Goal: Task Accomplishment & Management: Use online tool/utility

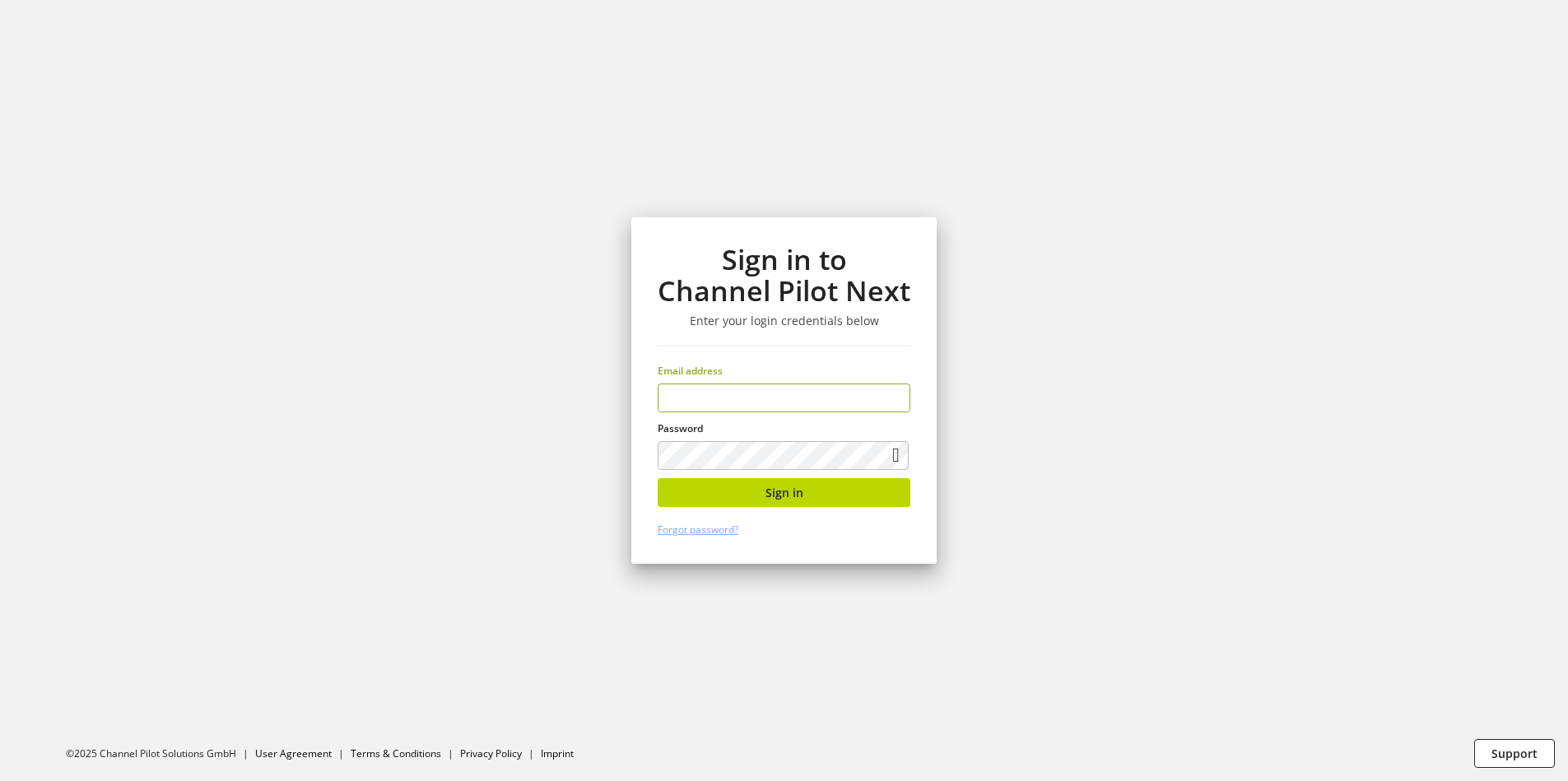
type input "**********"
click at [825, 514] on div "**********" at bounding box center [784, 390] width 306 height 346
click at [823, 487] on button "Sign in" at bounding box center [783, 492] width 253 height 29
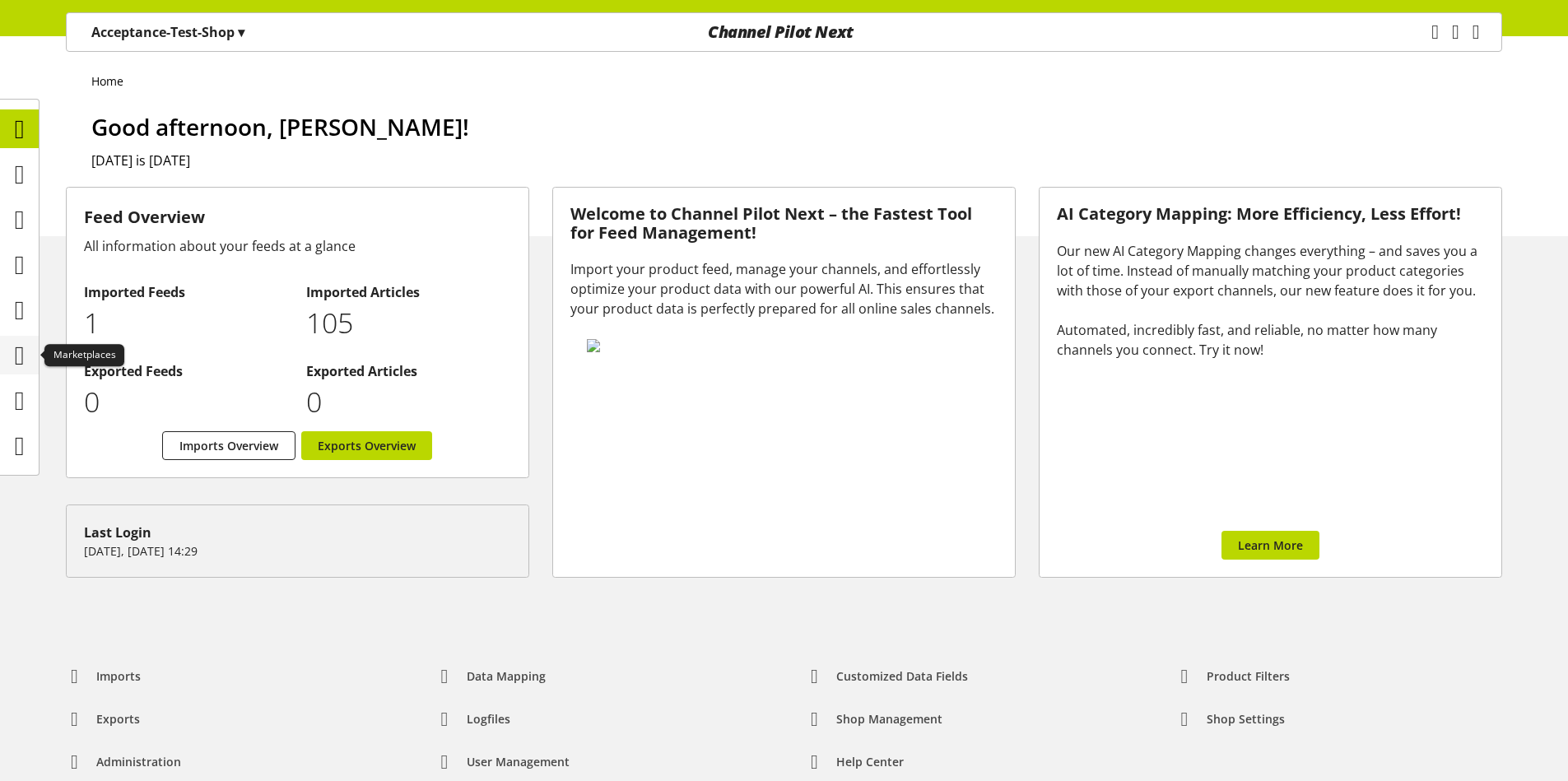
click at [24, 355] on icon at bounding box center [20, 355] width 10 height 33
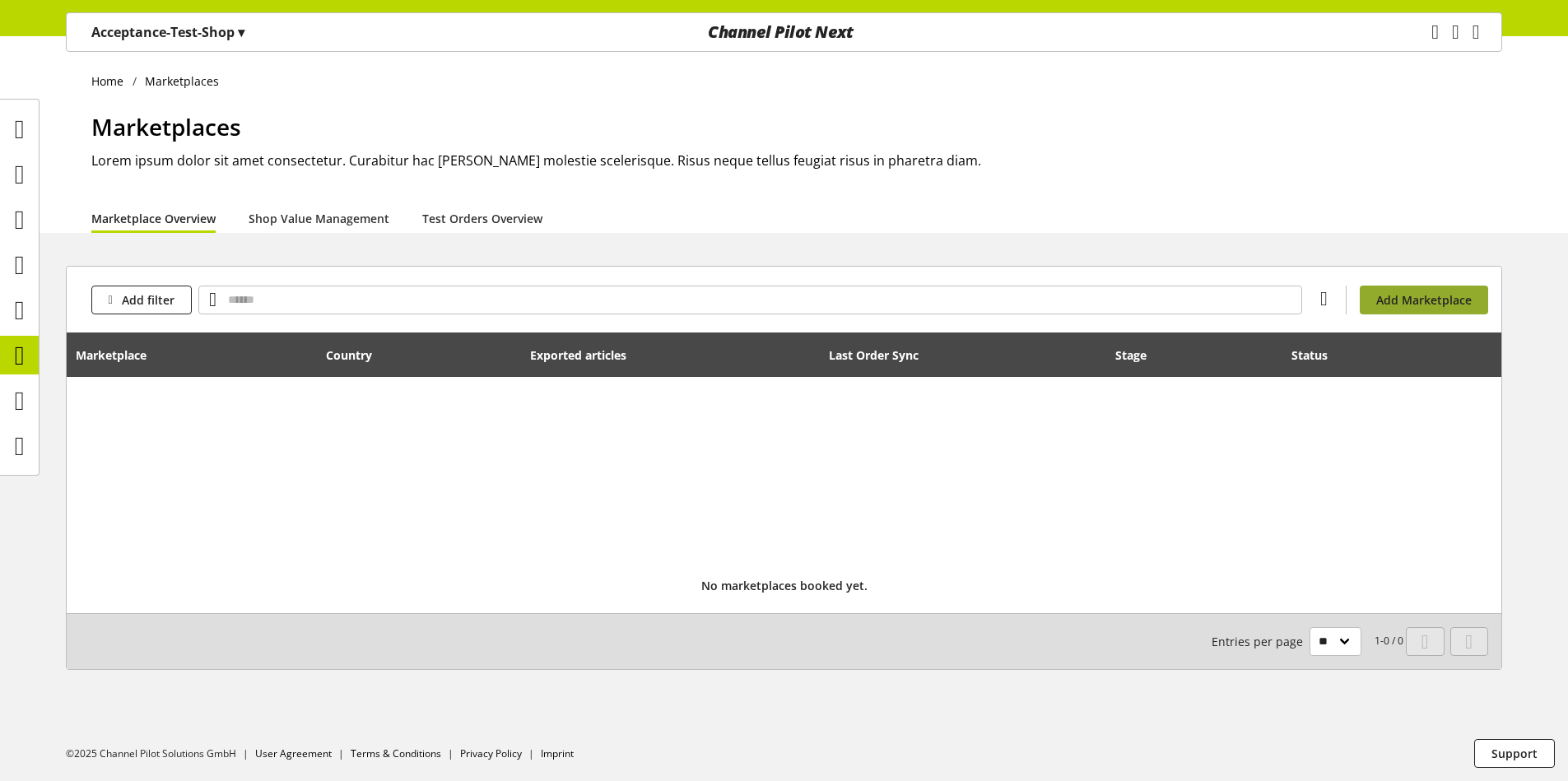
click at [1404, 293] on span "Add Marketplace" at bounding box center [1424, 299] width 96 height 18
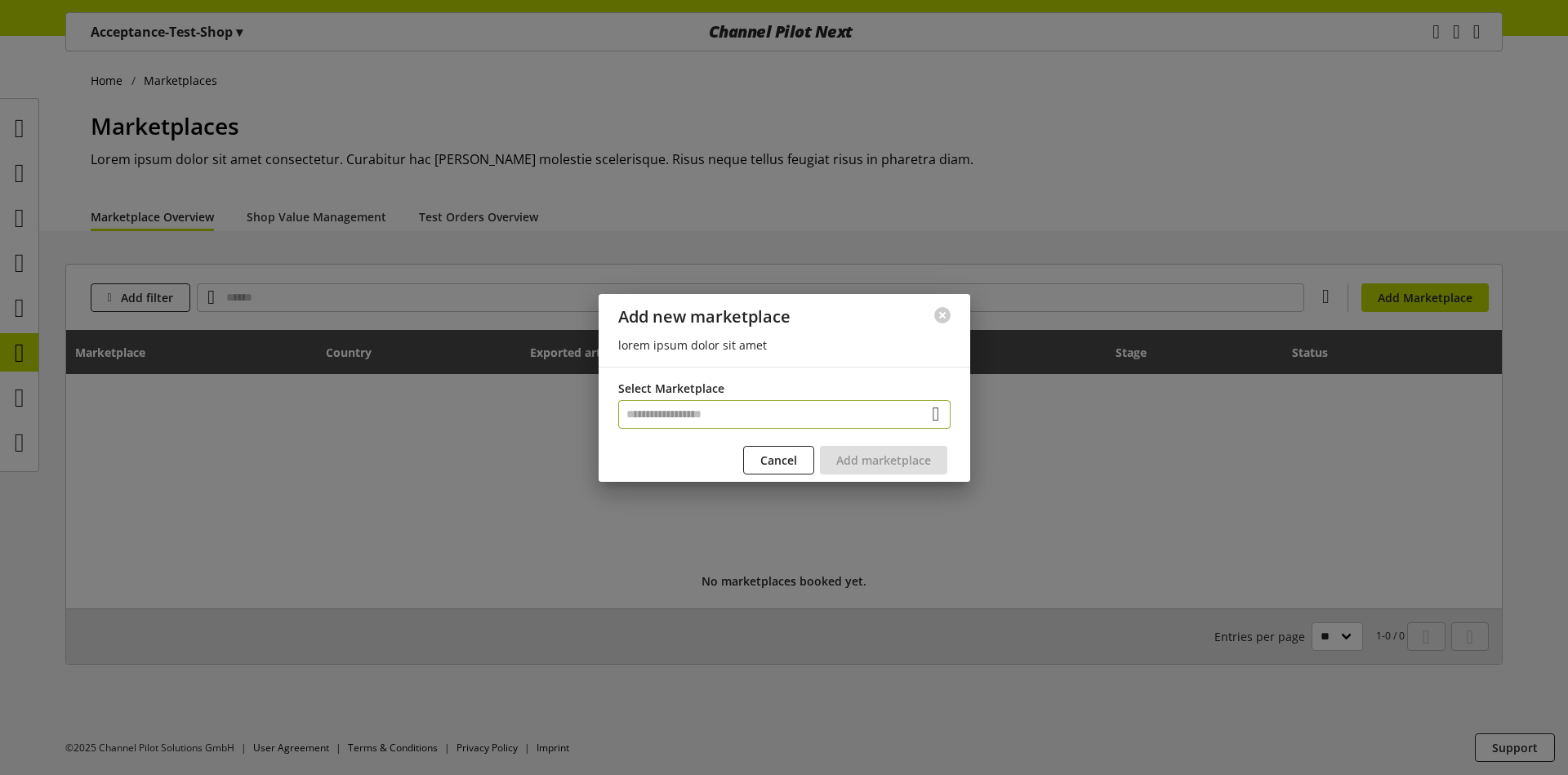
click at [845, 410] on input "text" at bounding box center [784, 414] width 332 height 28
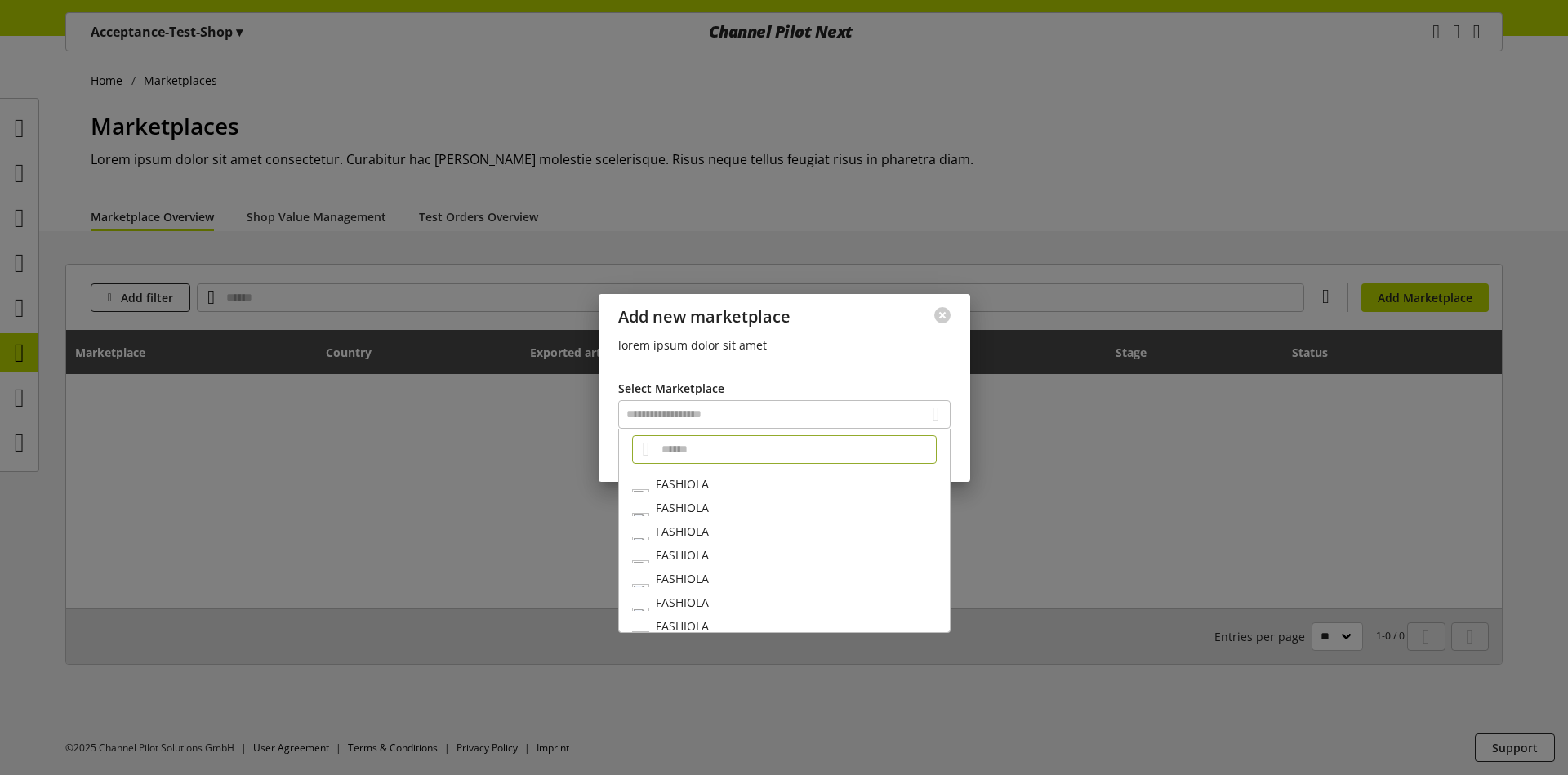
click at [704, 495] on div "FASHIOLA" at bounding box center [784, 507] width 331 height 23
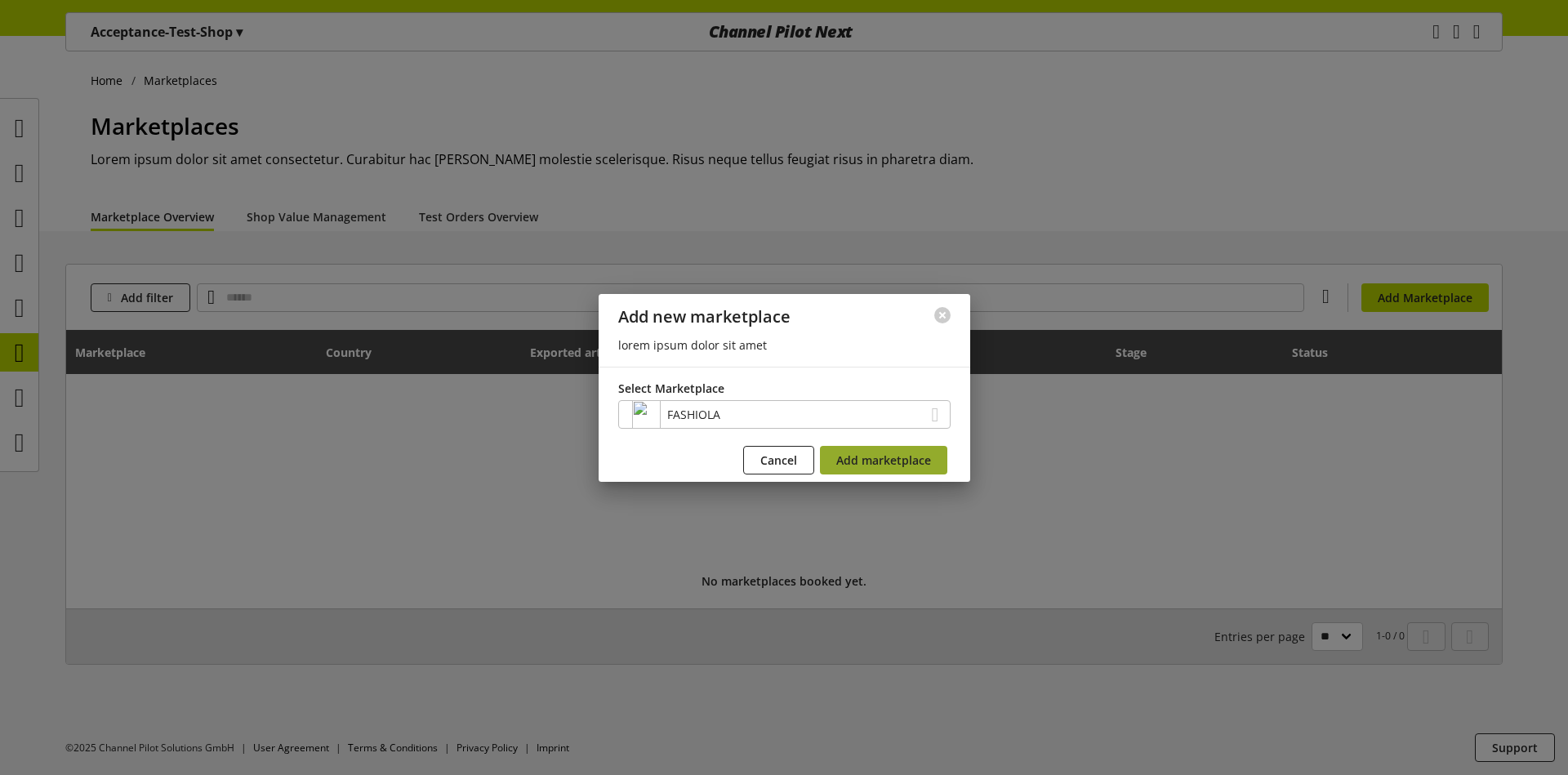
click at [918, 463] on span "Add marketplace" at bounding box center [884, 460] width 95 height 17
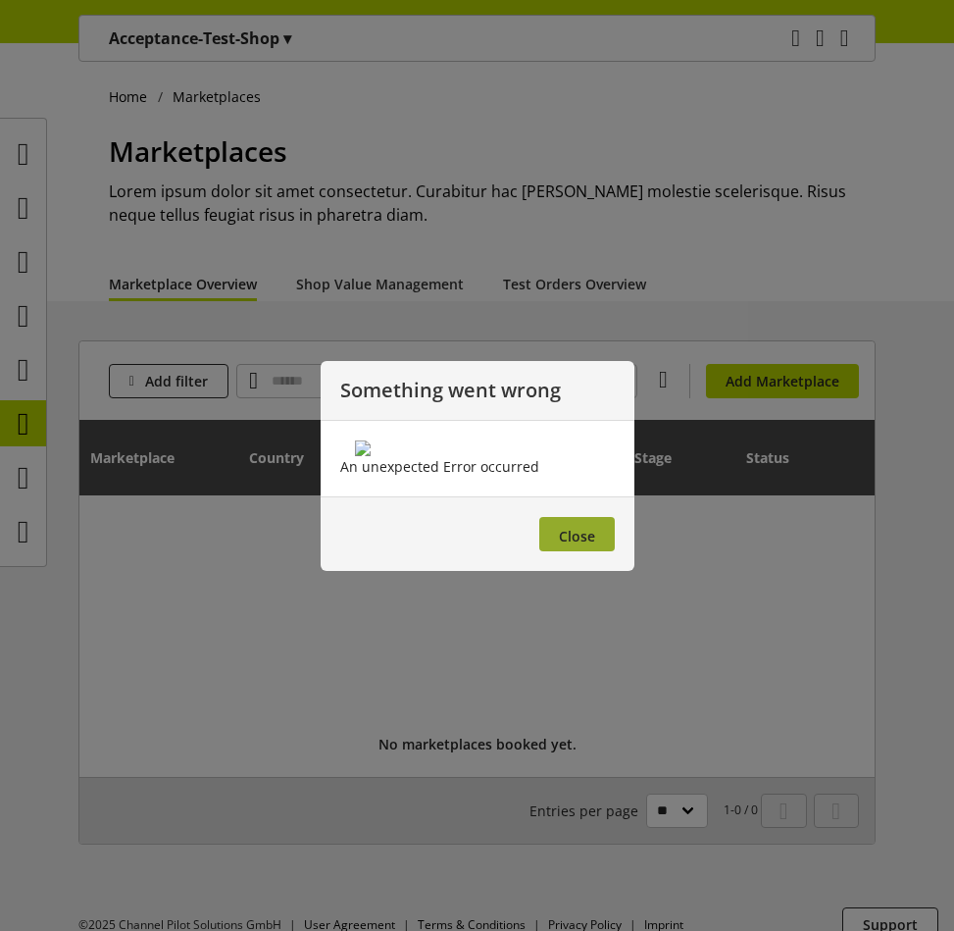
click at [578, 551] on button "Close" at bounding box center [577, 534] width 76 height 34
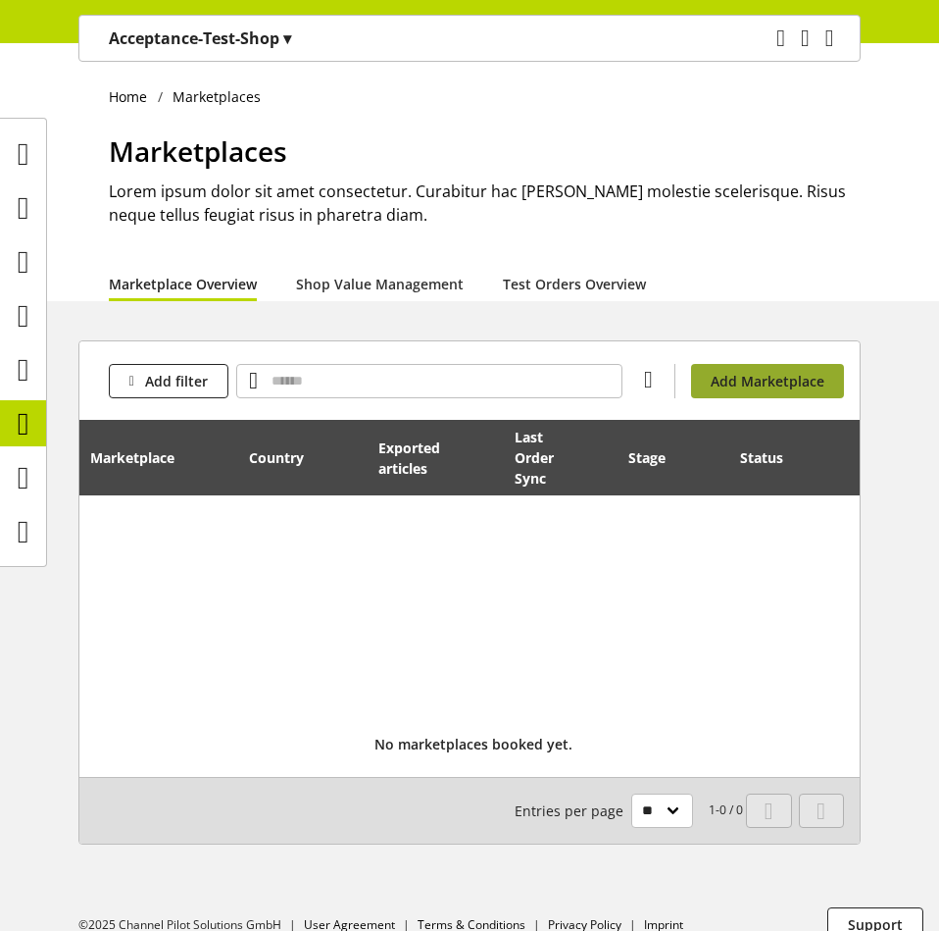
click at [770, 389] on span "Add Marketplace" at bounding box center [768, 381] width 114 height 21
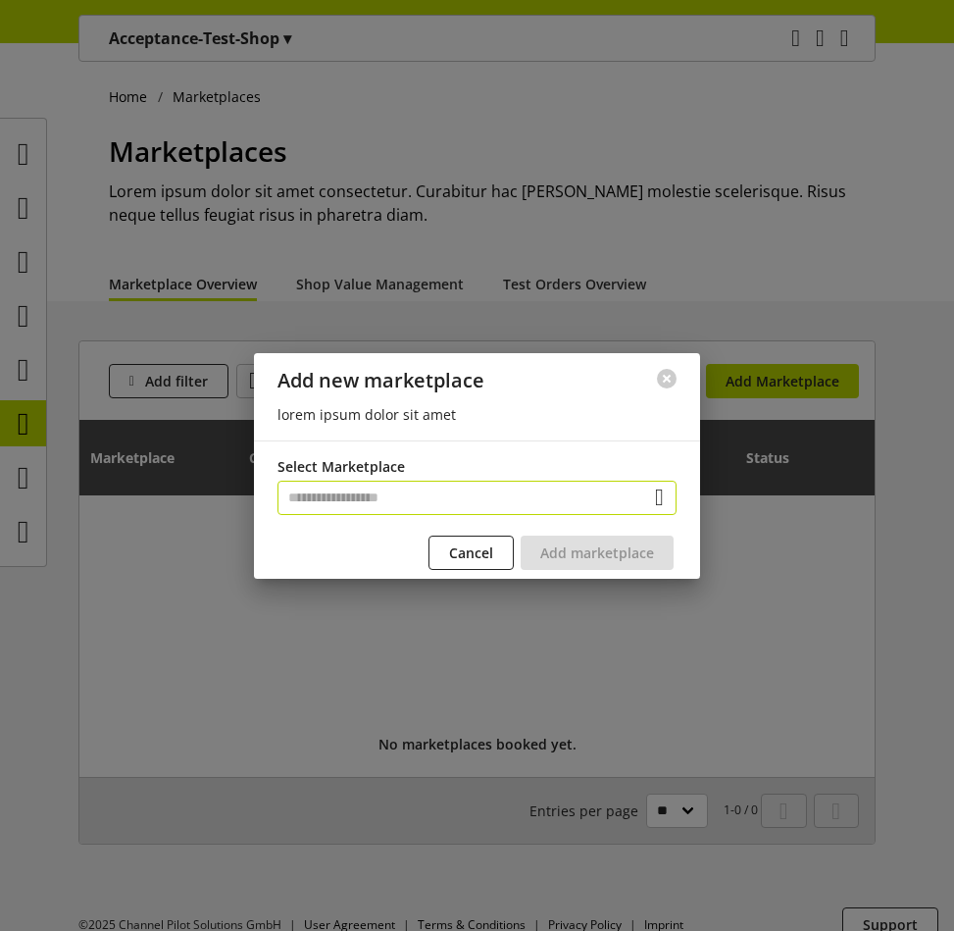
click at [516, 503] on input "text" at bounding box center [476, 497] width 399 height 34
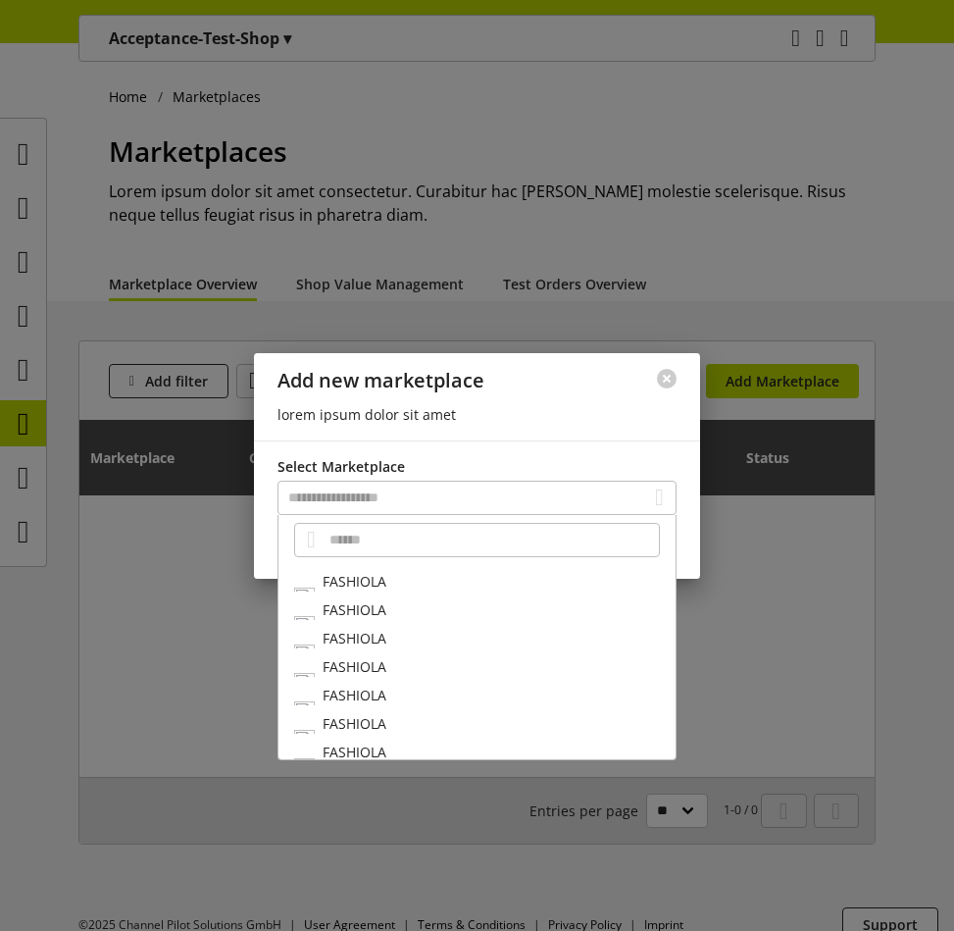
click at [484, 581] on div "FASHIOLA" at bounding box center [476, 581] width 397 height 28
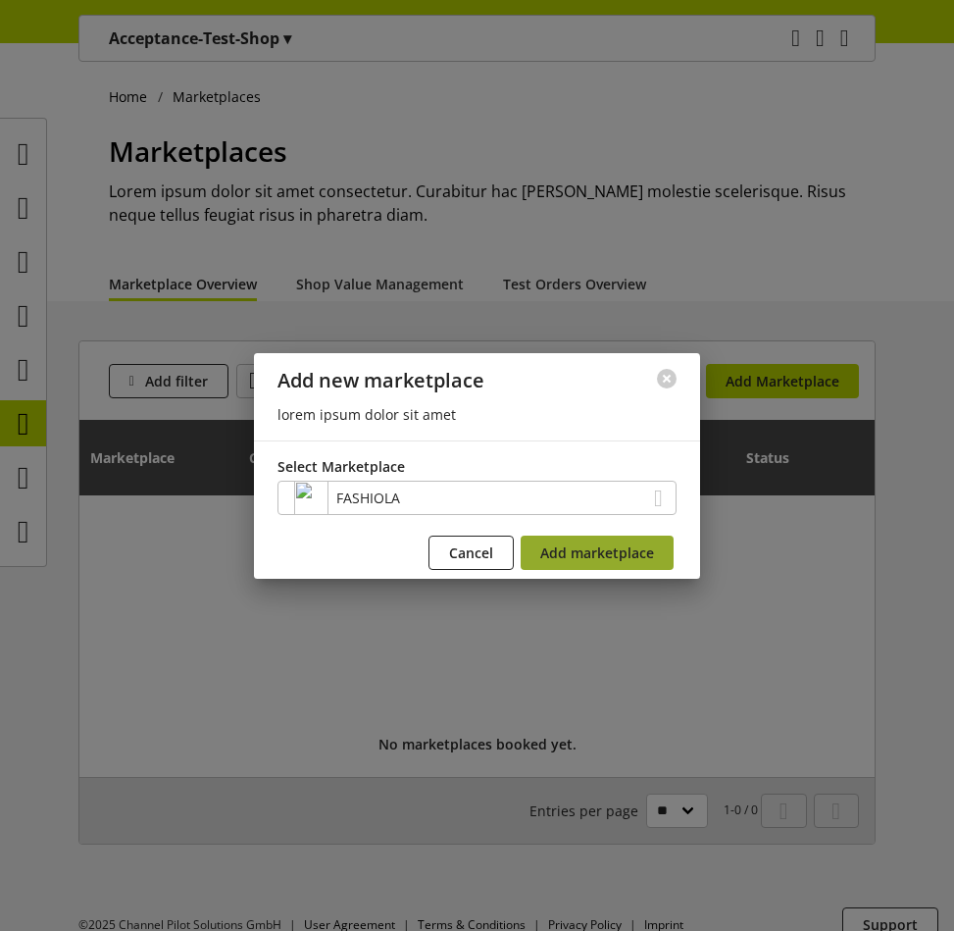
click at [585, 558] on span "Add marketplace" at bounding box center [597, 552] width 114 height 21
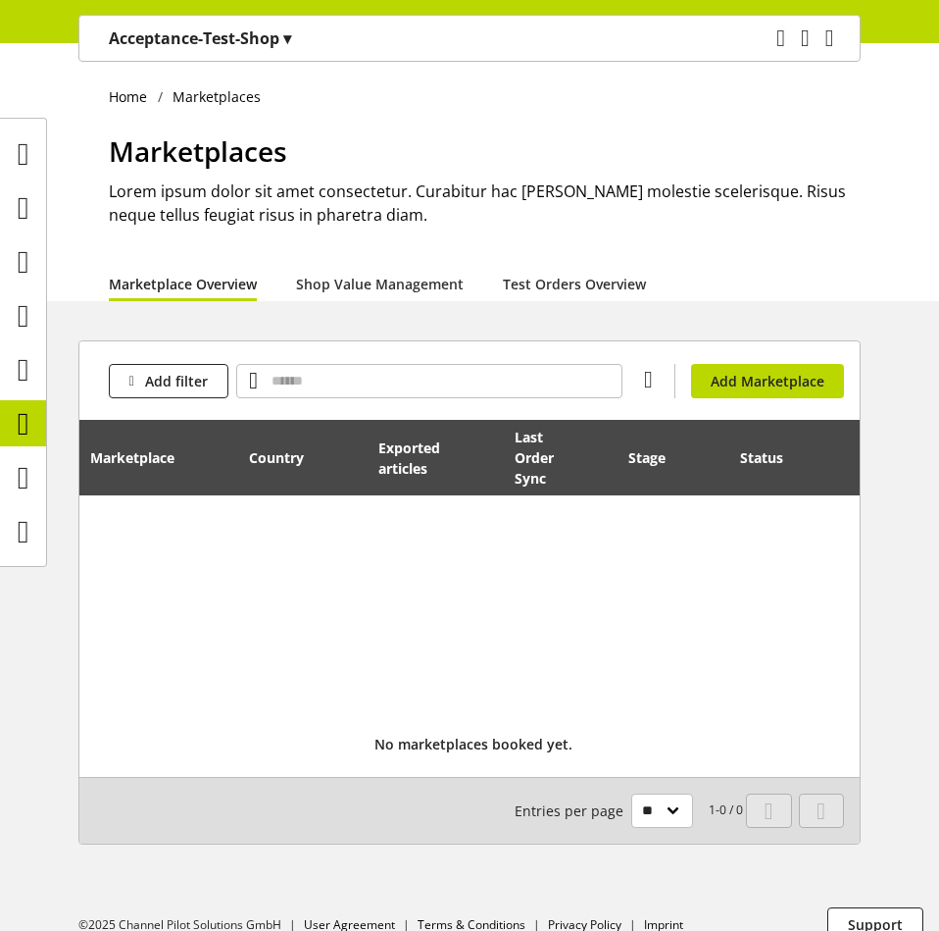
click at [858, 286] on div "Marketplace Overview Shop Value Management Test Orders Overview" at bounding box center [485, 283] width 752 height 35
click at [821, 378] on span "Add Marketplace" at bounding box center [768, 381] width 114 height 21
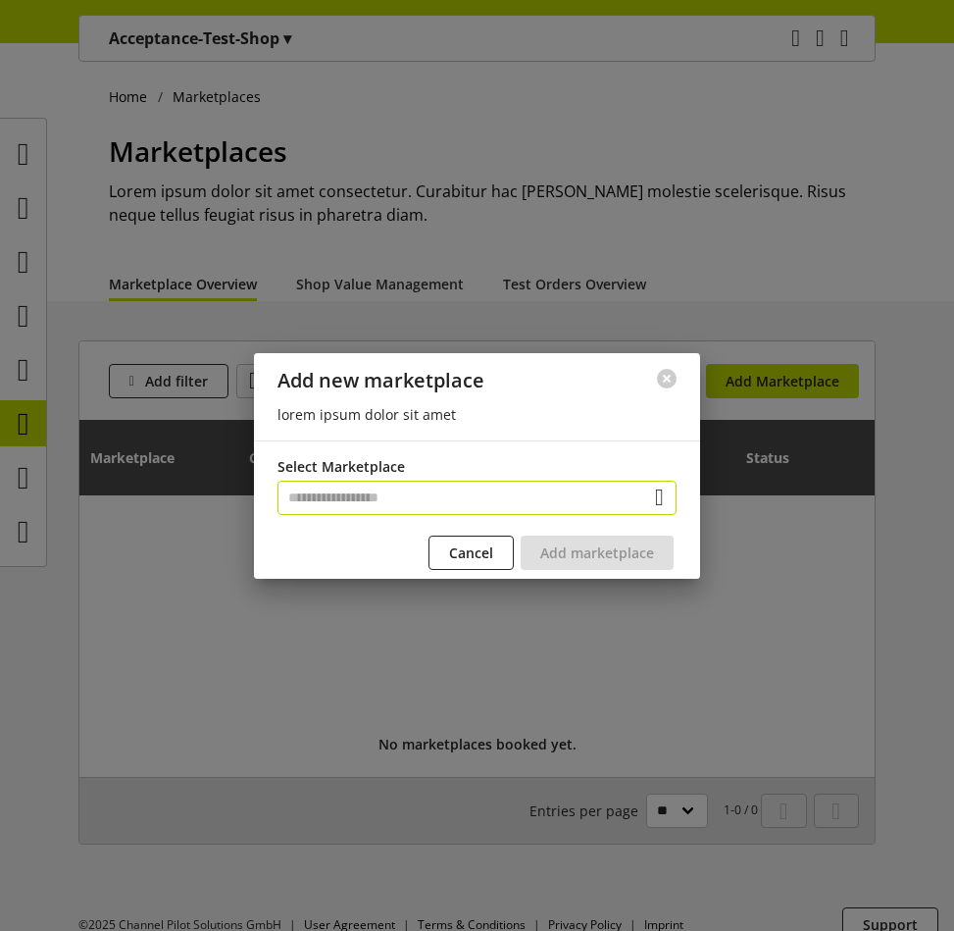
click at [552, 497] on input "text" at bounding box center [476, 497] width 399 height 34
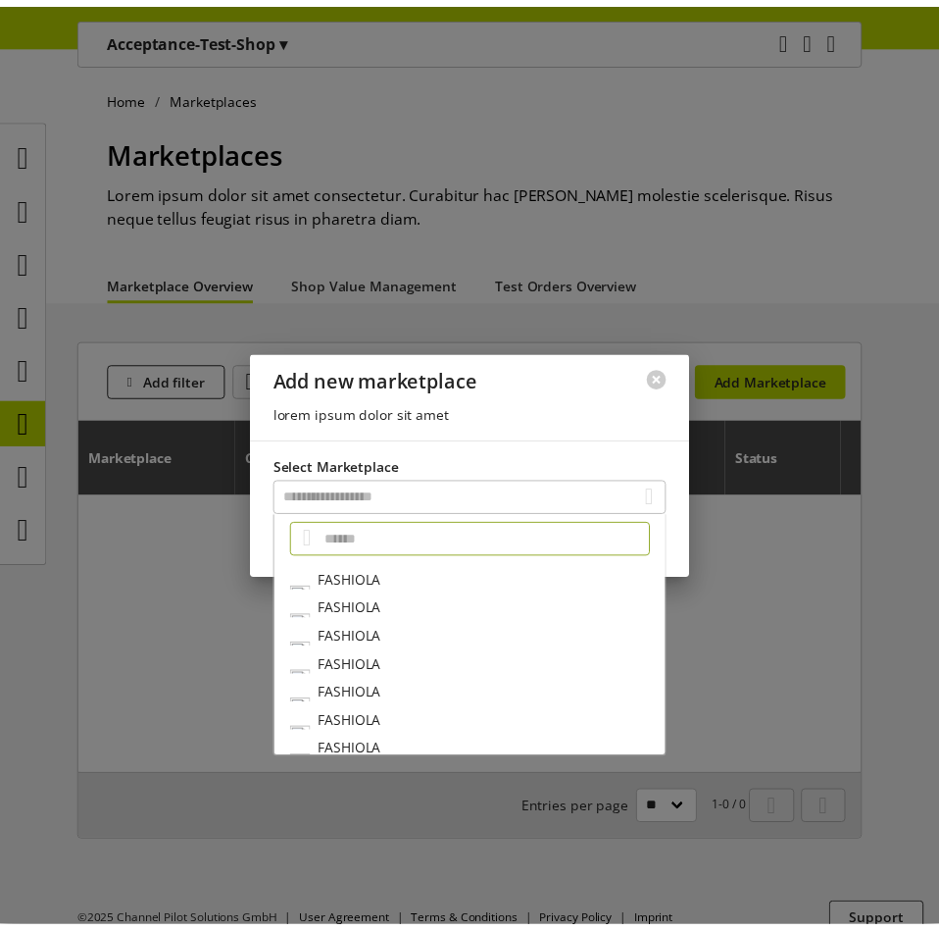
scroll to position [128, 0]
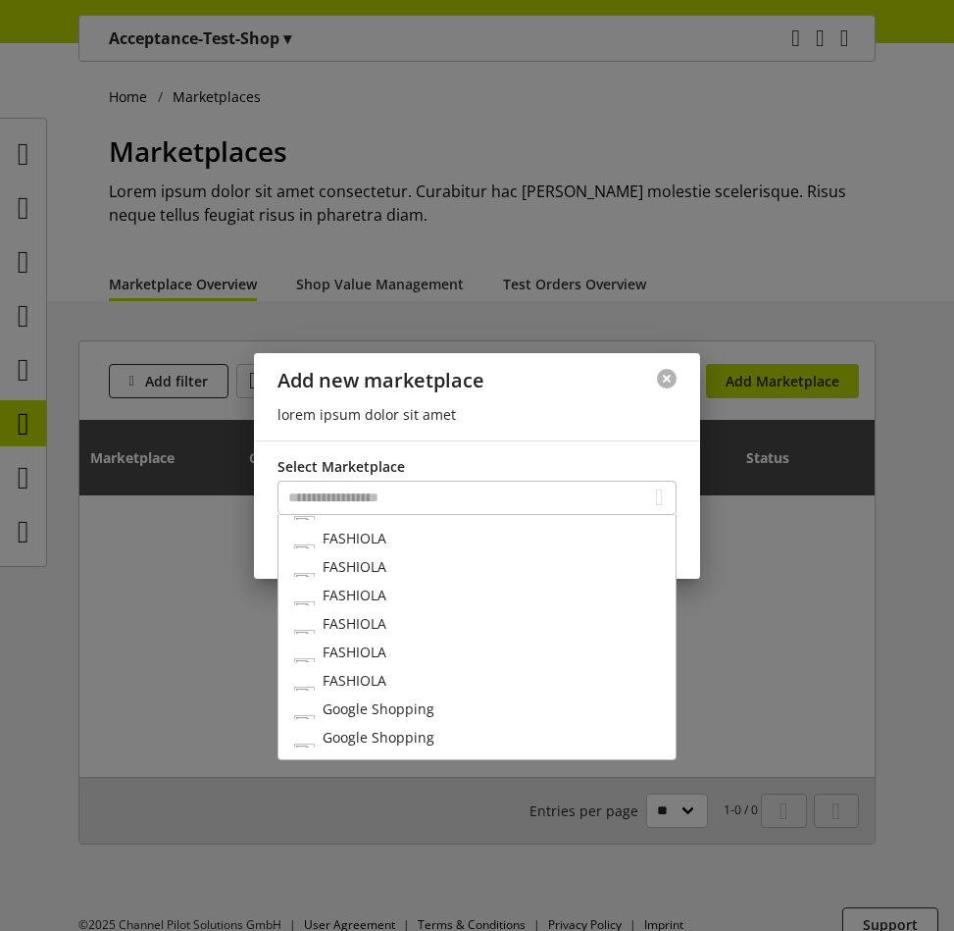
click at [672, 378] on button at bounding box center [667, 379] width 20 height 20
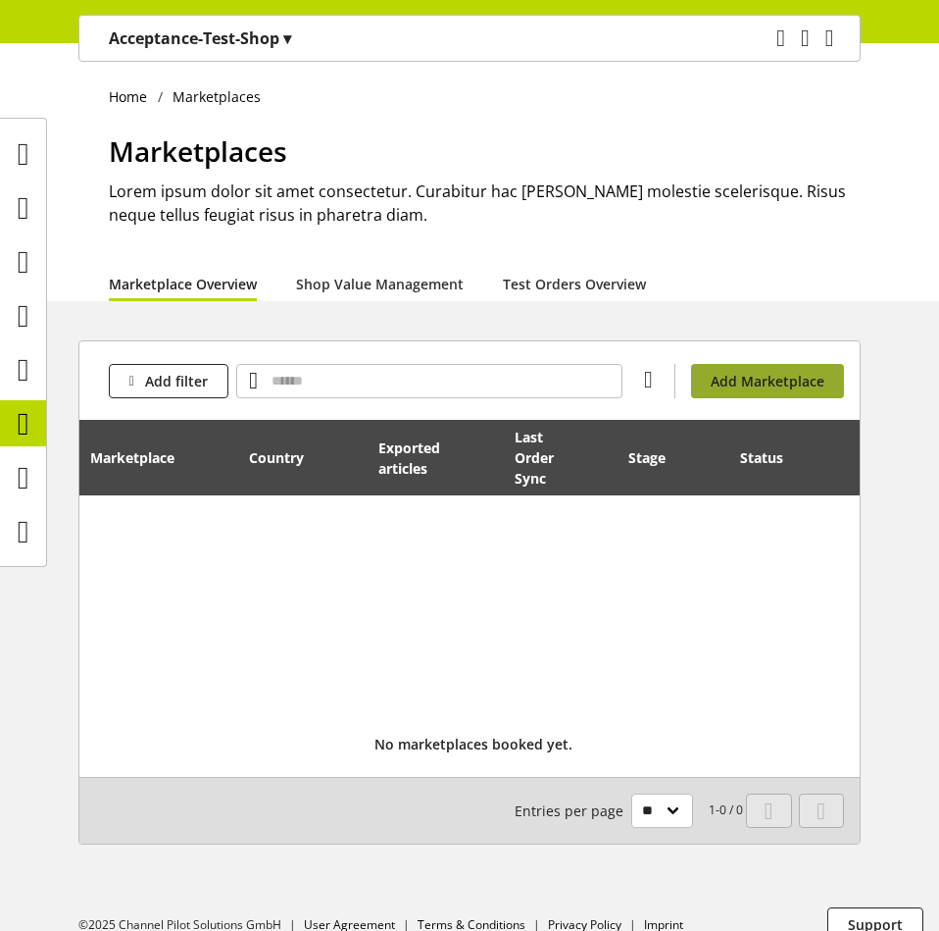
click at [781, 376] on span "Add Marketplace" at bounding box center [768, 381] width 114 height 21
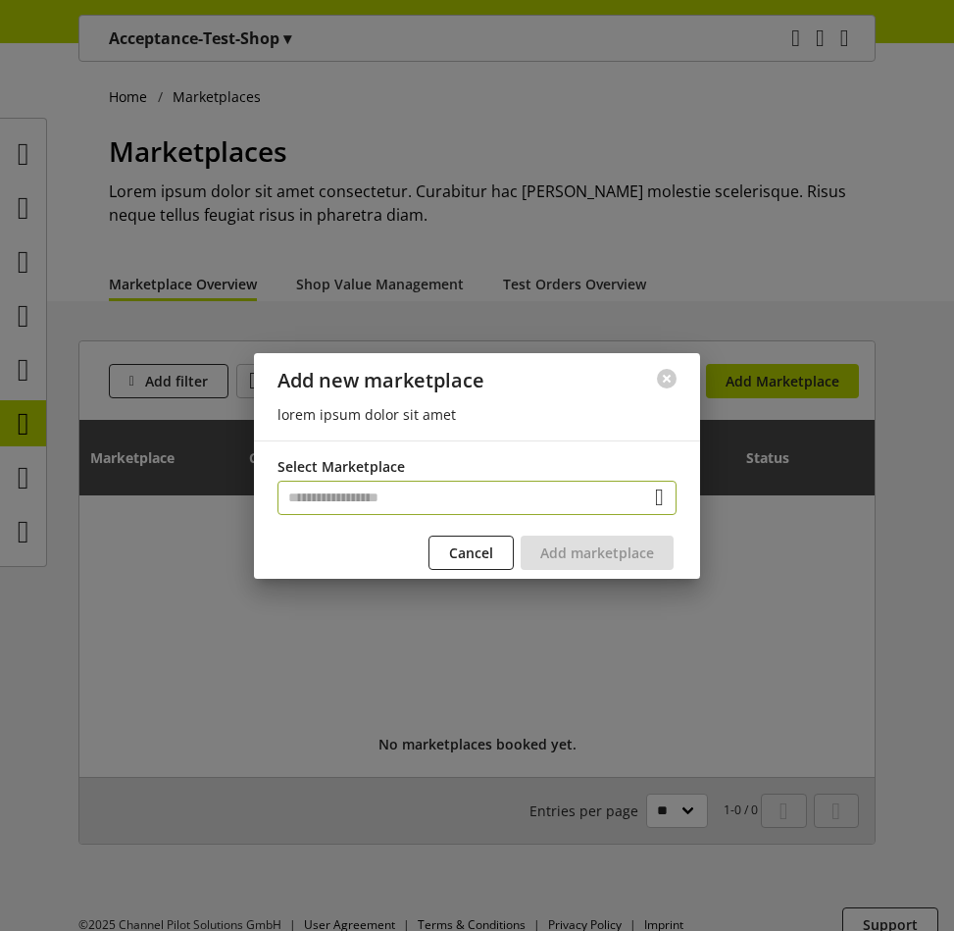
click at [458, 483] on input "text" at bounding box center [476, 497] width 399 height 34
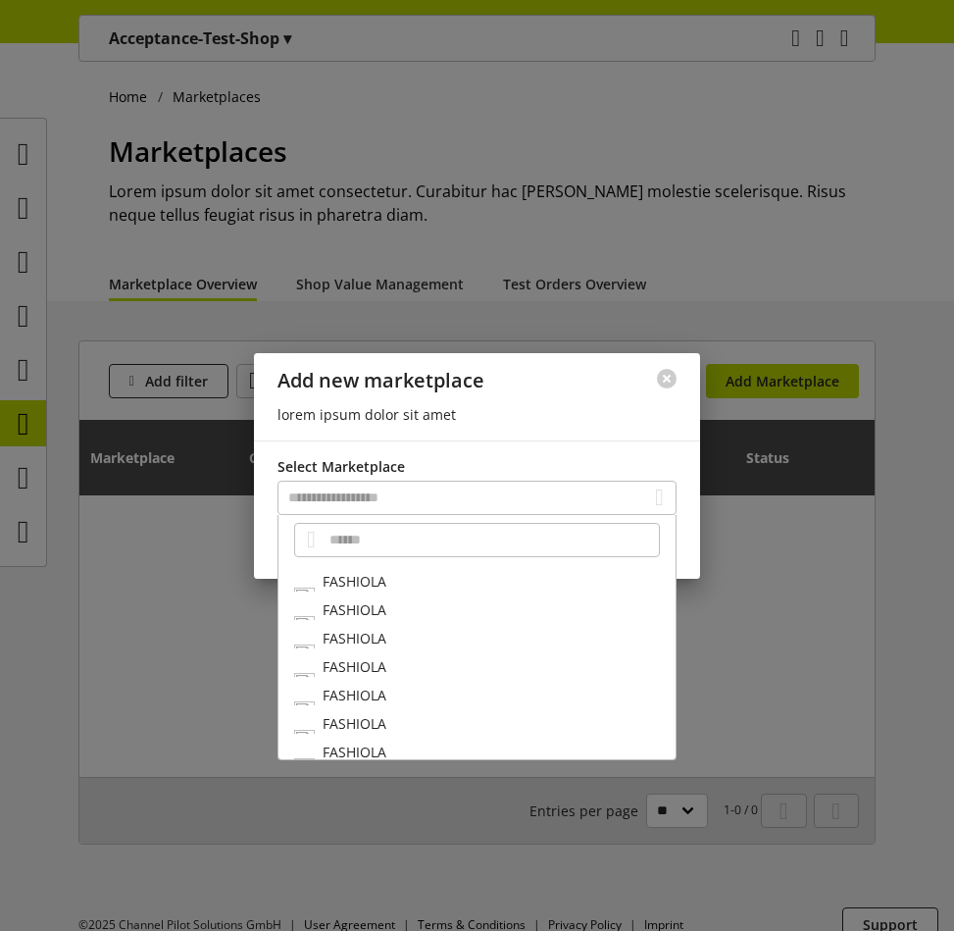
click at [424, 608] on div "FASHIOLA" at bounding box center [476, 609] width 397 height 28
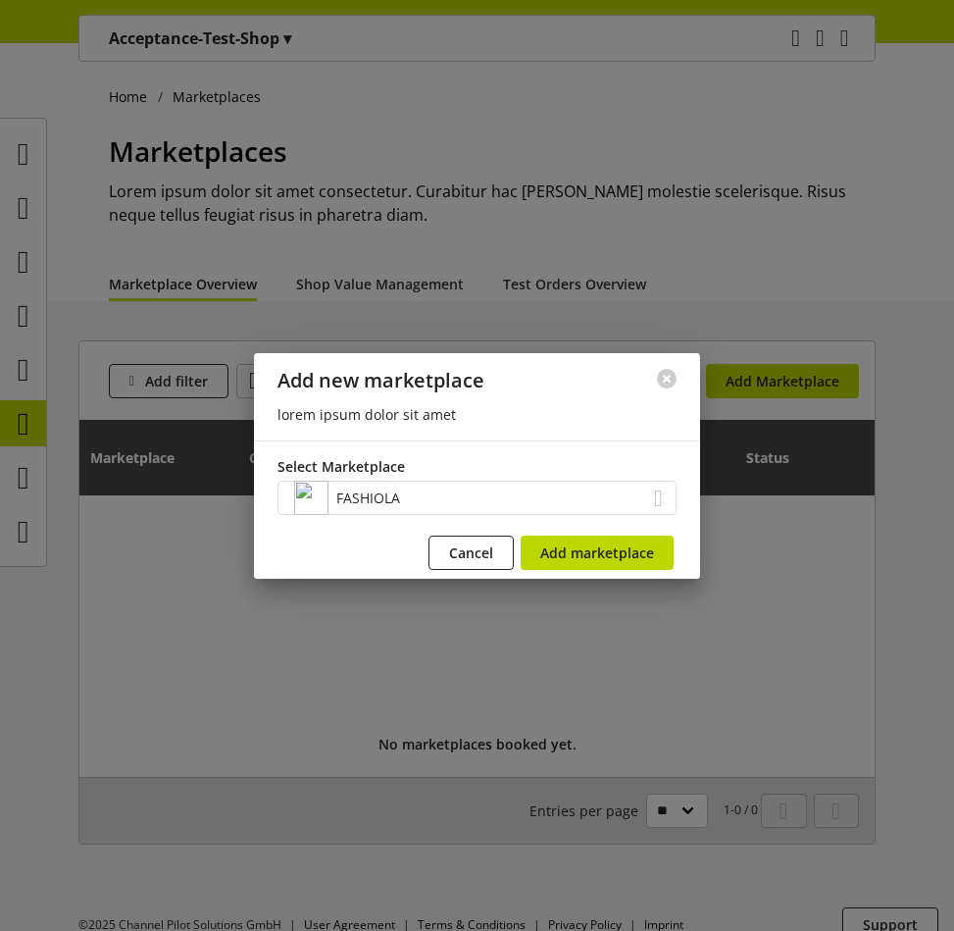
click at [607, 509] on div "FASHIOLA" at bounding box center [476, 497] width 399 height 34
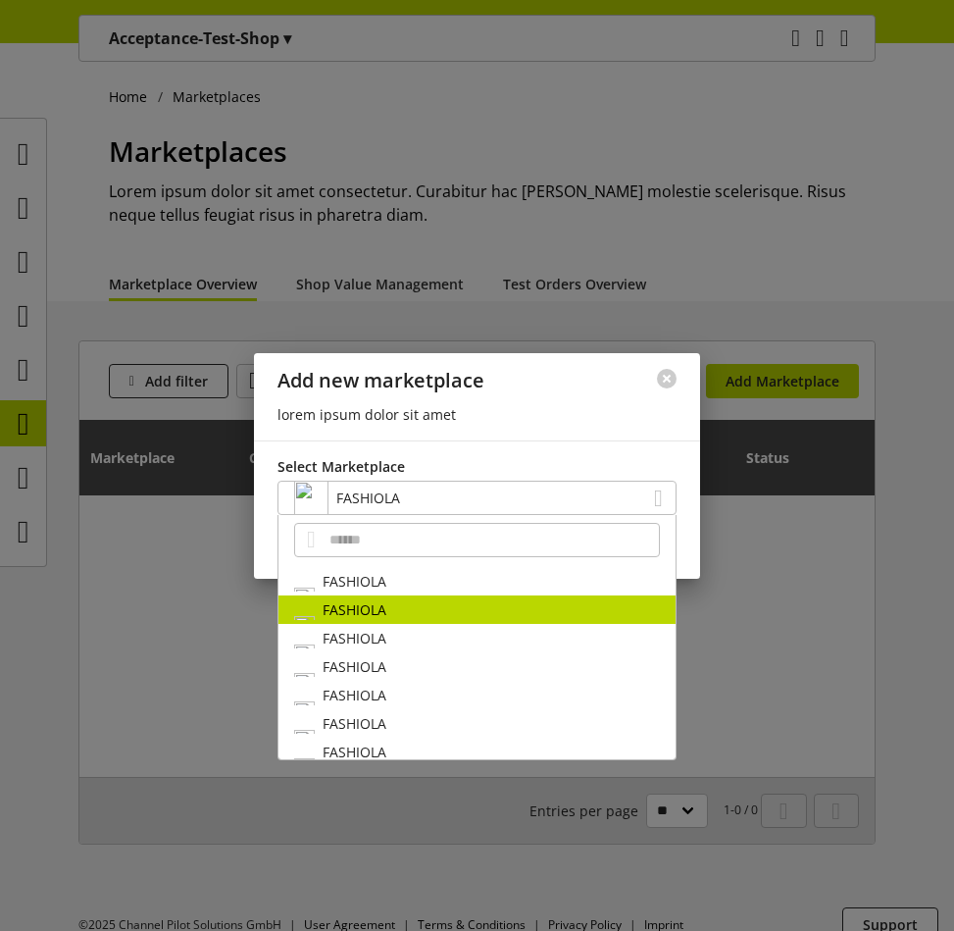
click at [502, 610] on div "FASHIOLA" at bounding box center [476, 609] width 397 height 28
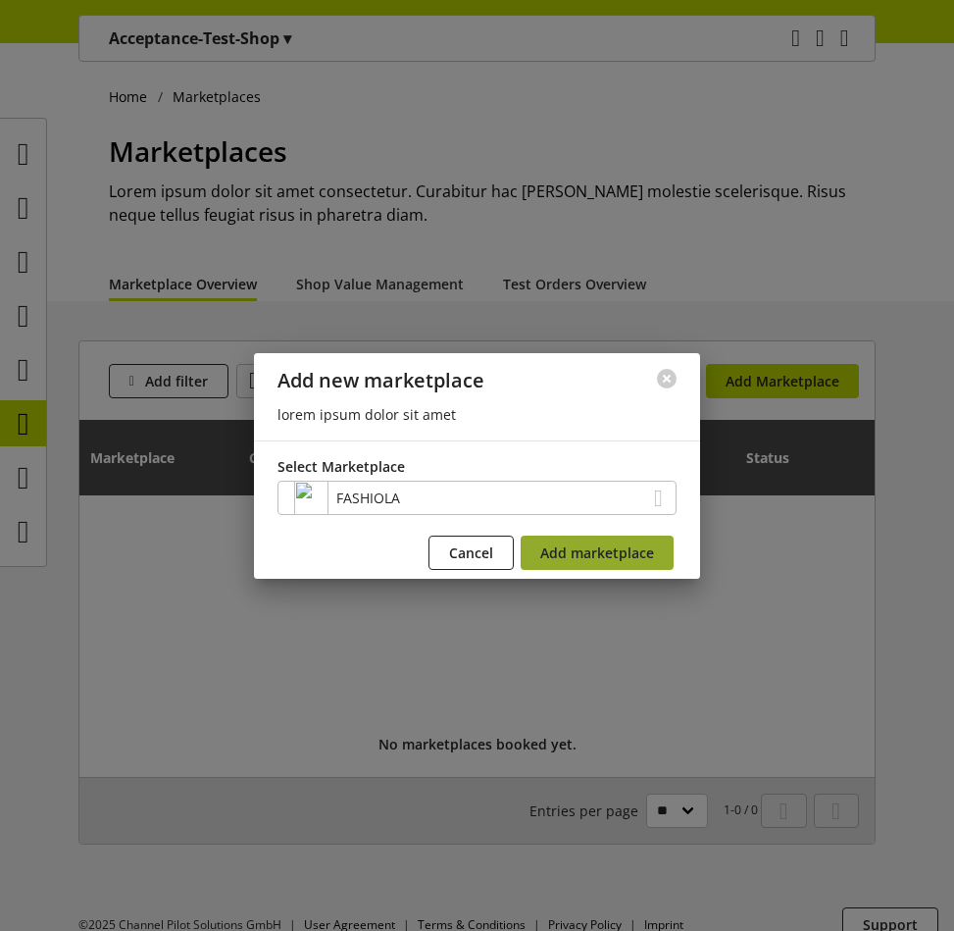
click at [606, 549] on span "Add marketplace" at bounding box center [597, 552] width 114 height 21
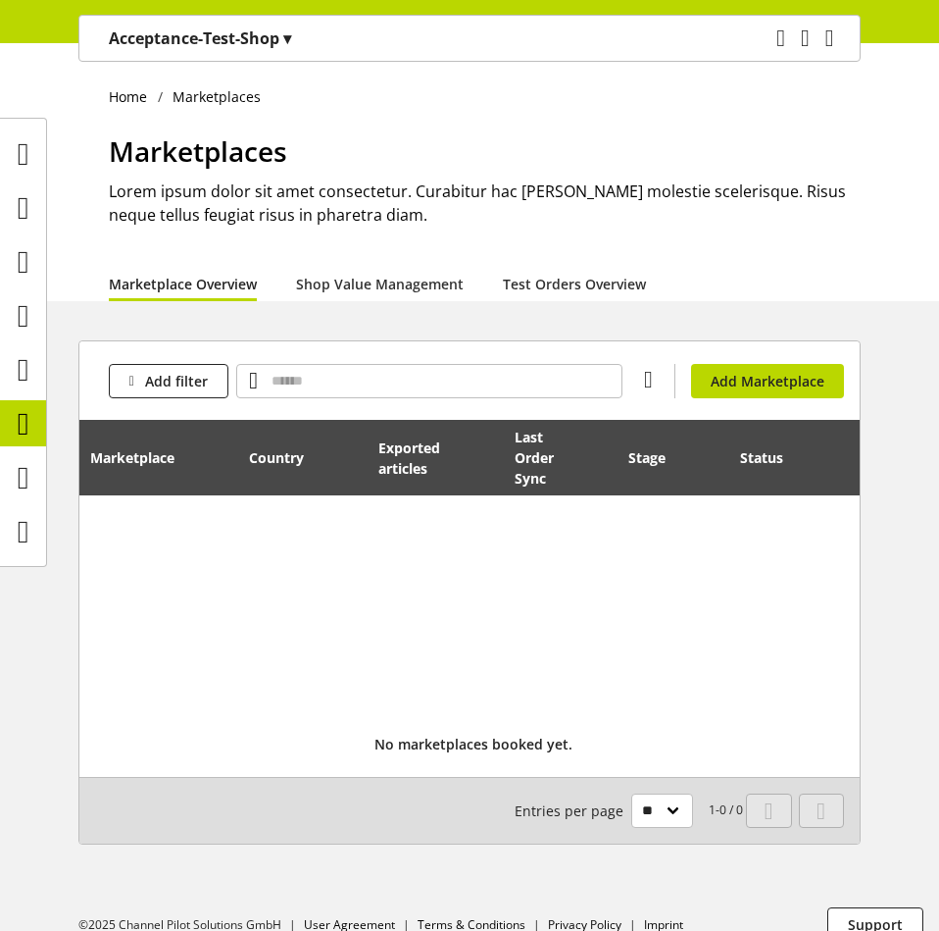
scroll to position [41, 0]
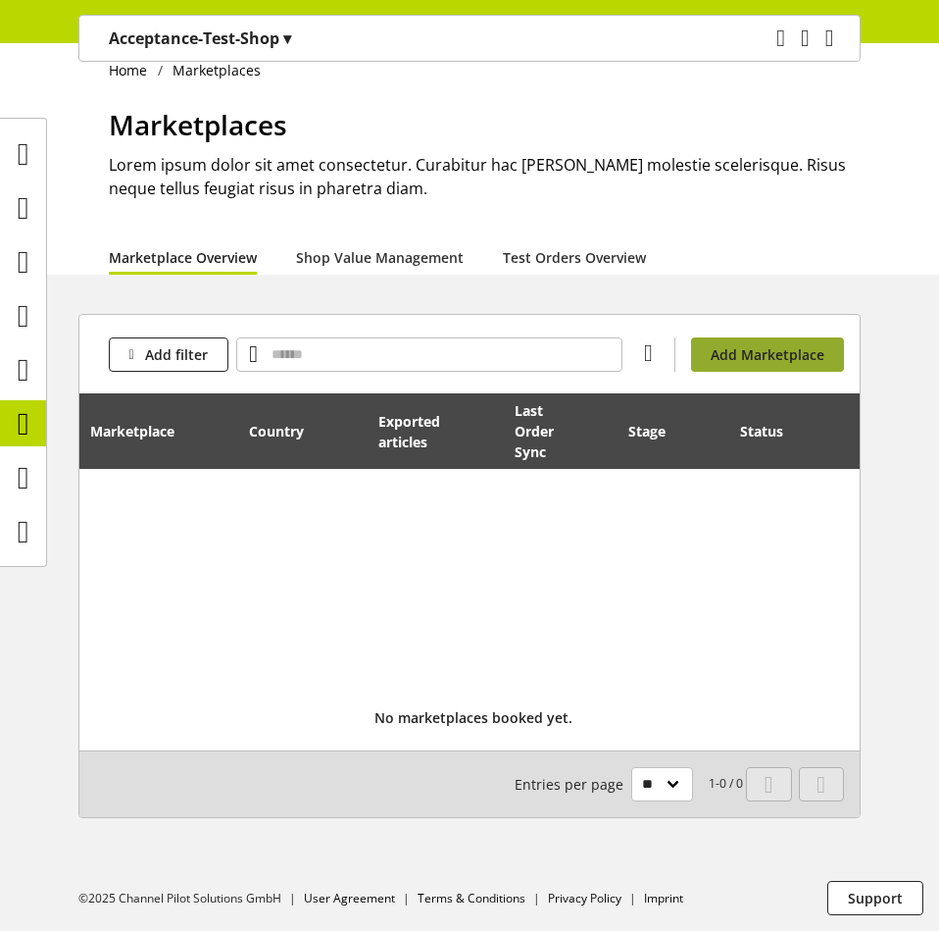
click at [738, 344] on span "Add Marketplace" at bounding box center [768, 354] width 114 height 21
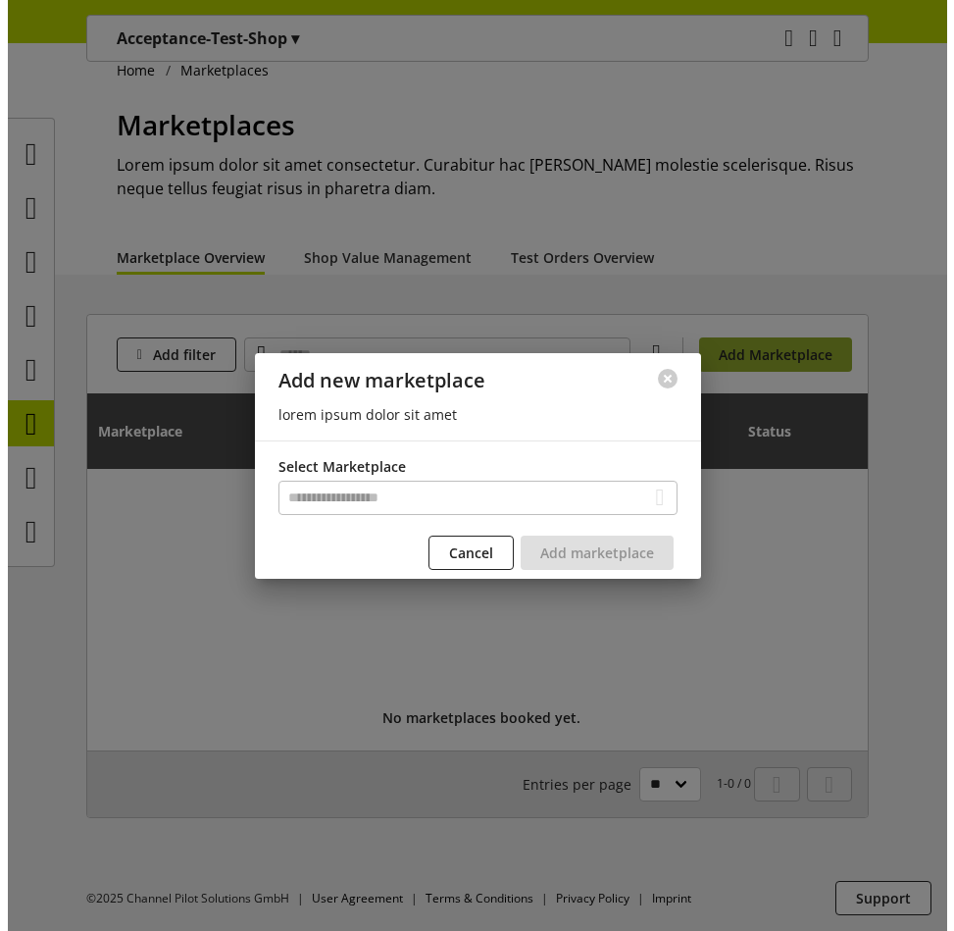
scroll to position [26, 0]
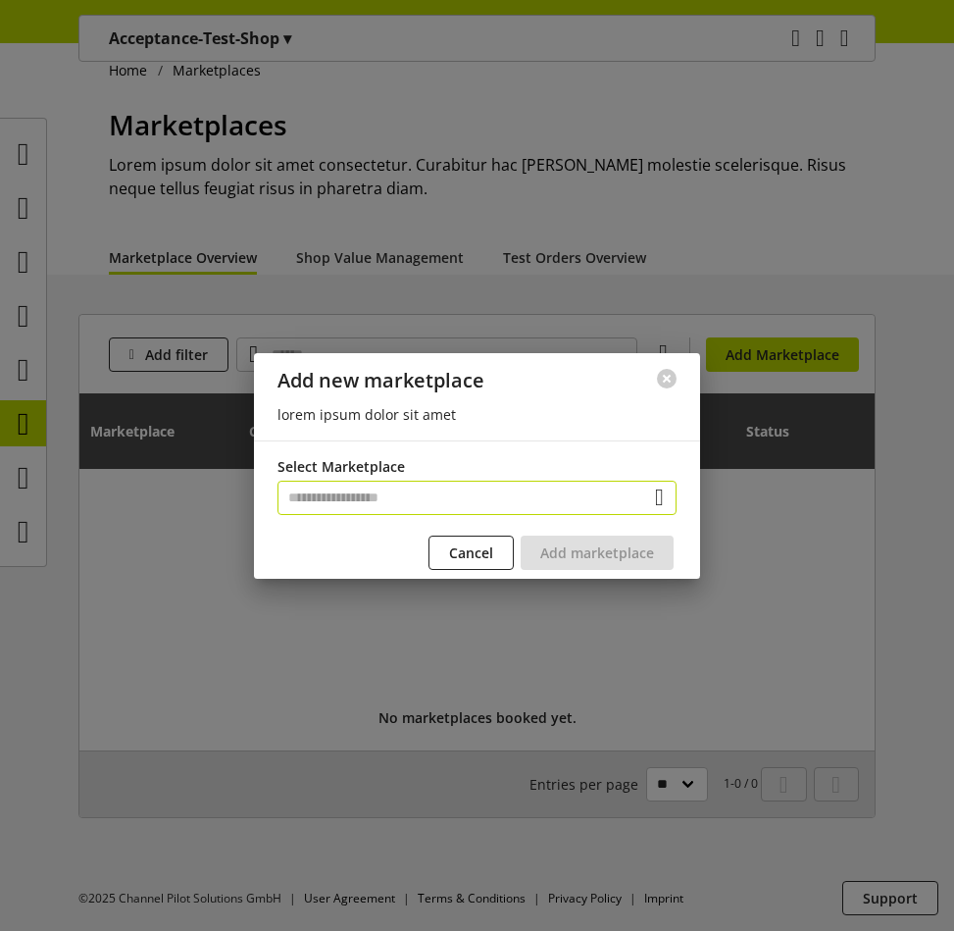
click at [539, 497] on input "text" at bounding box center [476, 497] width 399 height 34
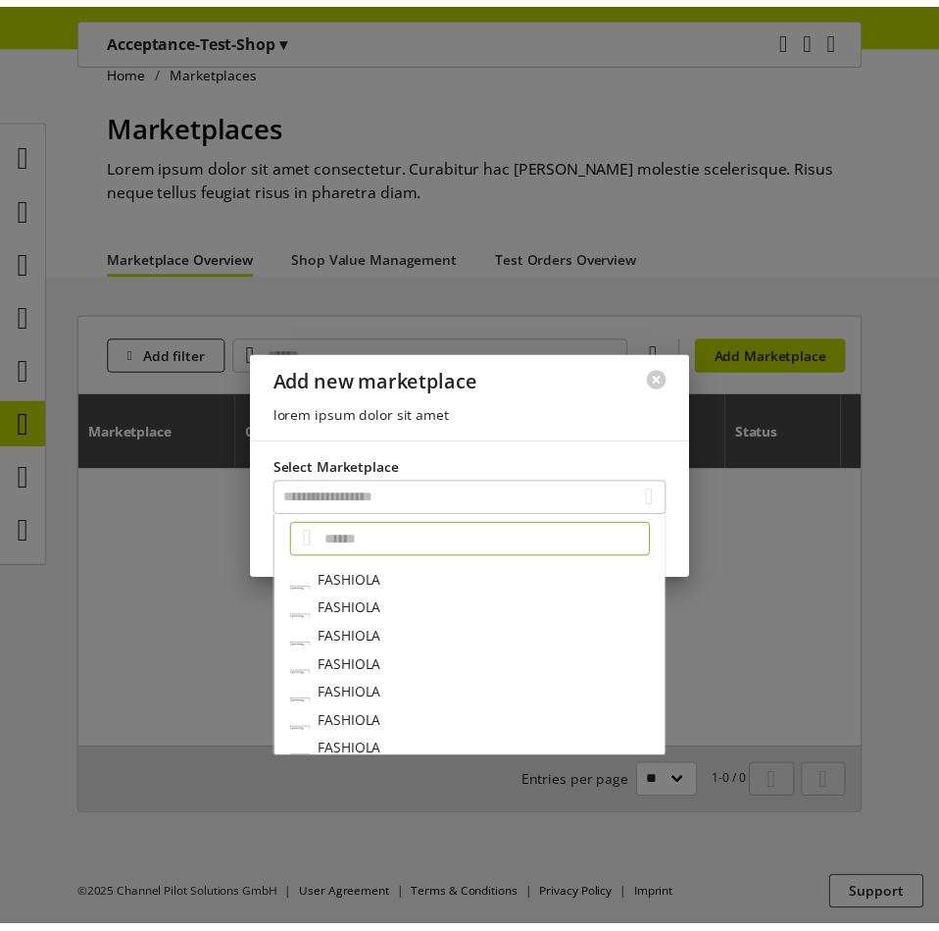
scroll to position [128, 0]
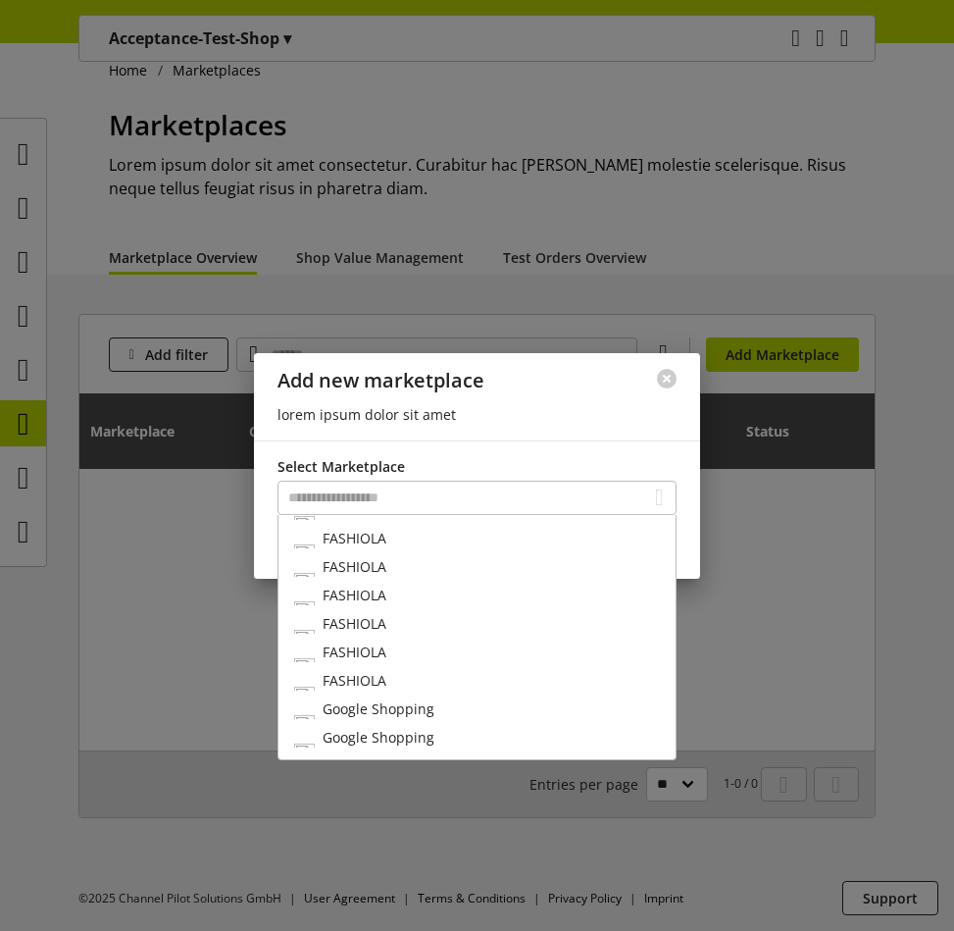
click at [415, 719] on div "Google Shopping" at bounding box center [476, 708] width 397 height 28
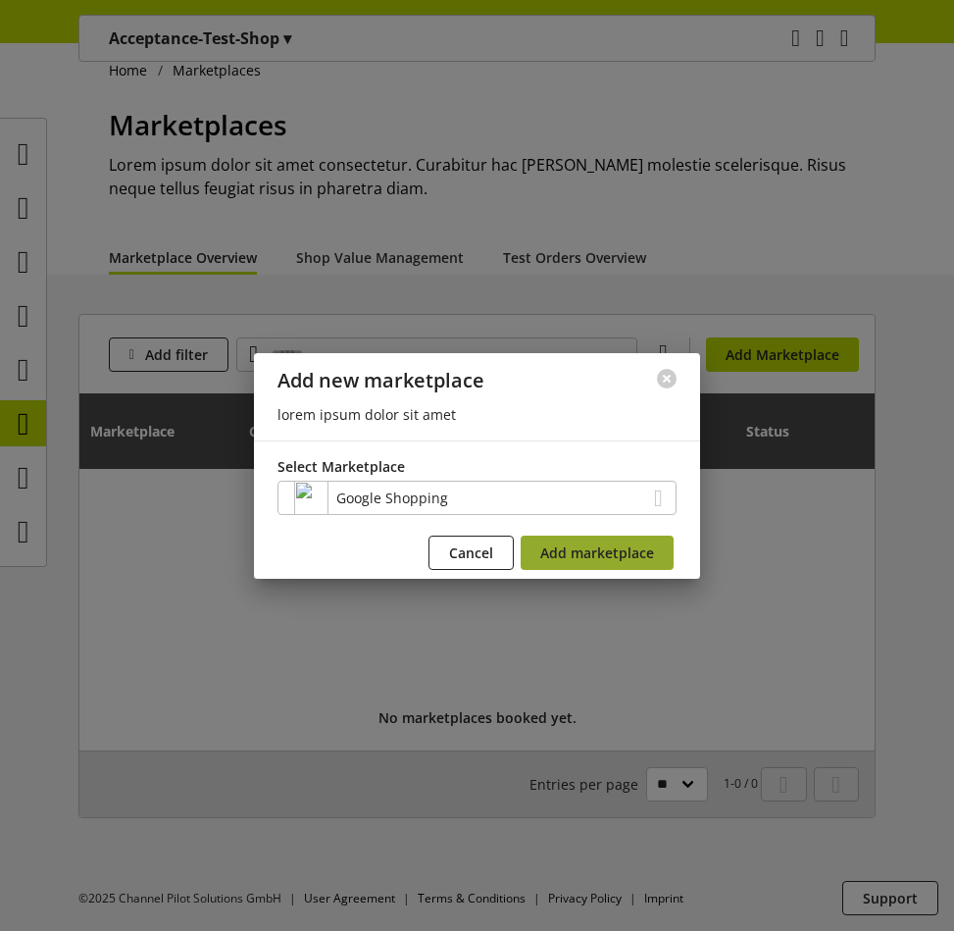
click at [592, 556] on span "Add marketplace" at bounding box center [597, 552] width 114 height 21
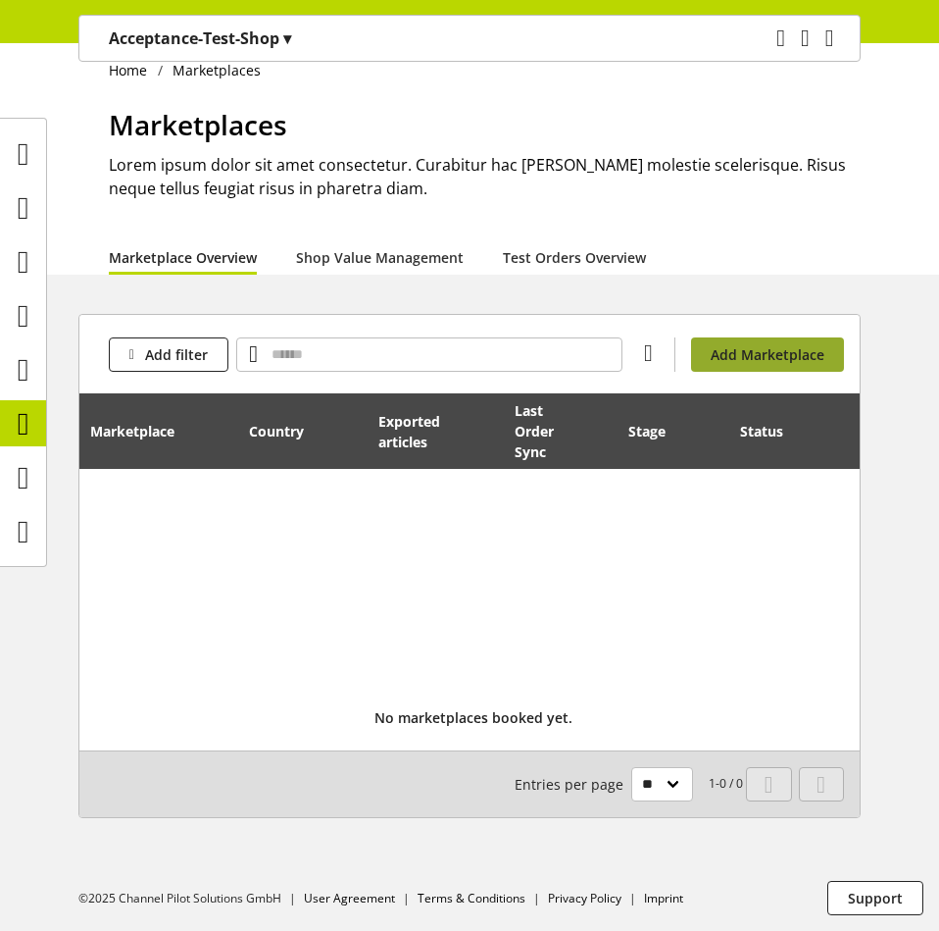
click at [764, 357] on span "Add Marketplace" at bounding box center [768, 354] width 114 height 21
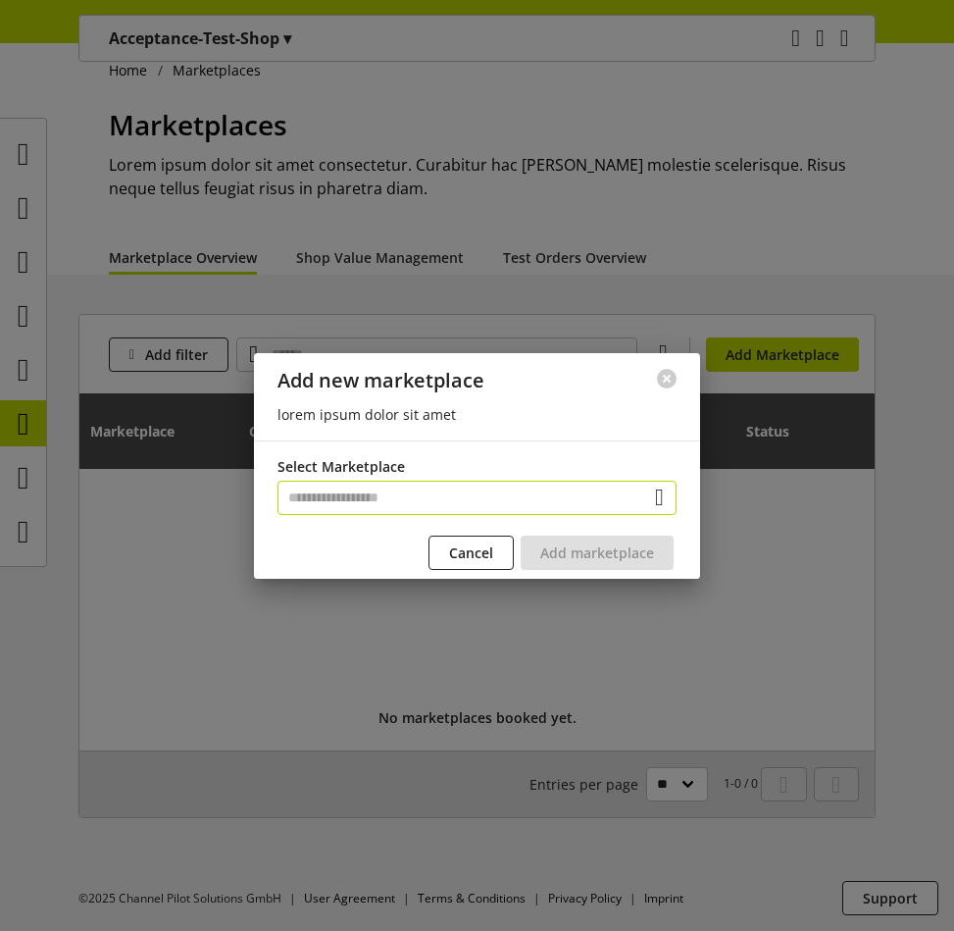
click at [524, 503] on input "text" at bounding box center [476, 497] width 399 height 34
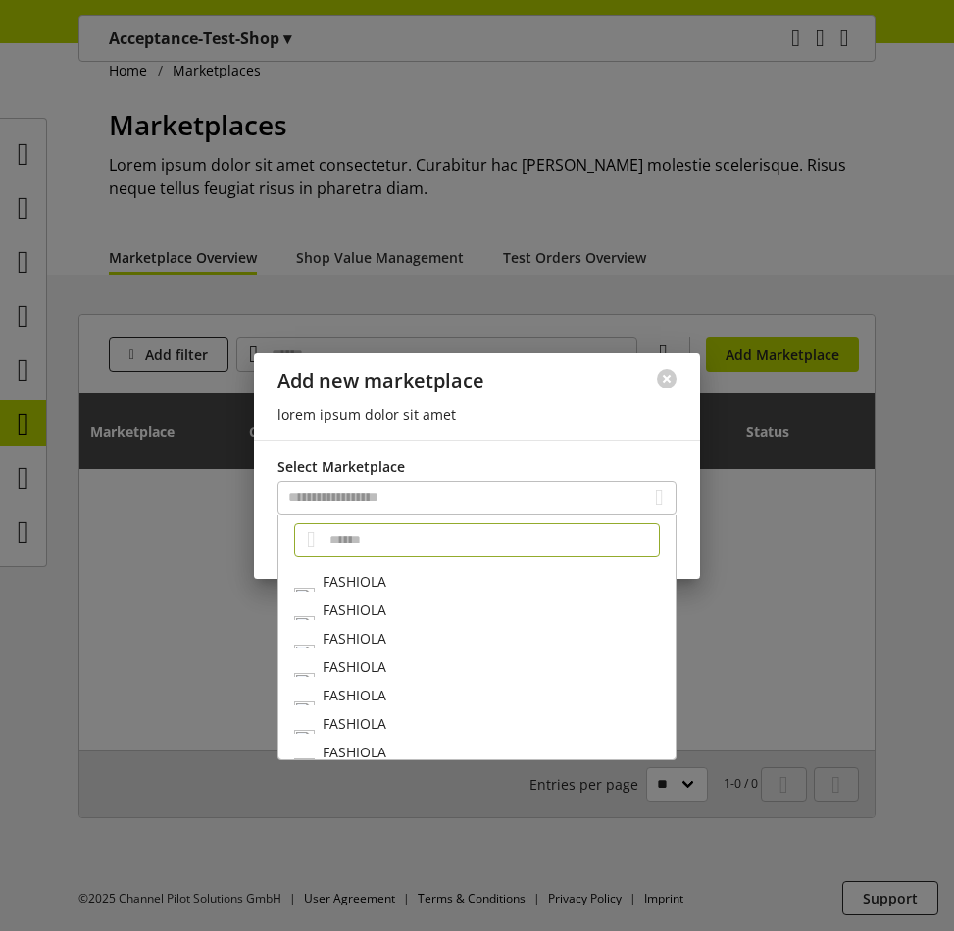
click at [492, 583] on div "FASHIOLA" at bounding box center [476, 581] width 397 height 28
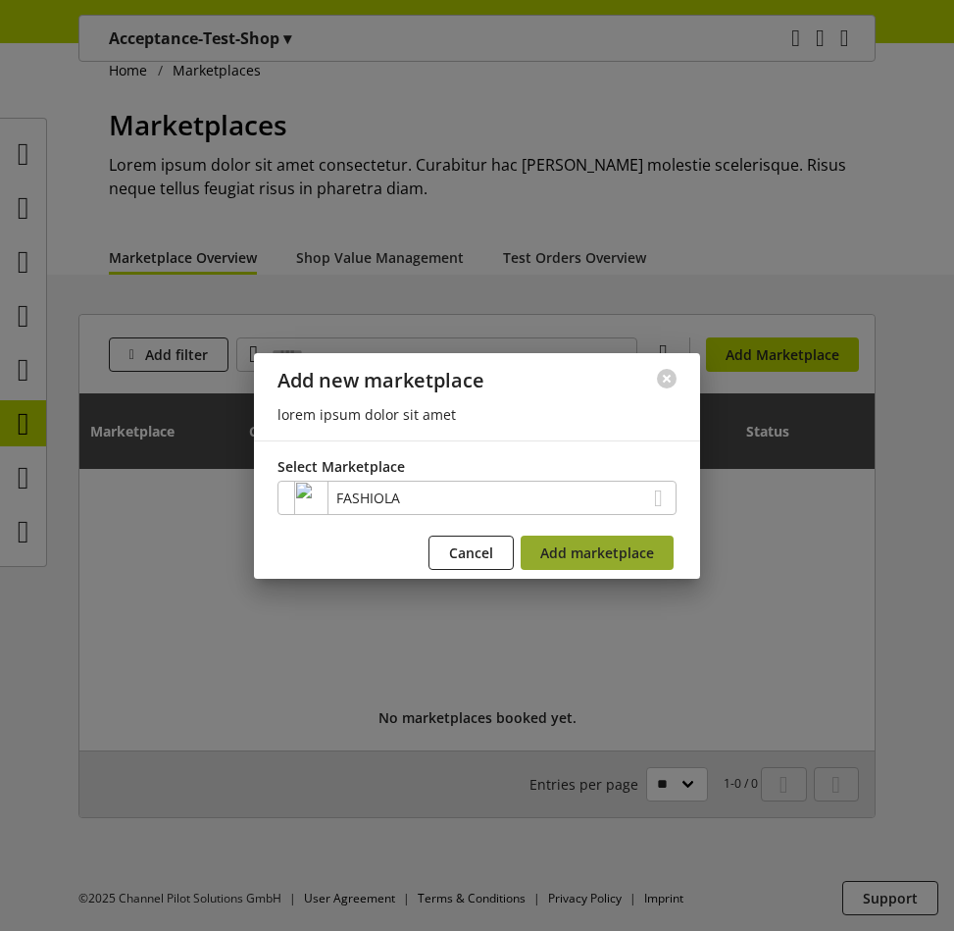
click at [605, 559] on span "Add marketplace" at bounding box center [597, 552] width 114 height 21
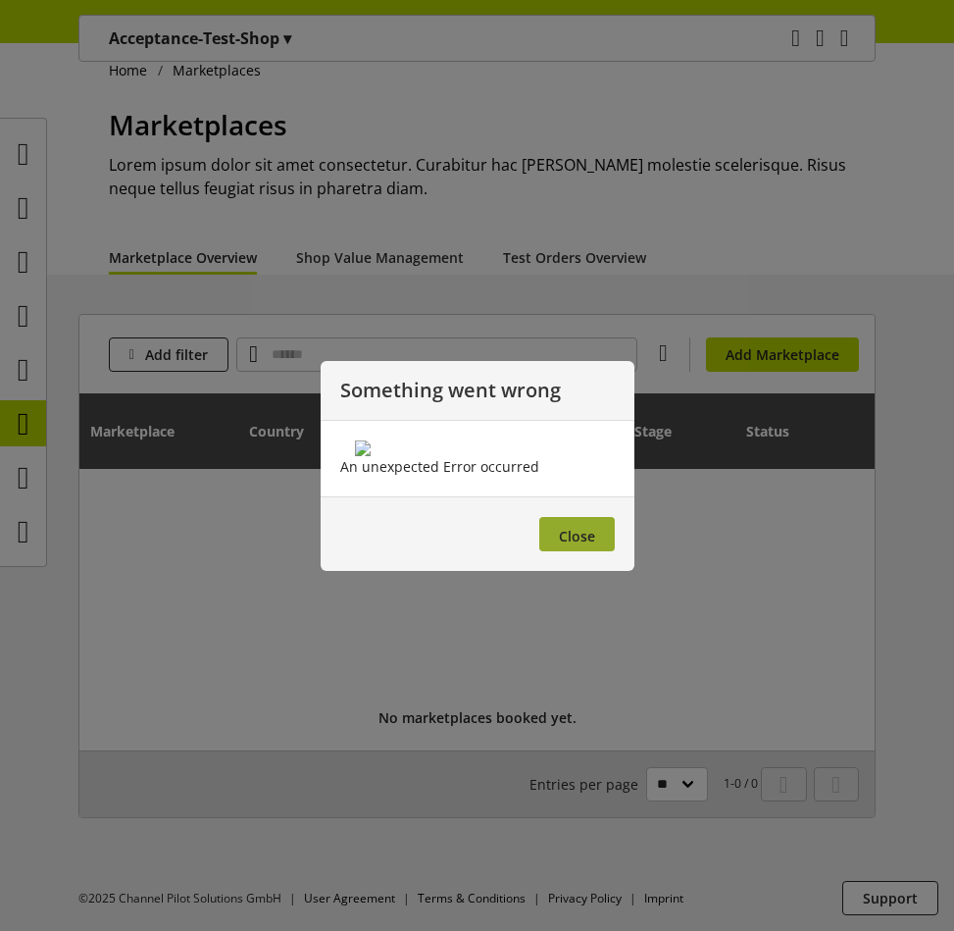
click at [591, 545] on span "Close" at bounding box center [577, 536] width 36 height 19
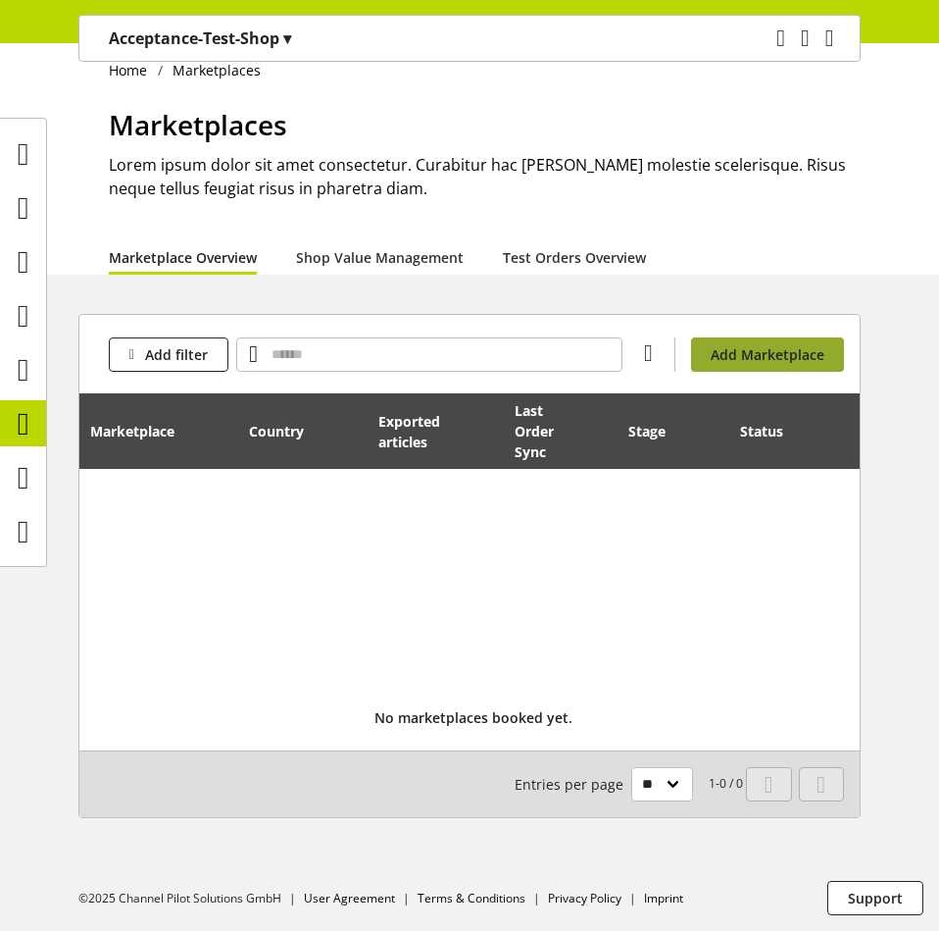
click at [725, 348] on span "Add Marketplace" at bounding box center [768, 354] width 114 height 21
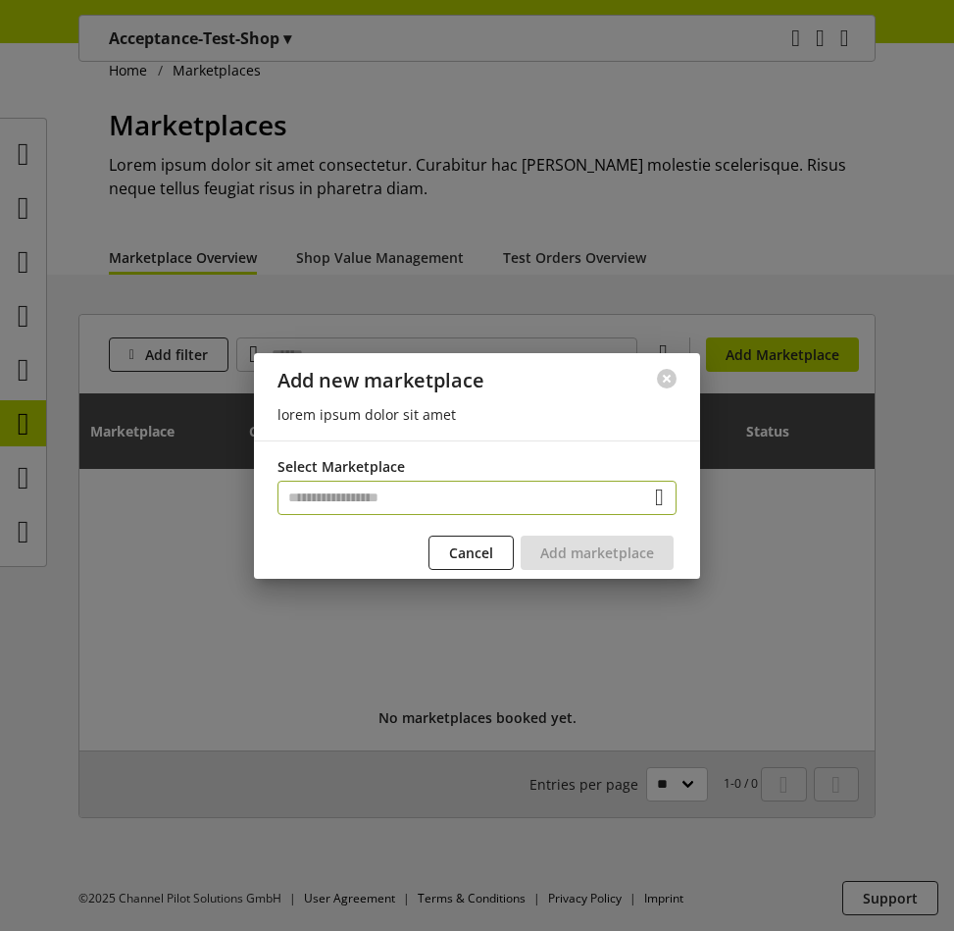
click at [497, 504] on input "text" at bounding box center [476, 497] width 399 height 34
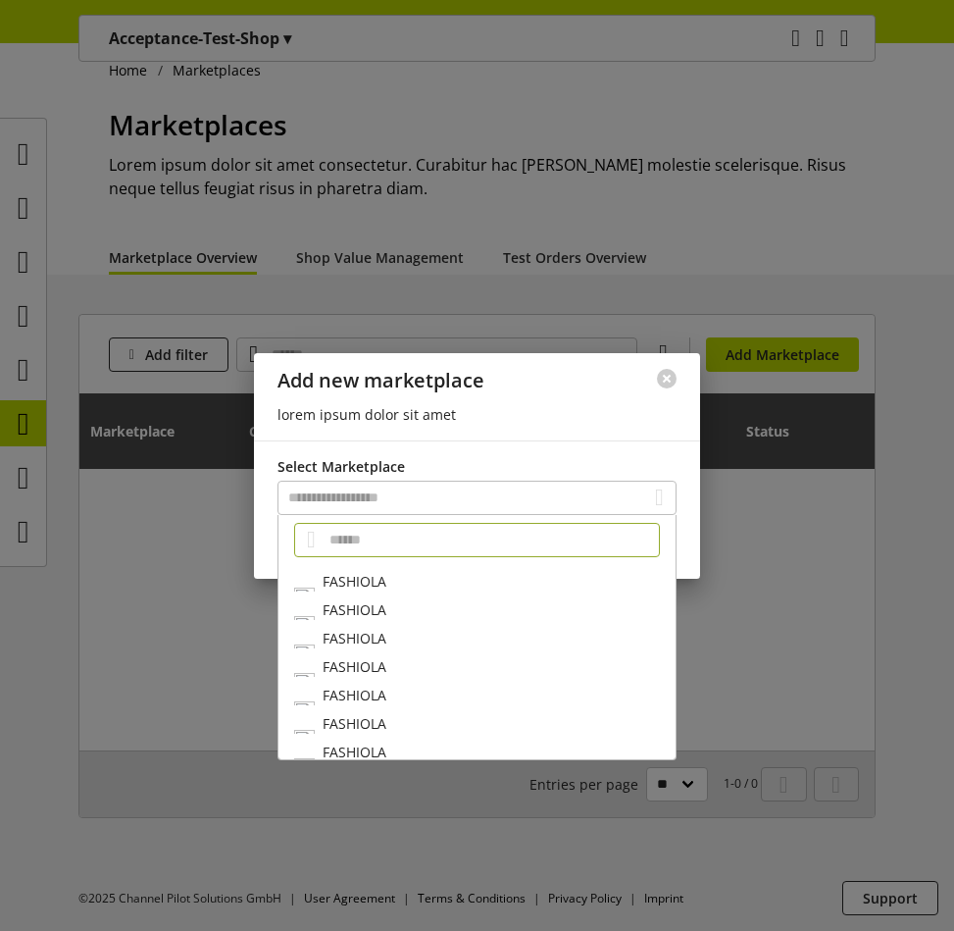
click at [476, 588] on div "FASHIOLA" at bounding box center [476, 581] width 397 height 28
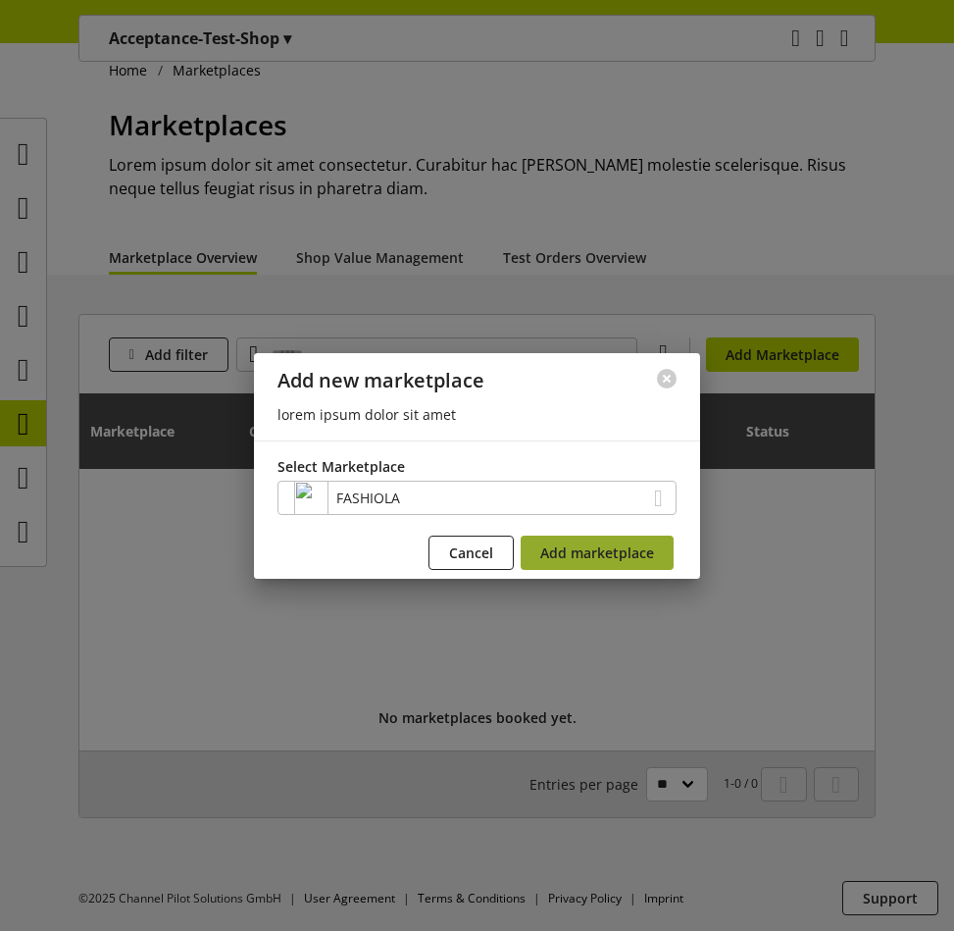
click at [620, 558] on span "Add marketplace" at bounding box center [597, 552] width 114 height 21
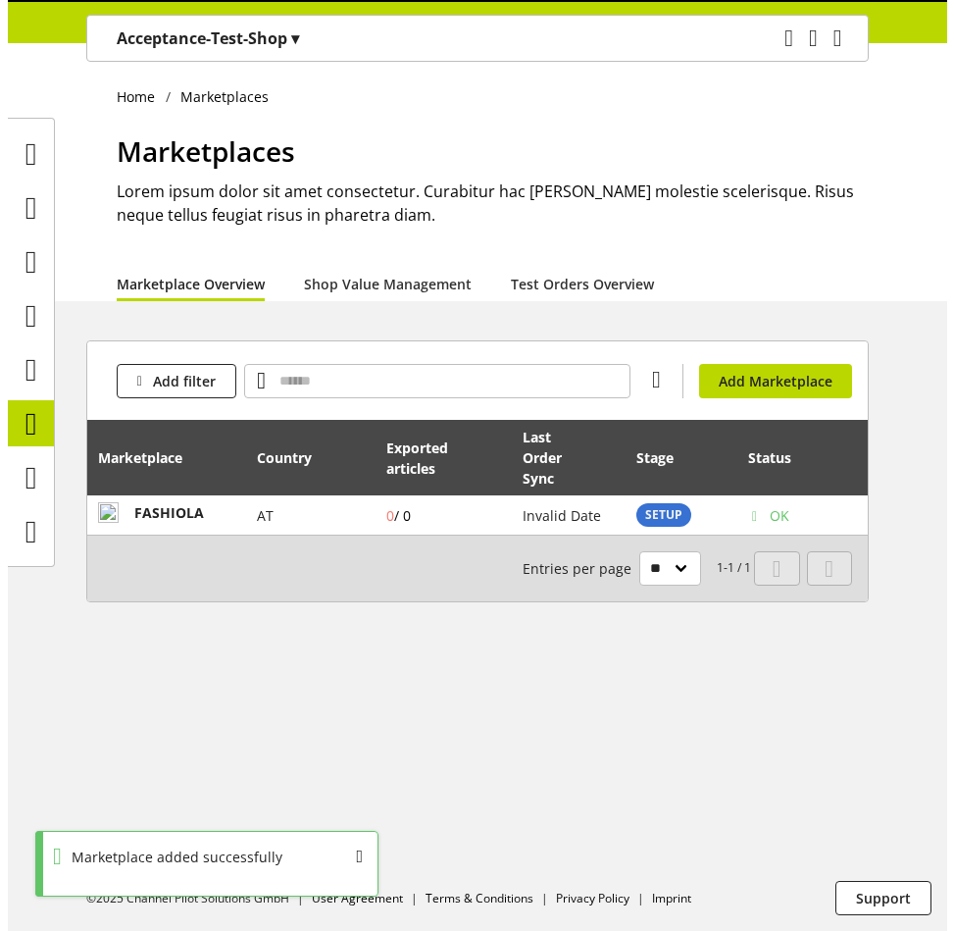
scroll to position [0, 0]
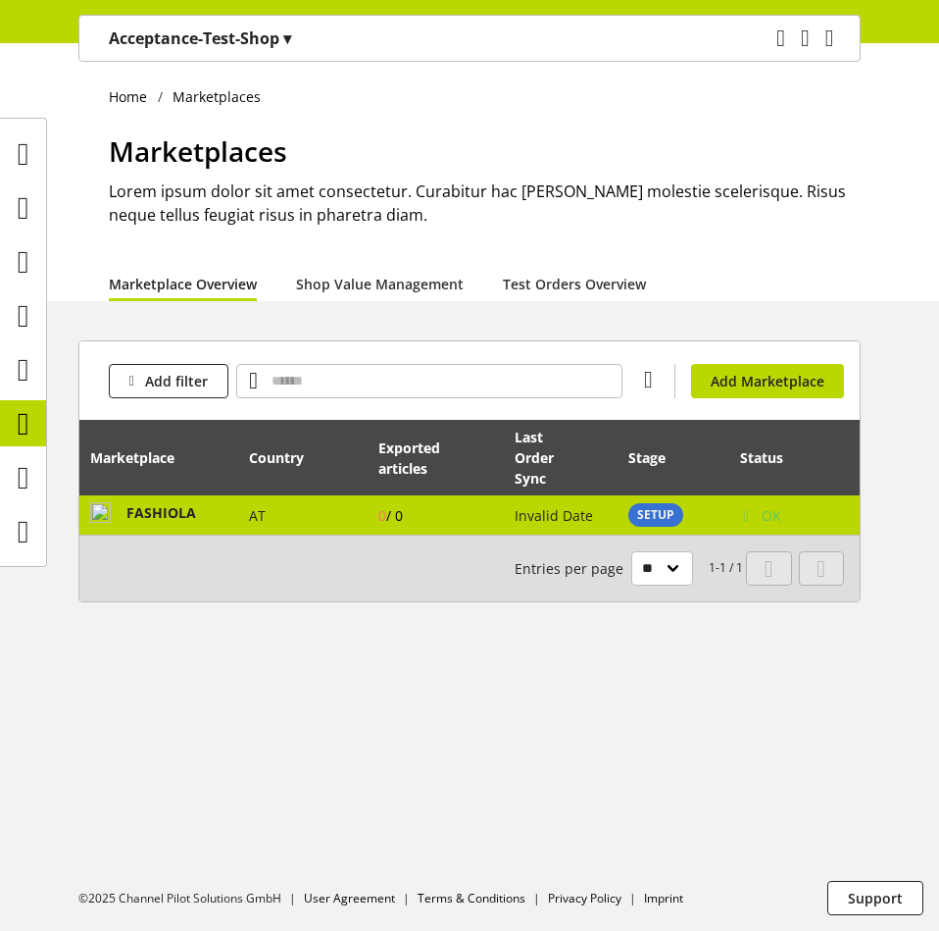
click at [584, 519] on span "Invalid Date" at bounding box center [554, 515] width 78 height 19
select select "********"
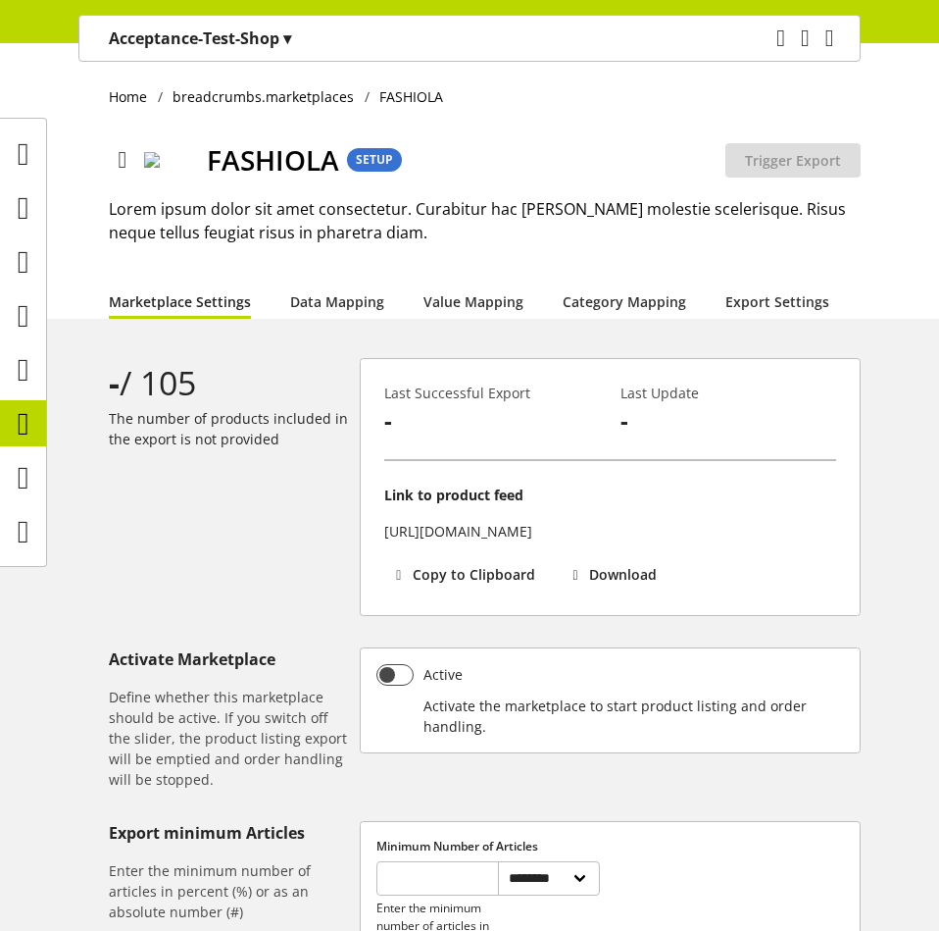
click at [177, 161] on img at bounding box center [171, 160] width 55 height 16
click at [127, 152] on icon at bounding box center [123, 159] width 9 height 35
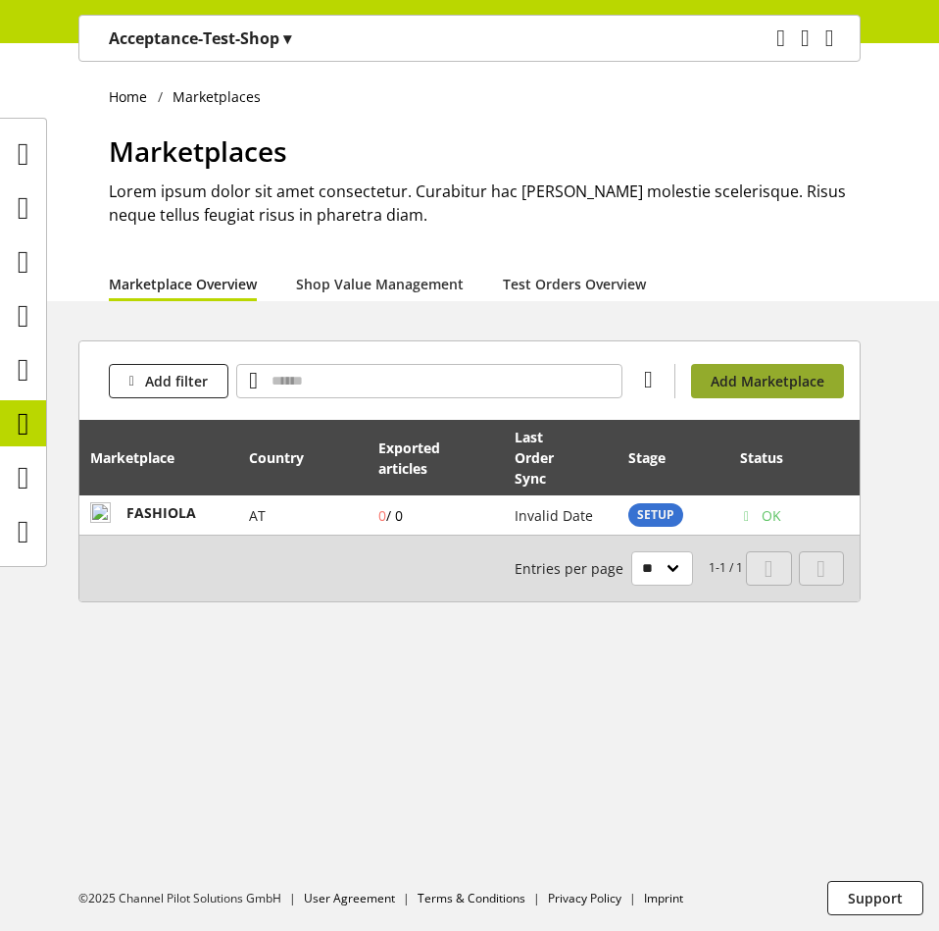
click at [754, 388] on span "Add Marketplace" at bounding box center [768, 381] width 114 height 21
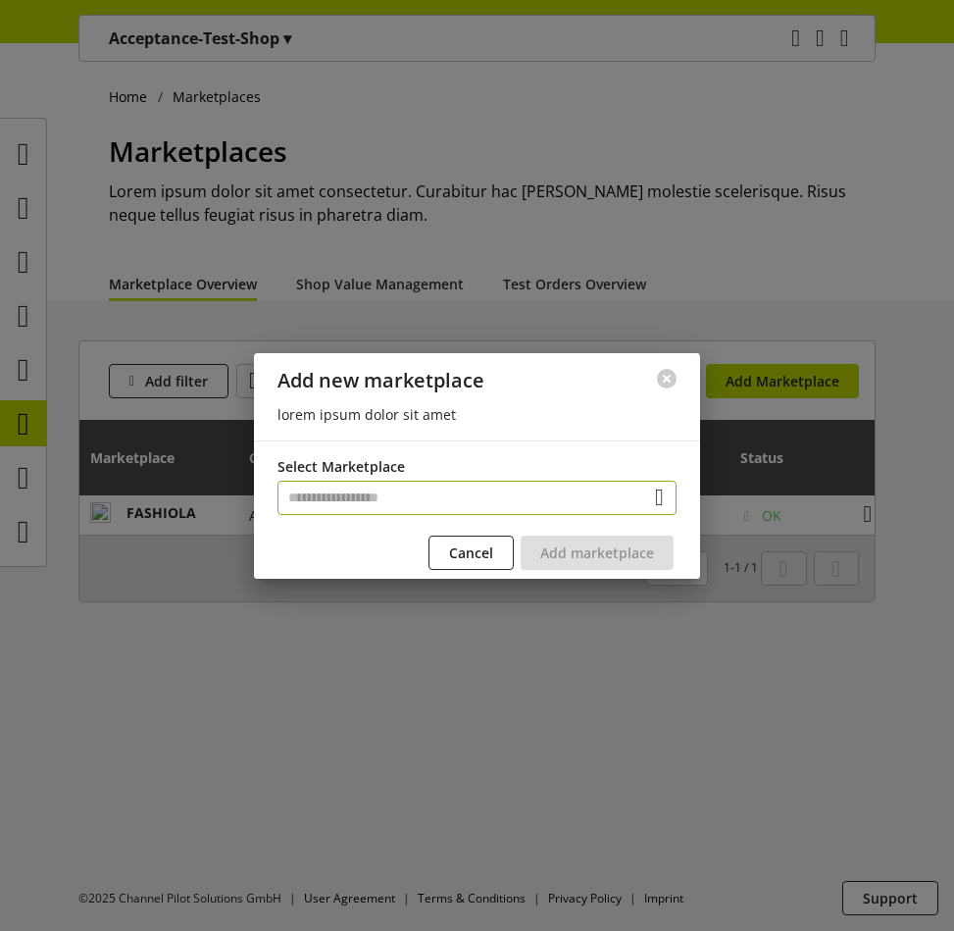
click at [525, 507] on input "text" at bounding box center [476, 497] width 399 height 34
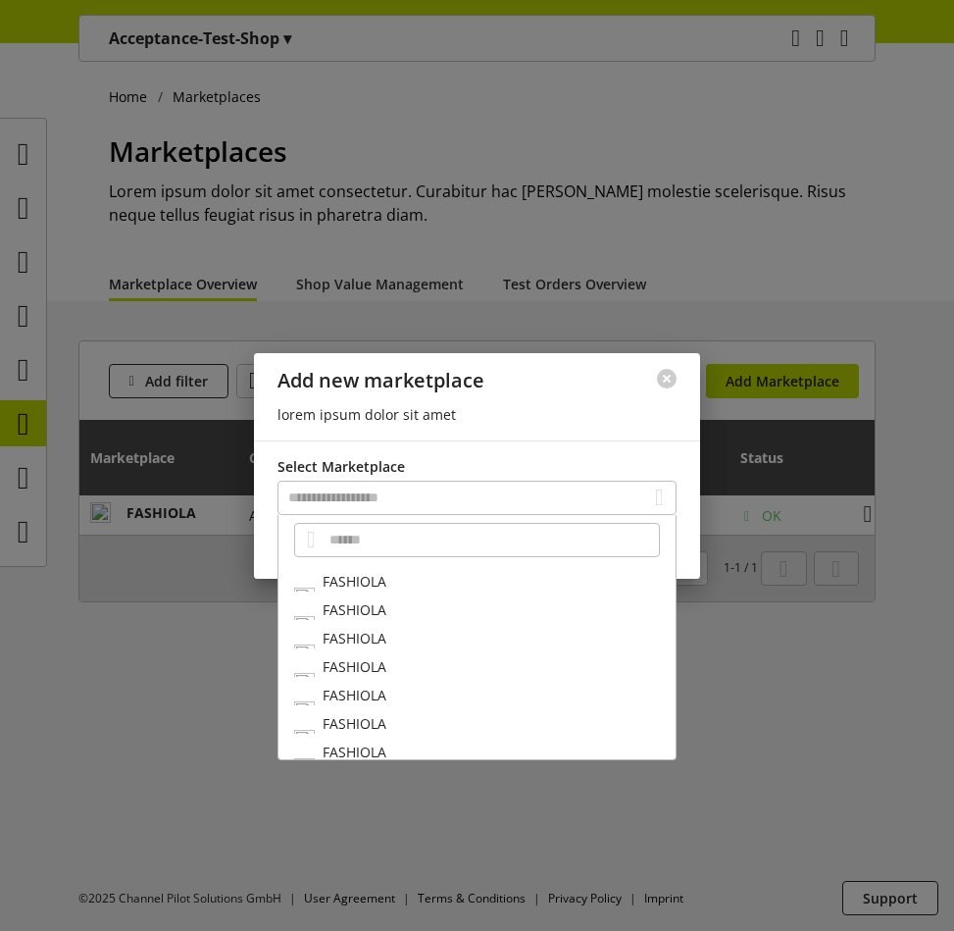
click at [717, 242] on div at bounding box center [477, 465] width 954 height 931
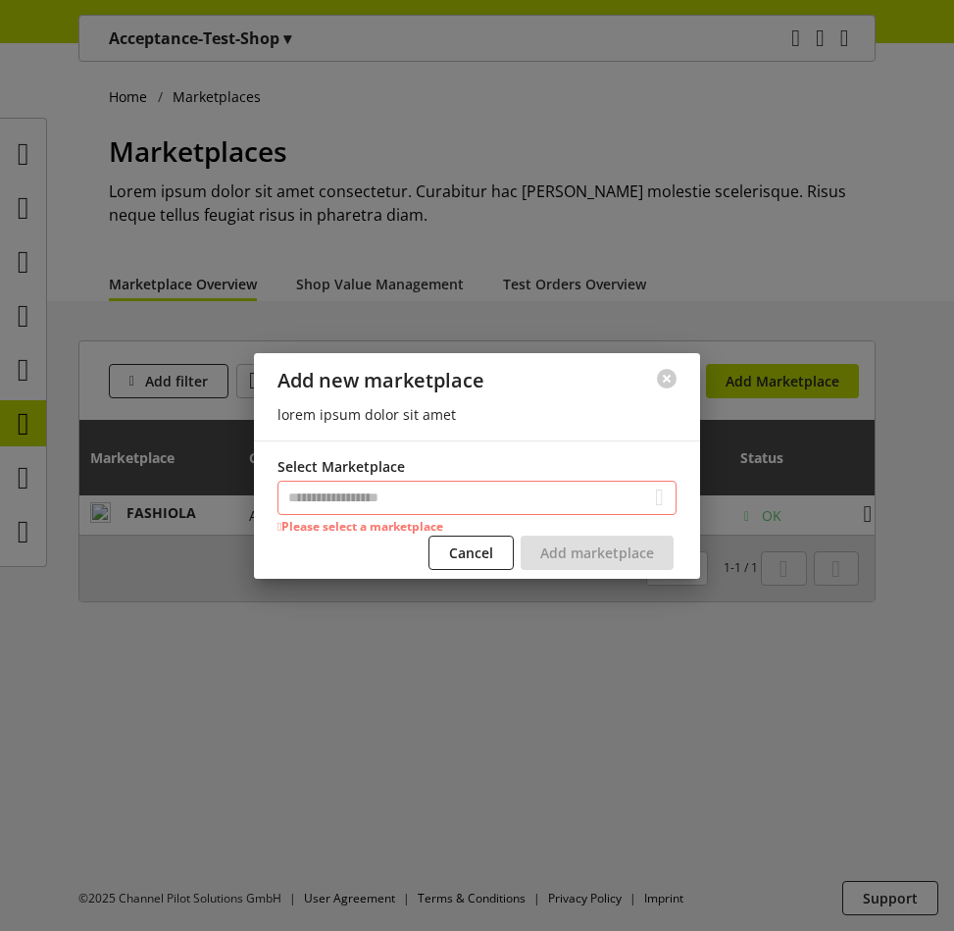
click at [661, 367] on div at bounding box center [666, 378] width 67 height 51
click at [670, 371] on button at bounding box center [667, 379] width 20 height 20
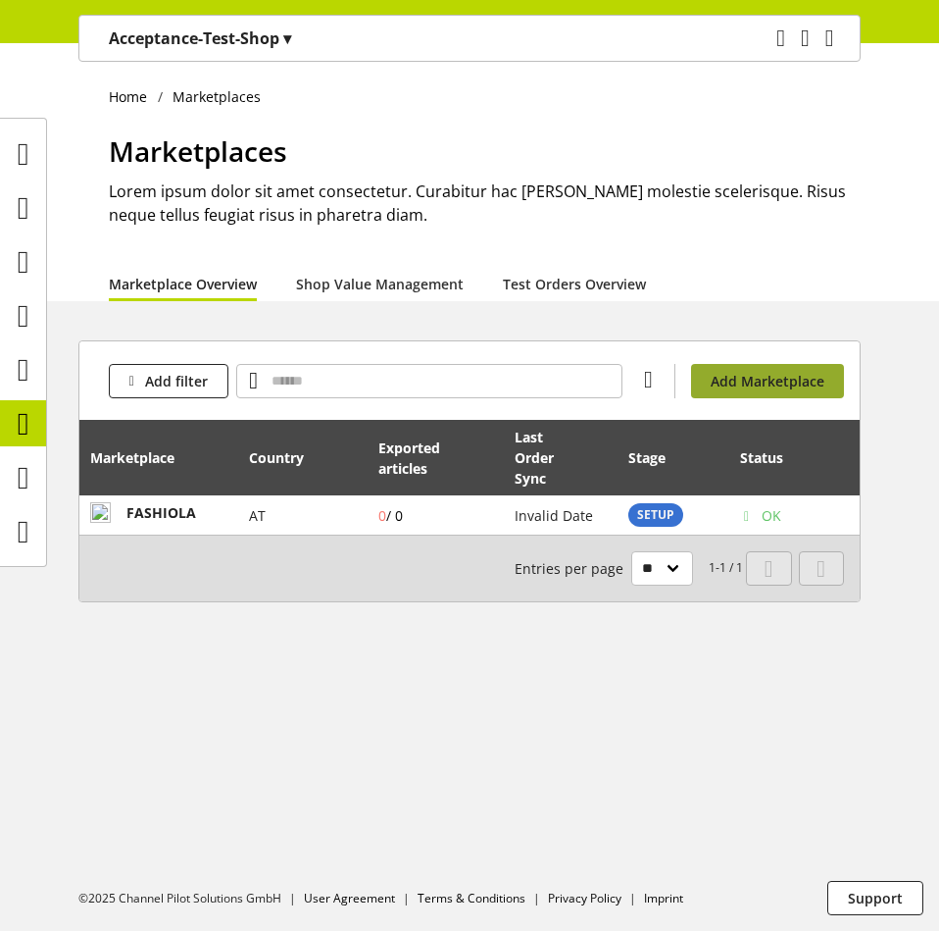
click at [742, 388] on span "Add Marketplace" at bounding box center [768, 381] width 114 height 21
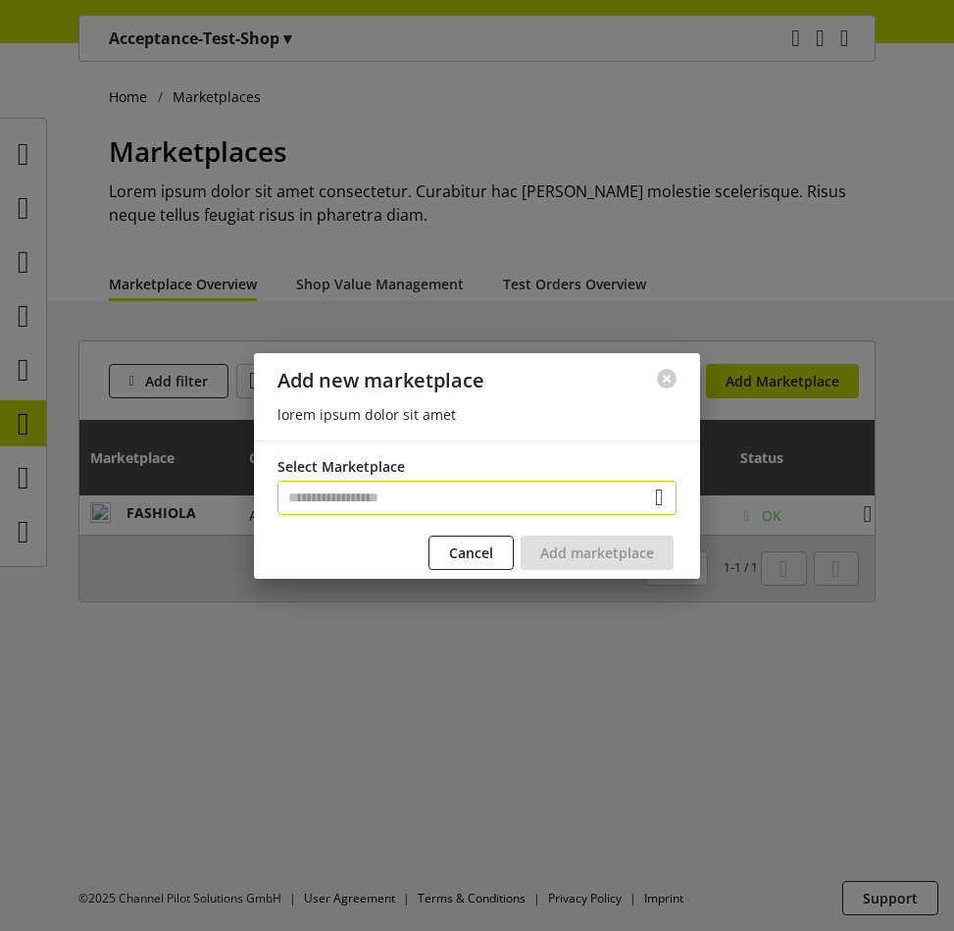
click at [549, 499] on input "text" at bounding box center [476, 497] width 399 height 34
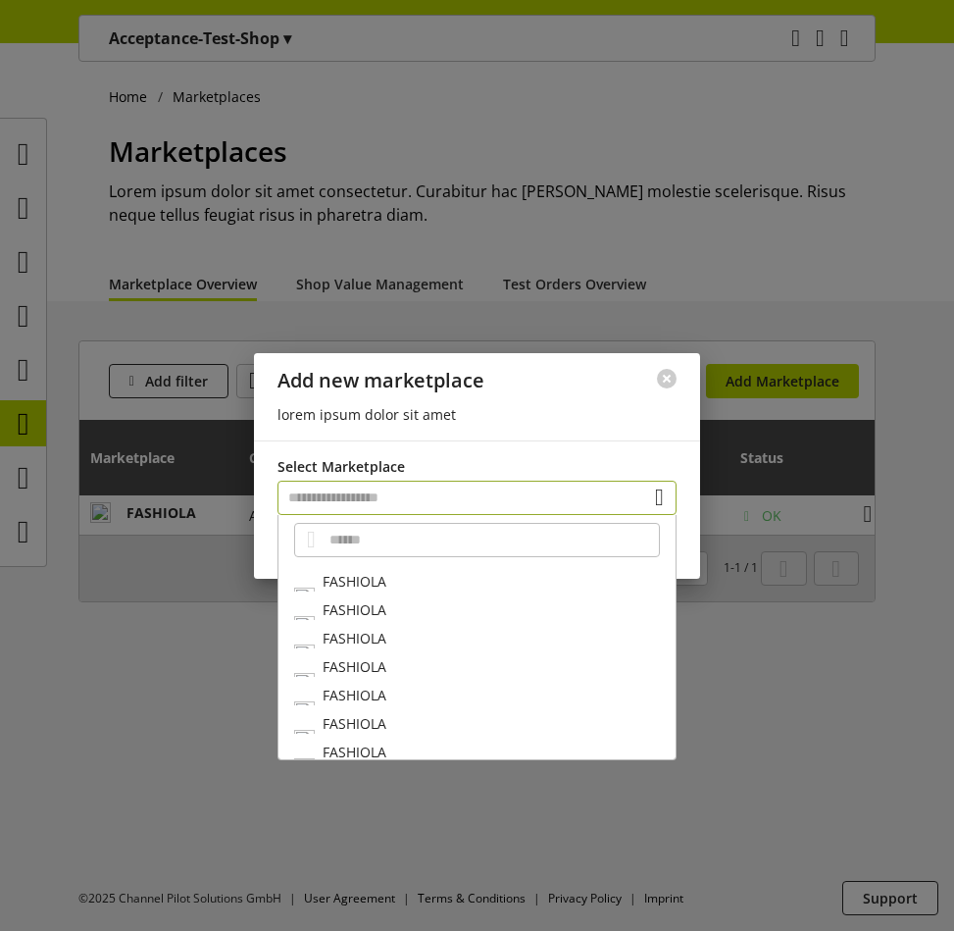
click at [549, 499] on input "text" at bounding box center [476, 497] width 399 height 34
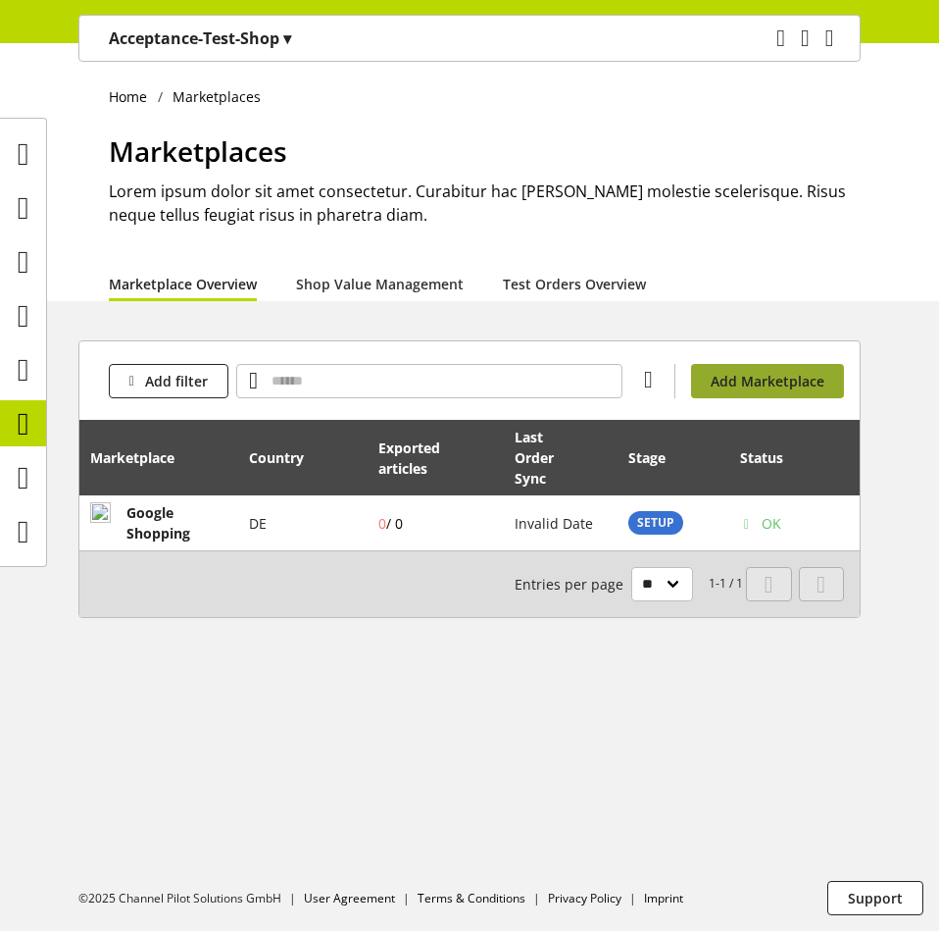
click at [771, 384] on span "Add Marketplace" at bounding box center [768, 381] width 114 height 21
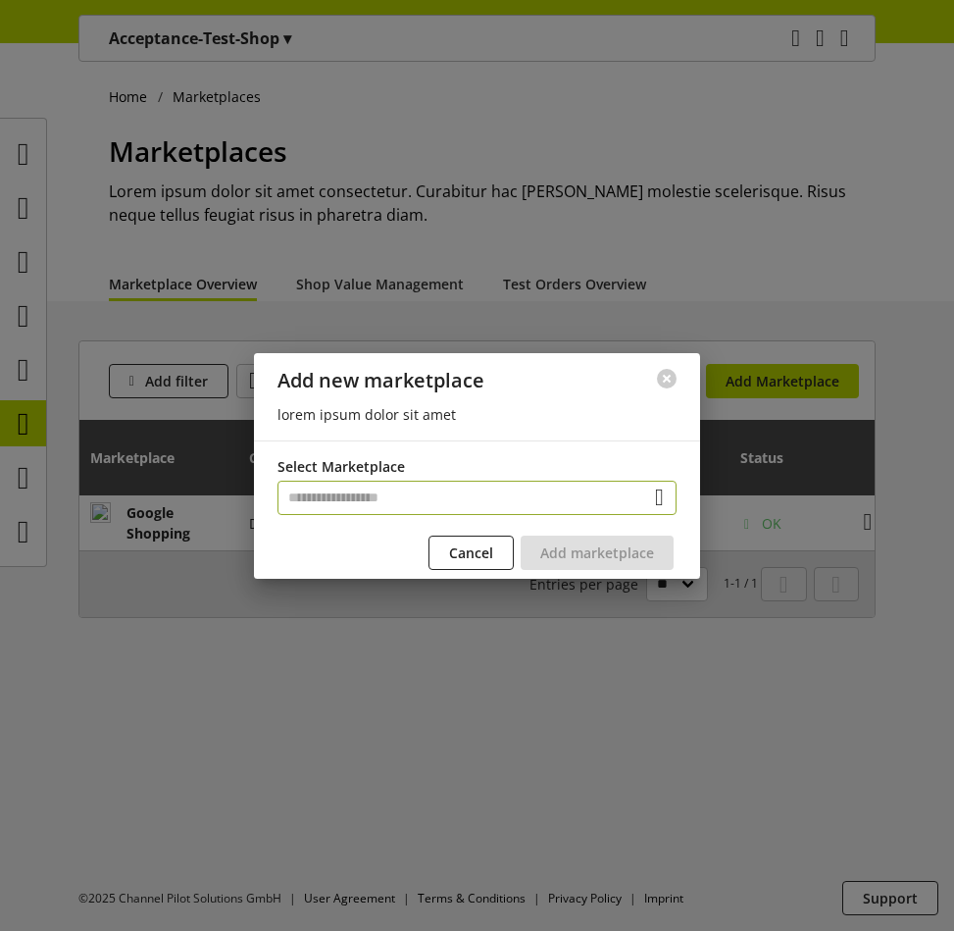
click at [571, 511] on input "text" at bounding box center [476, 497] width 399 height 34
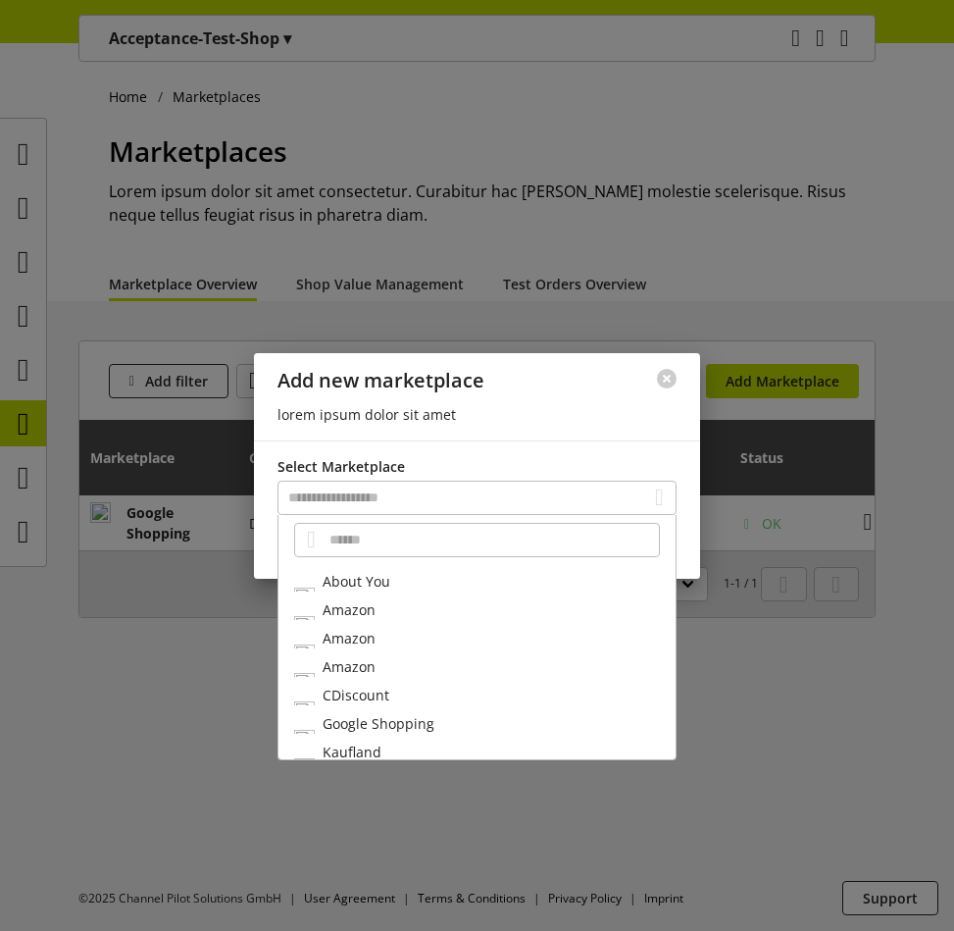
click at [763, 279] on div at bounding box center [477, 465] width 954 height 931
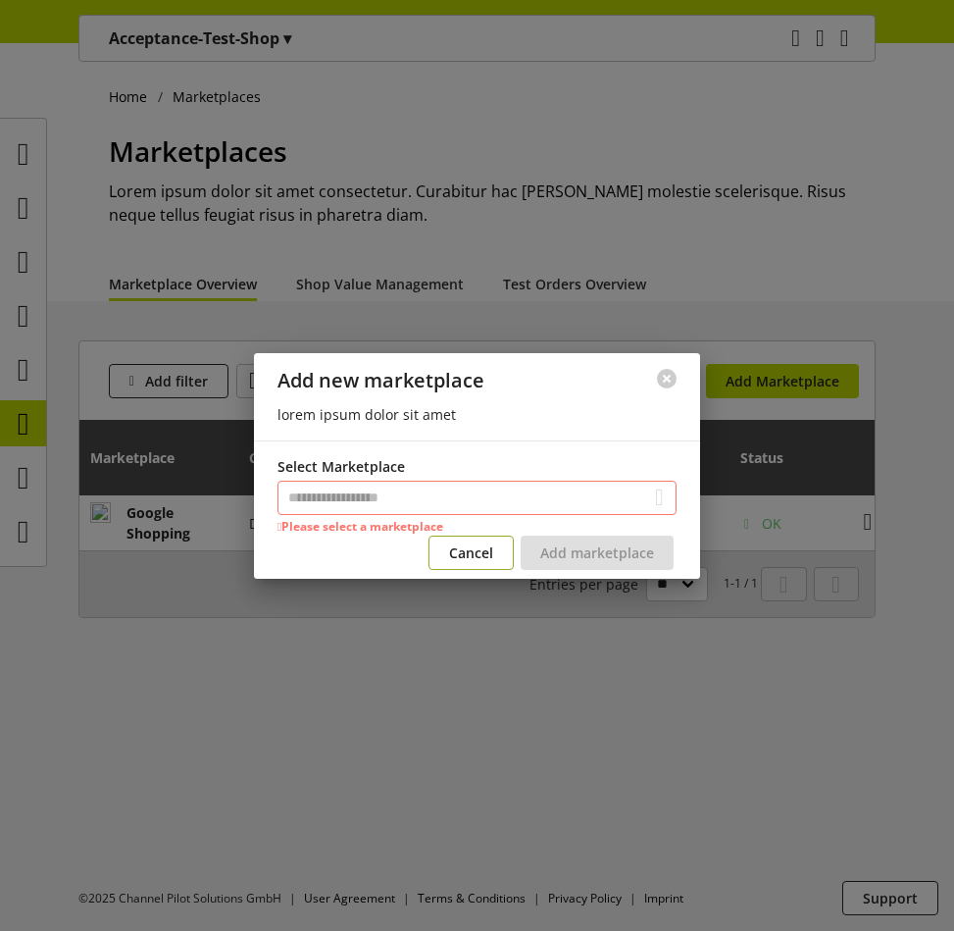
click at [462, 558] on span "Cancel" at bounding box center [471, 552] width 44 height 21
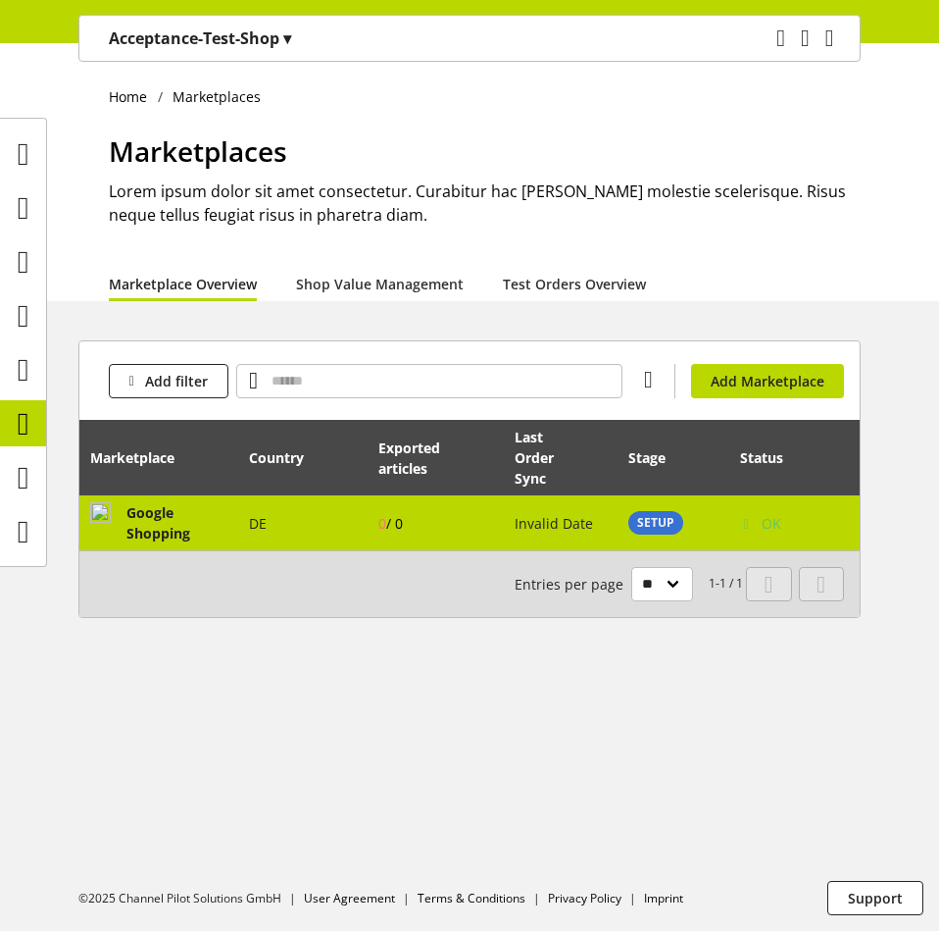
click at [462, 534] on td "0 / 0" at bounding box center [436, 522] width 136 height 55
select select "********"
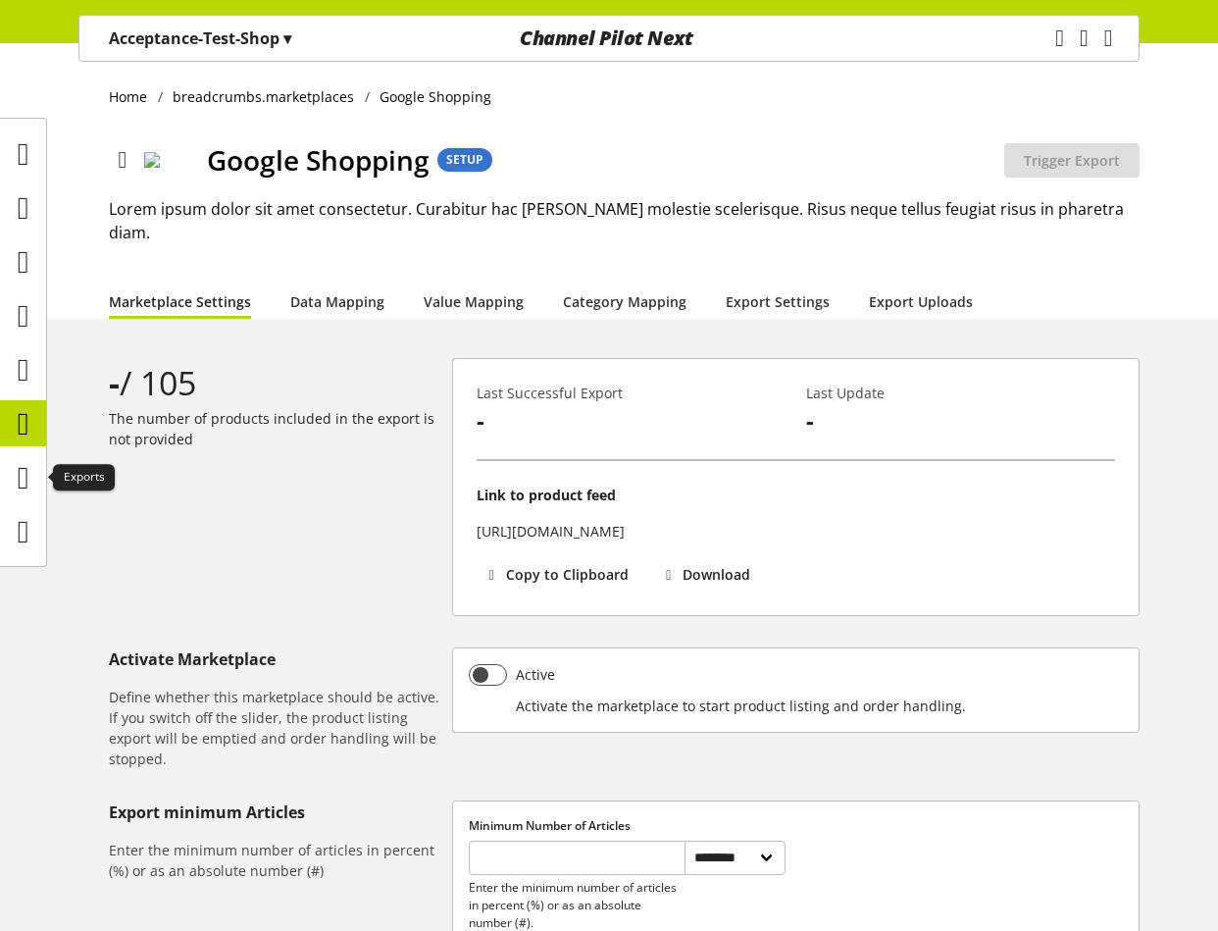
click at [59, 475] on div "**********" at bounding box center [609, 849] width 1218 height 982
click at [29, 483] on icon at bounding box center [24, 477] width 12 height 39
click at [18, 414] on icon at bounding box center [24, 423] width 12 height 39
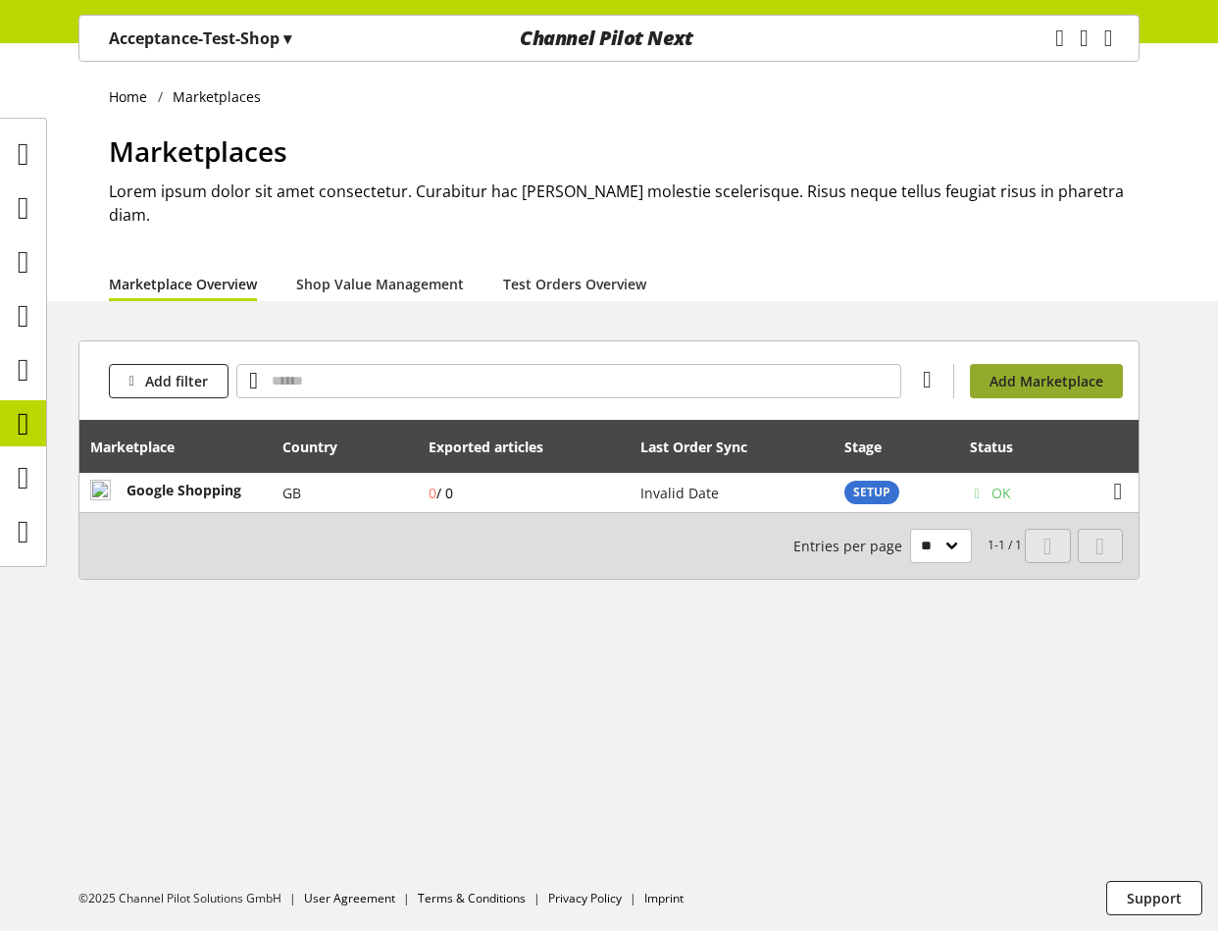
click at [938, 371] on span "Add Marketplace" at bounding box center [1046, 381] width 114 height 21
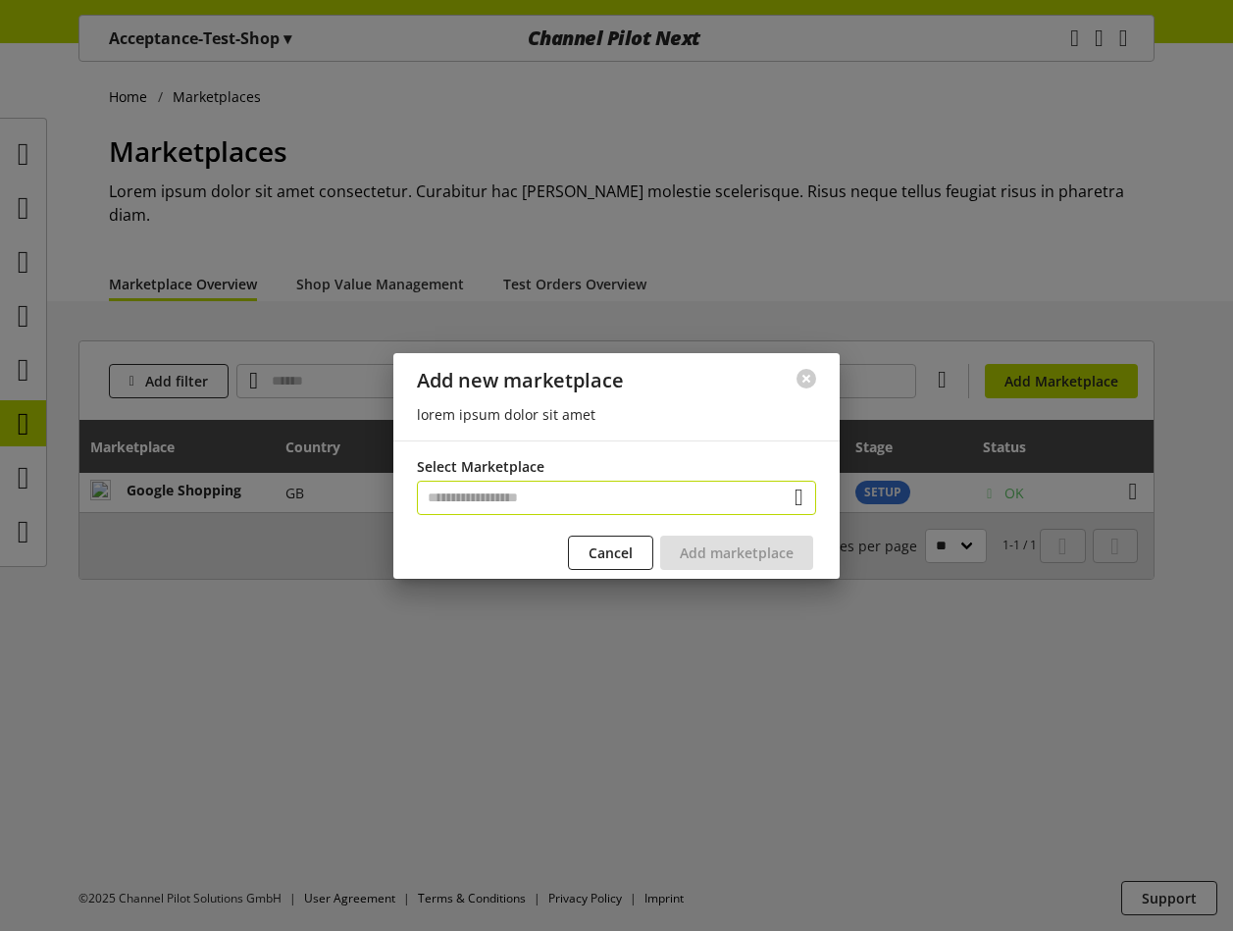
click at [737, 505] on input "text" at bounding box center [616, 497] width 399 height 34
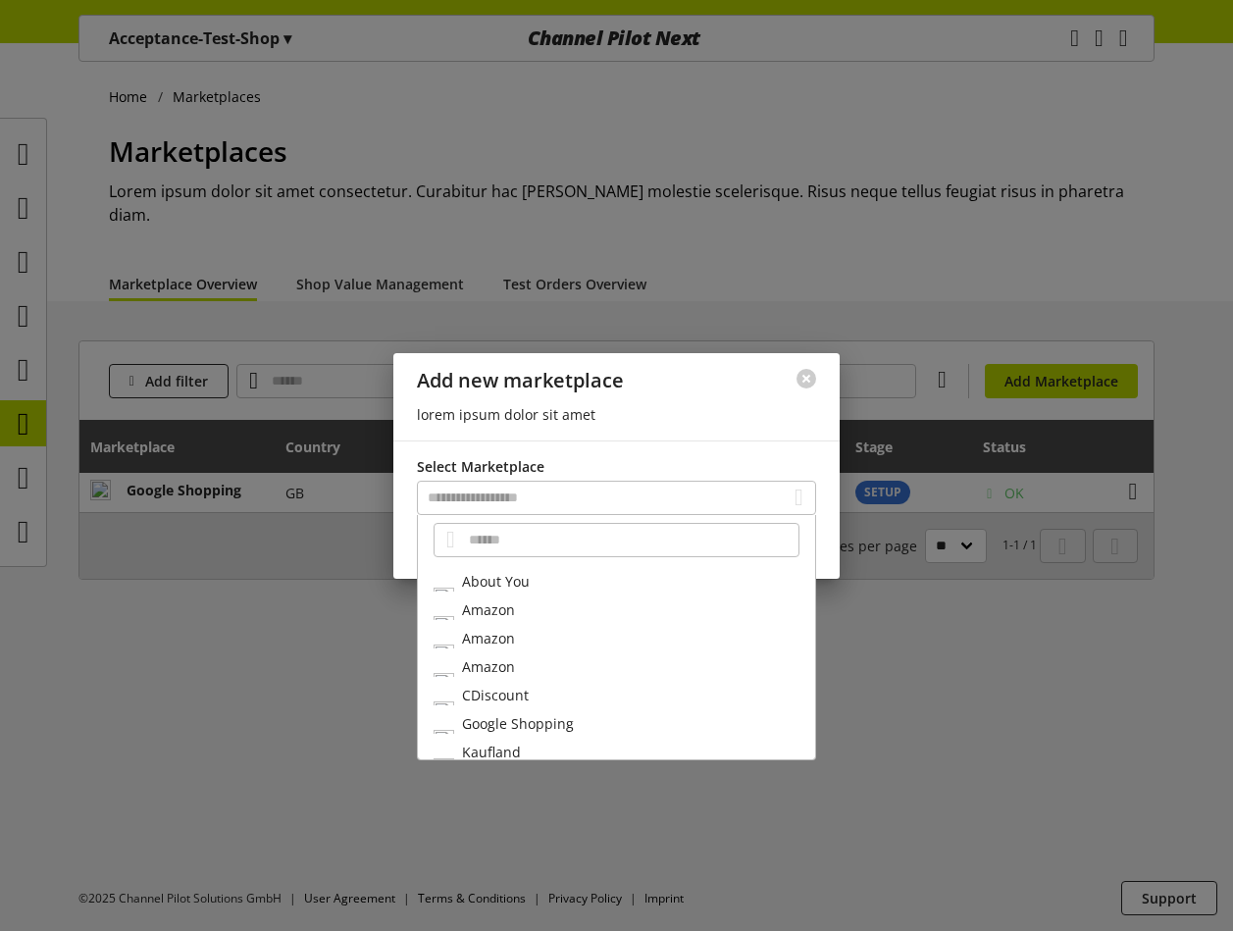
click at [583, 581] on div "About You" at bounding box center [616, 581] width 397 height 28
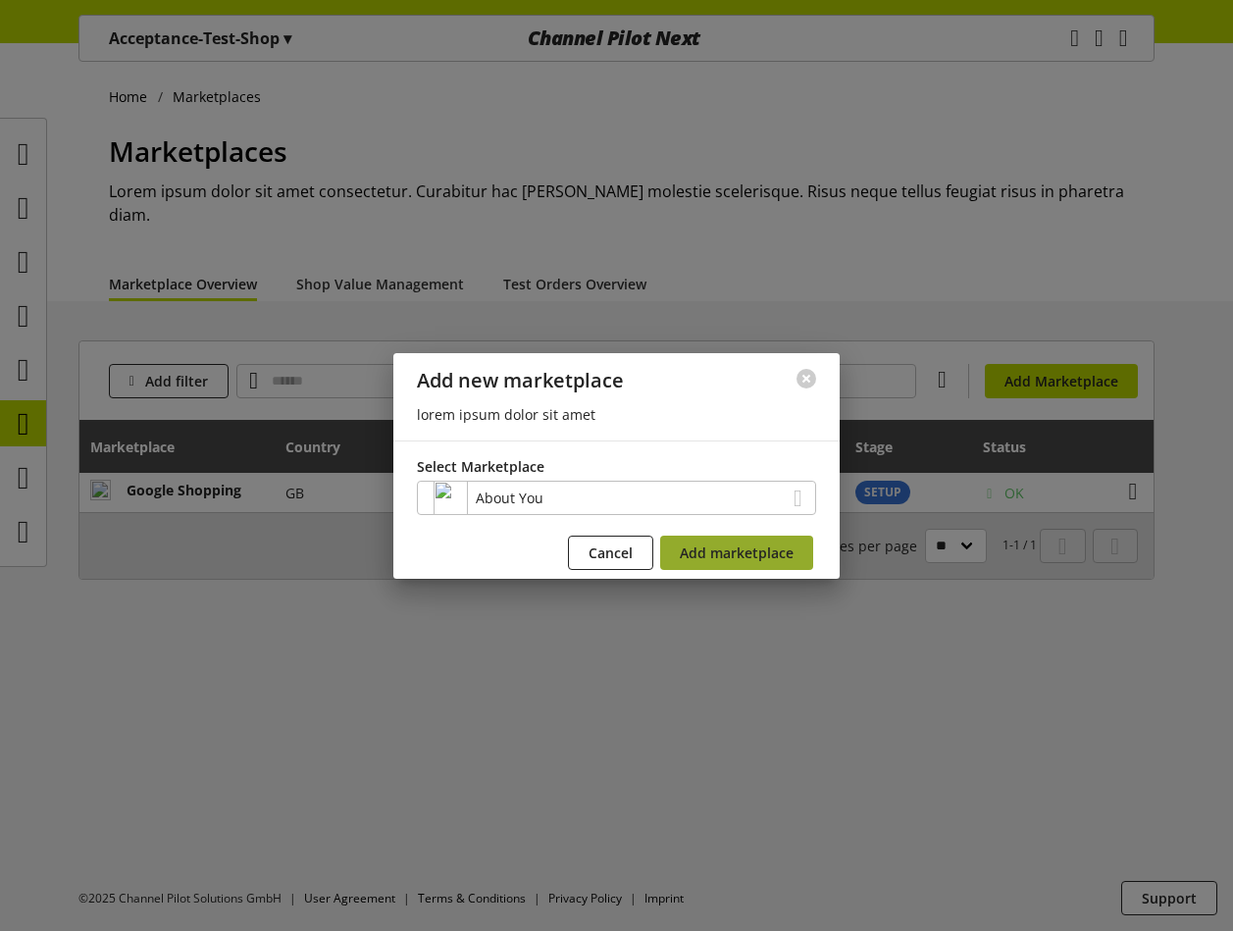
click at [747, 556] on span "Add marketplace" at bounding box center [737, 552] width 114 height 21
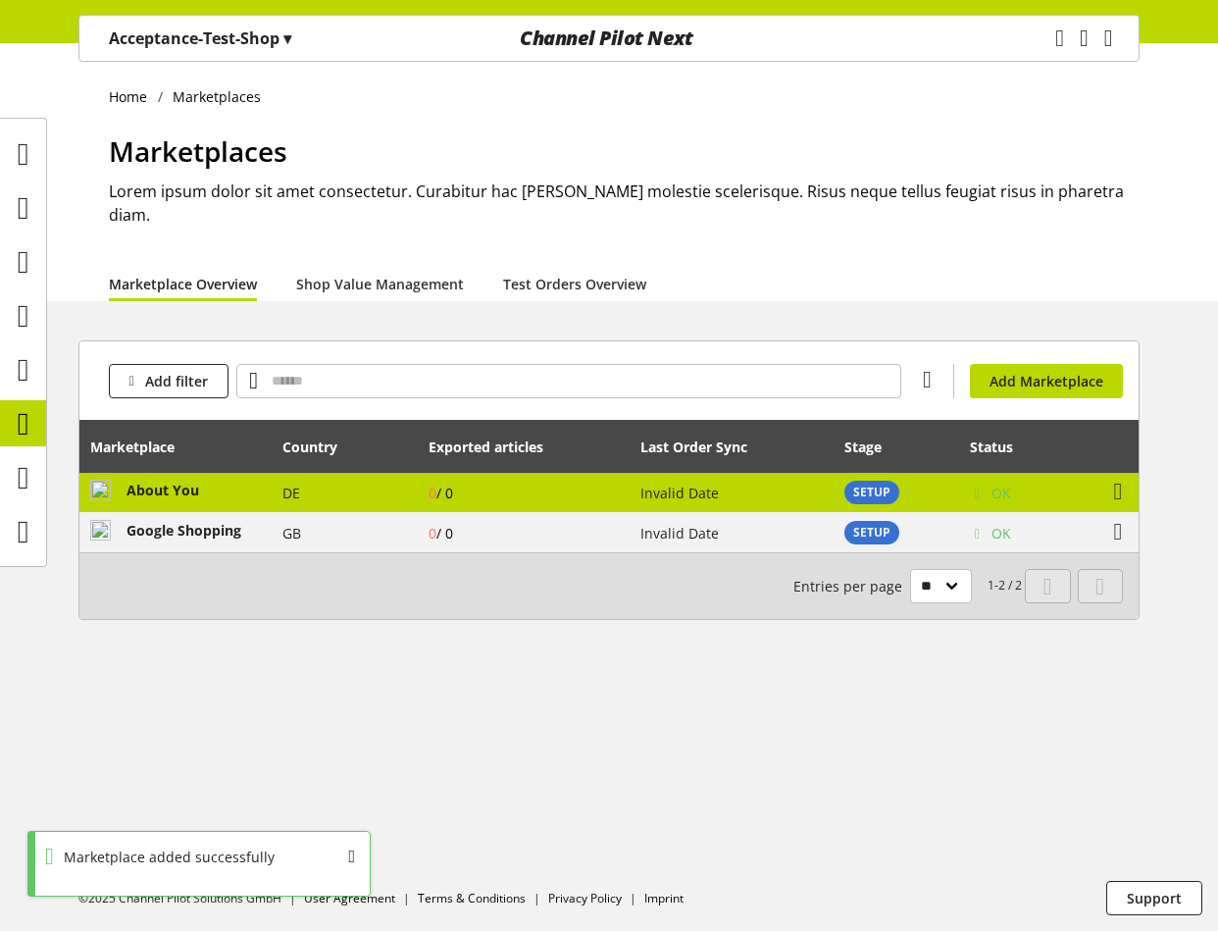
click at [395, 473] on td "DE" at bounding box center [345, 493] width 145 height 40
select select "********"
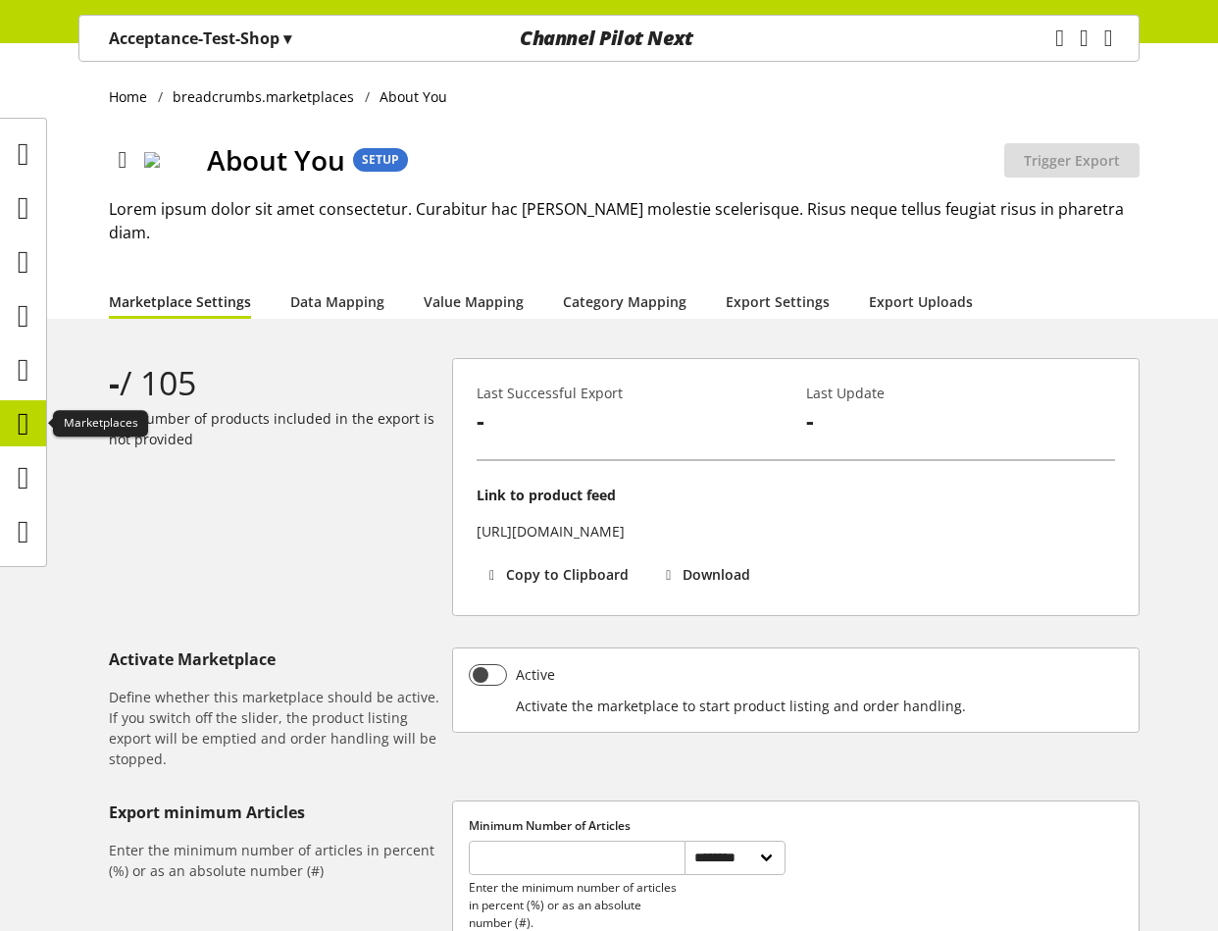
click at [43, 423] on div at bounding box center [23, 423] width 46 height 46
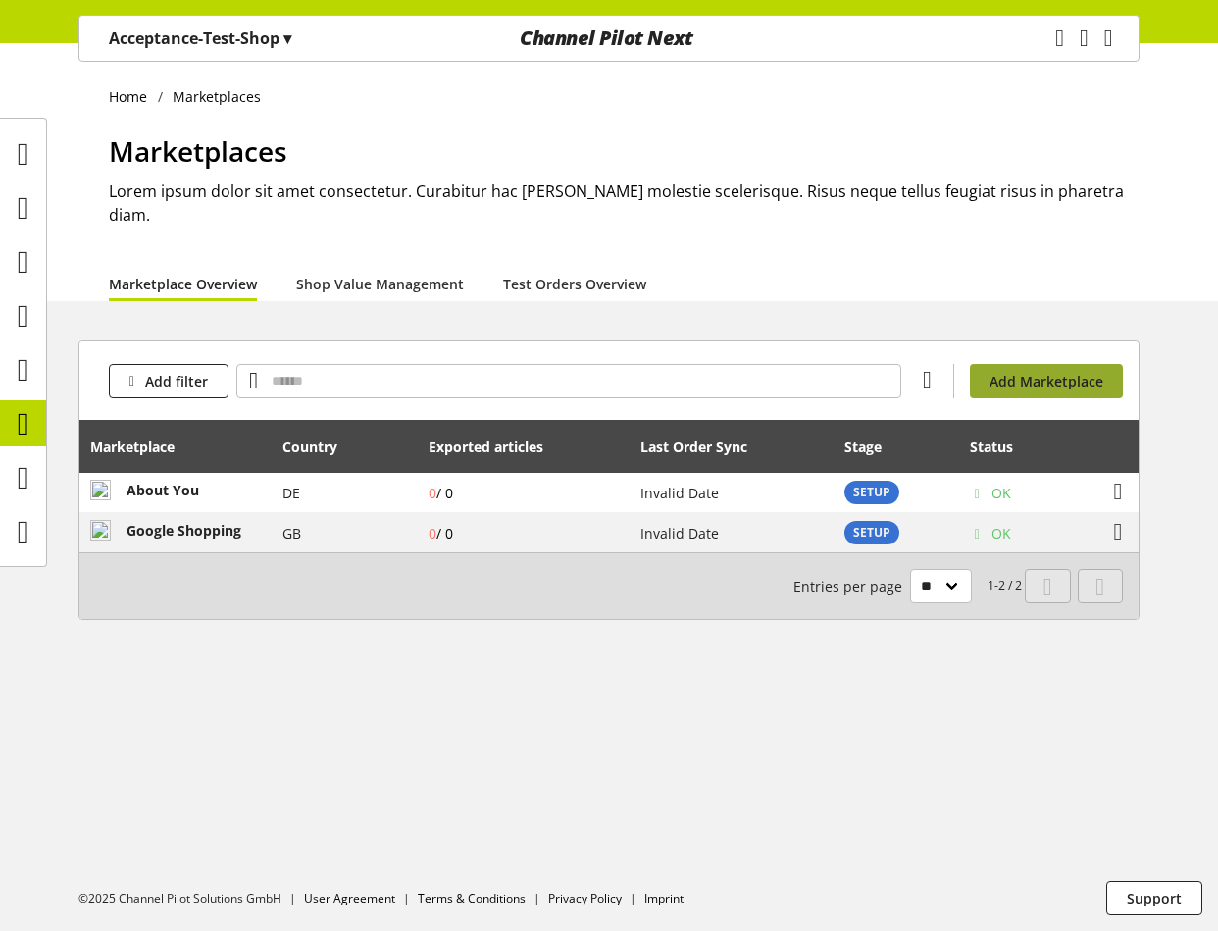
click at [938, 371] on span "Add Marketplace" at bounding box center [1046, 381] width 114 height 21
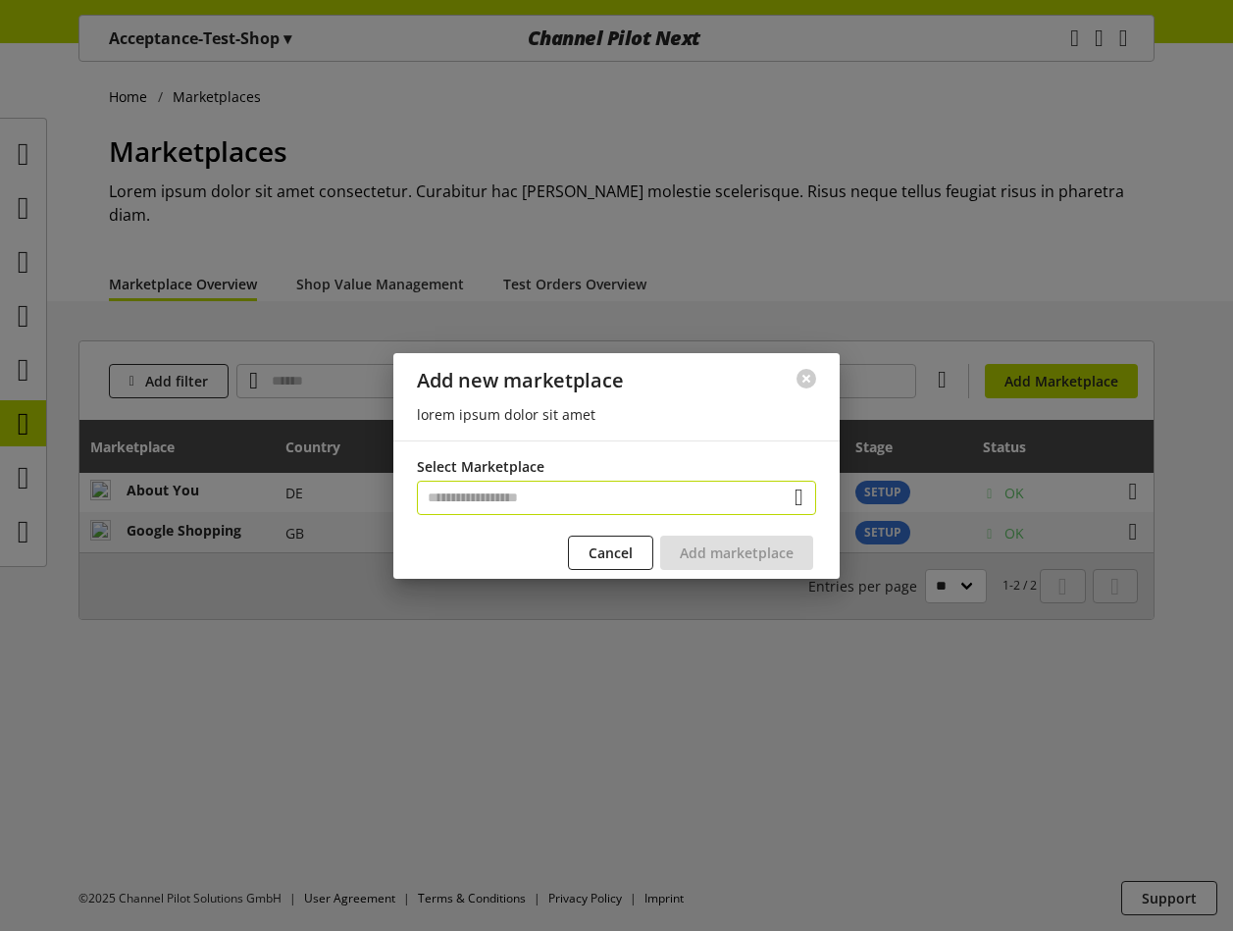
click at [742, 494] on input "text" at bounding box center [616, 497] width 399 height 34
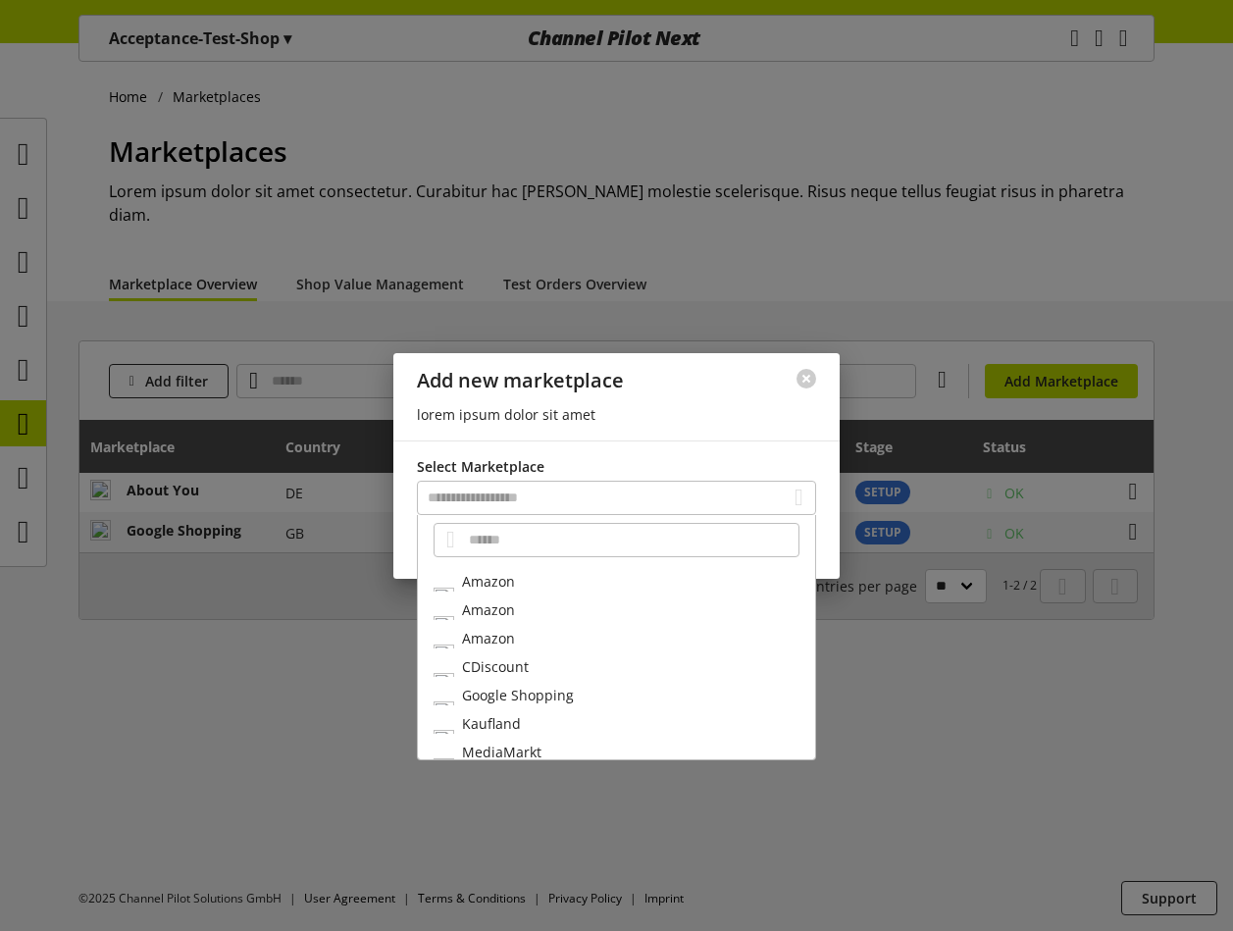
click at [678, 580] on div "Amazon" at bounding box center [616, 581] width 397 height 28
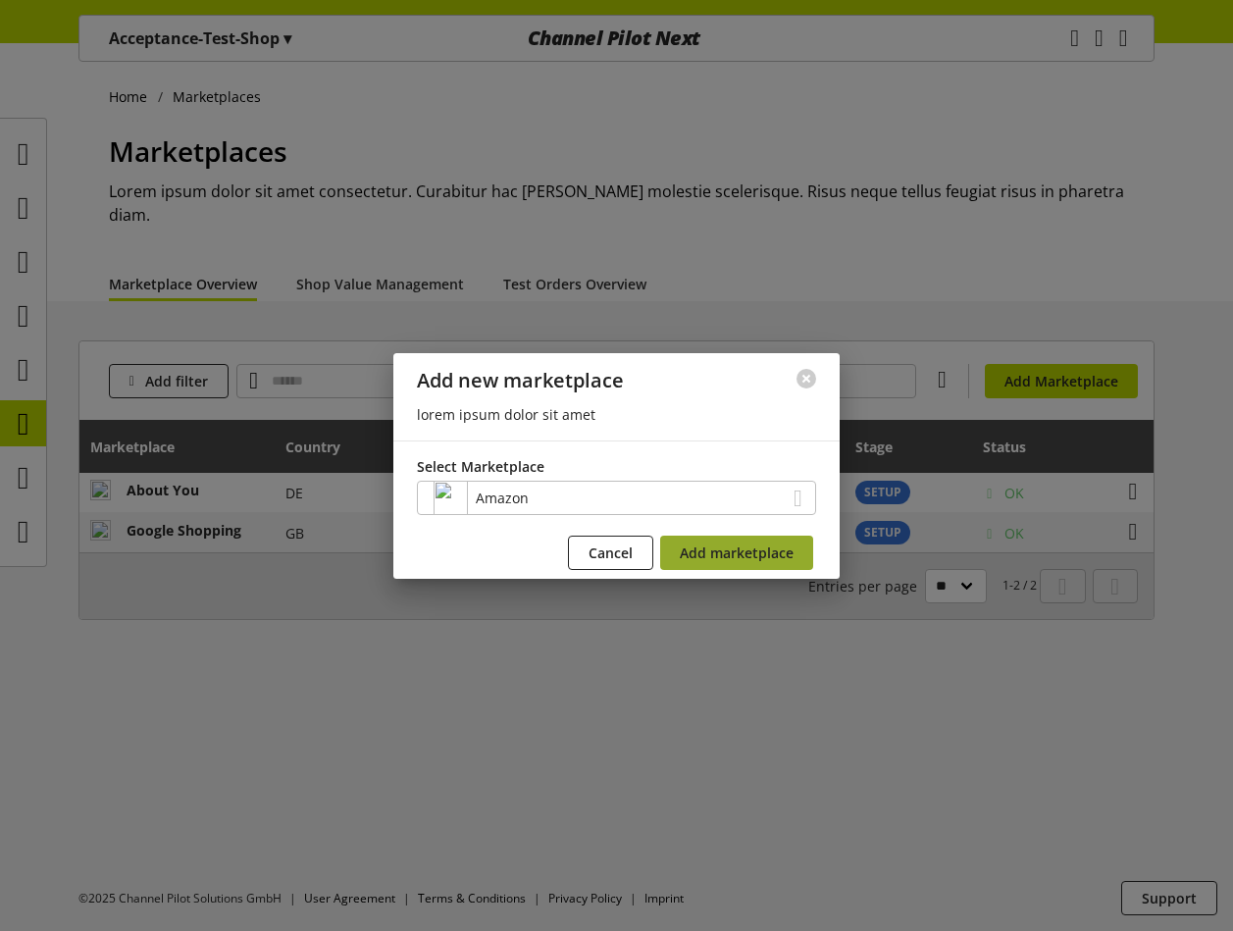
click at [719, 557] on span "Add marketplace" at bounding box center [737, 552] width 114 height 21
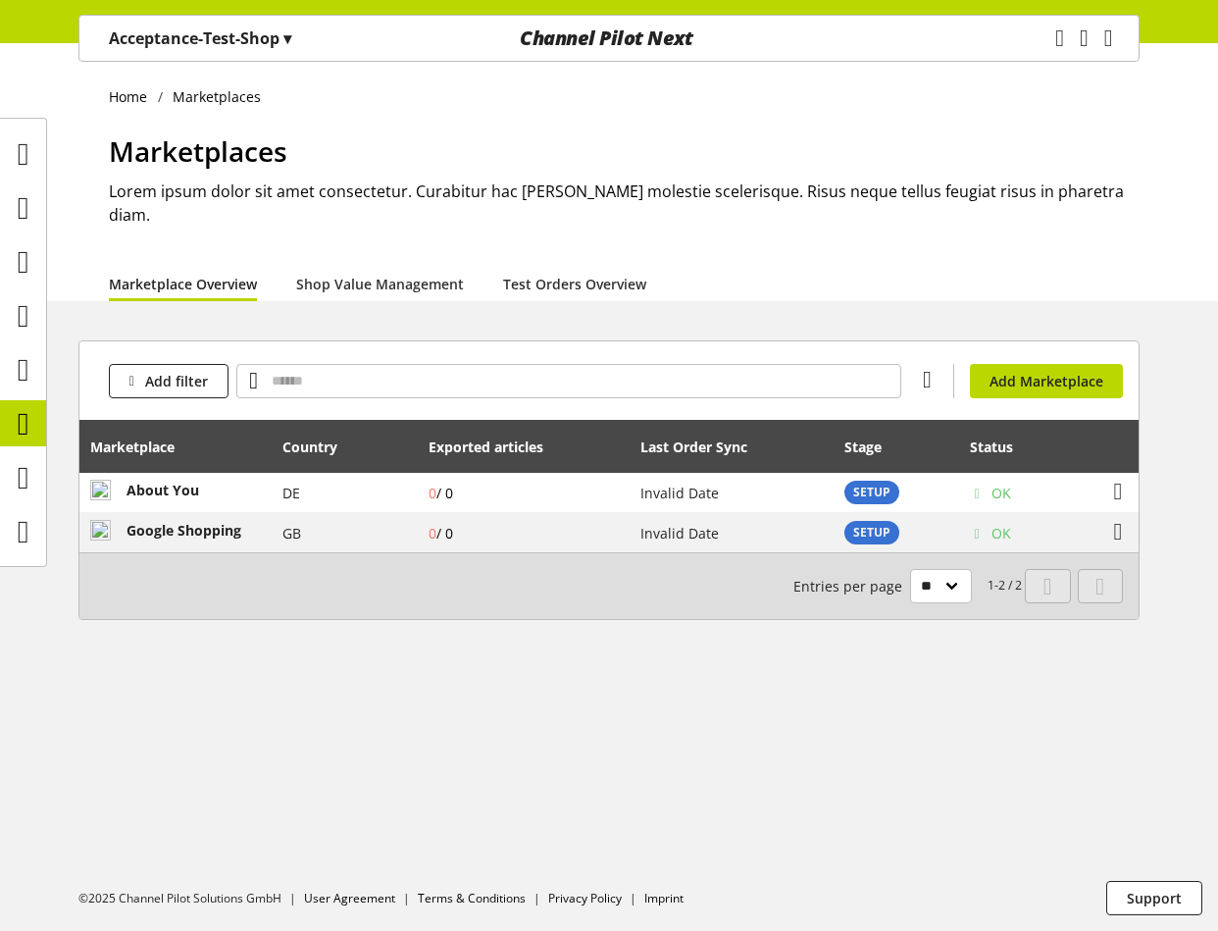
drag, startPoint x: 250, startPoint y: 863, endPoint x: 123, endPoint y: 851, distance: 128.0
click at [420, 777] on div "Home Marketplaces Marketplaces Lorem ipsum dolor sit amet consectetur. Curabitu…" at bounding box center [609, 486] width 1218 height 887
click at [1027, 371] on span "Add Marketplace" at bounding box center [1046, 381] width 114 height 21
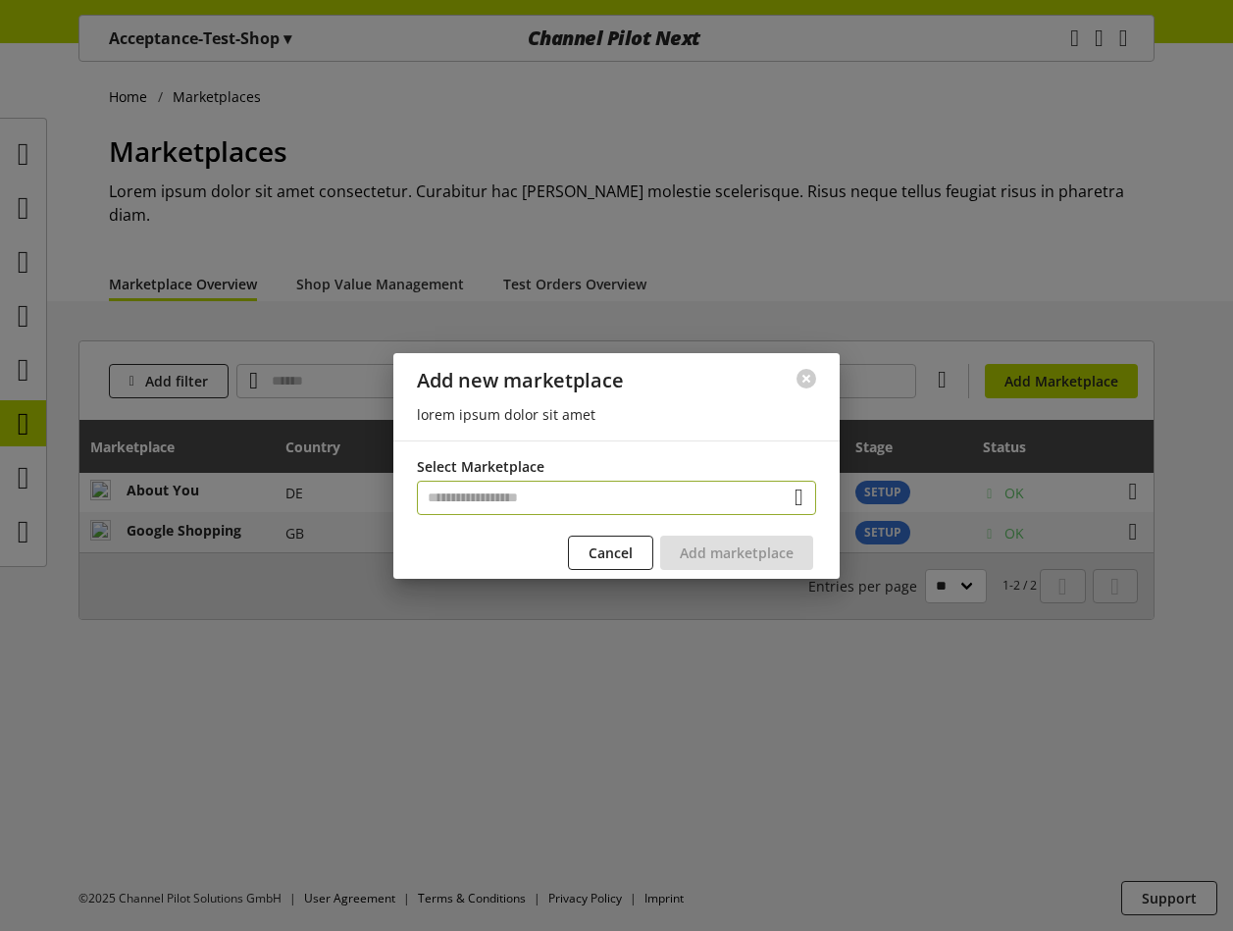
click at [625, 493] on input "text" at bounding box center [616, 497] width 399 height 34
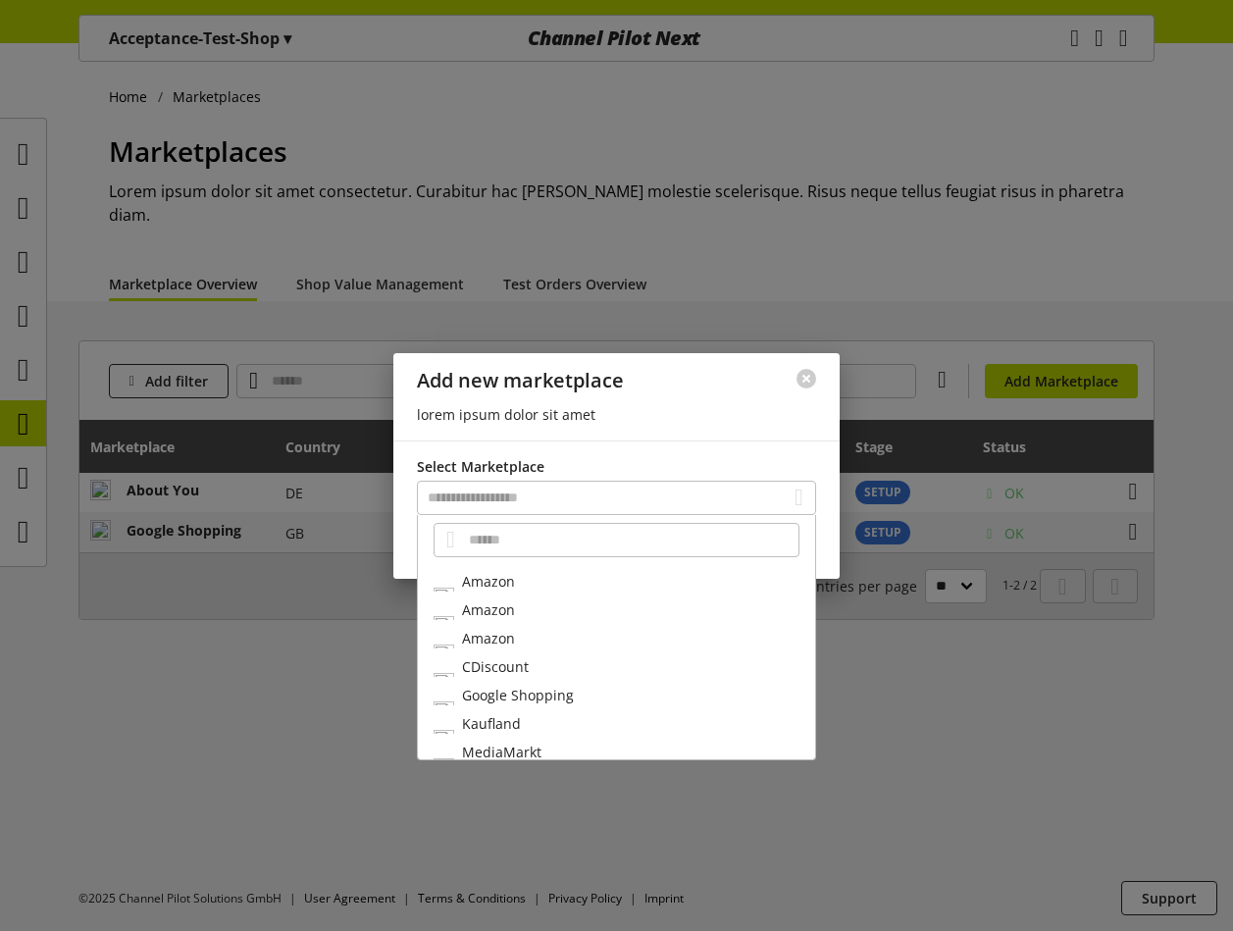
click at [588, 578] on div "Amazon" at bounding box center [616, 581] width 397 height 28
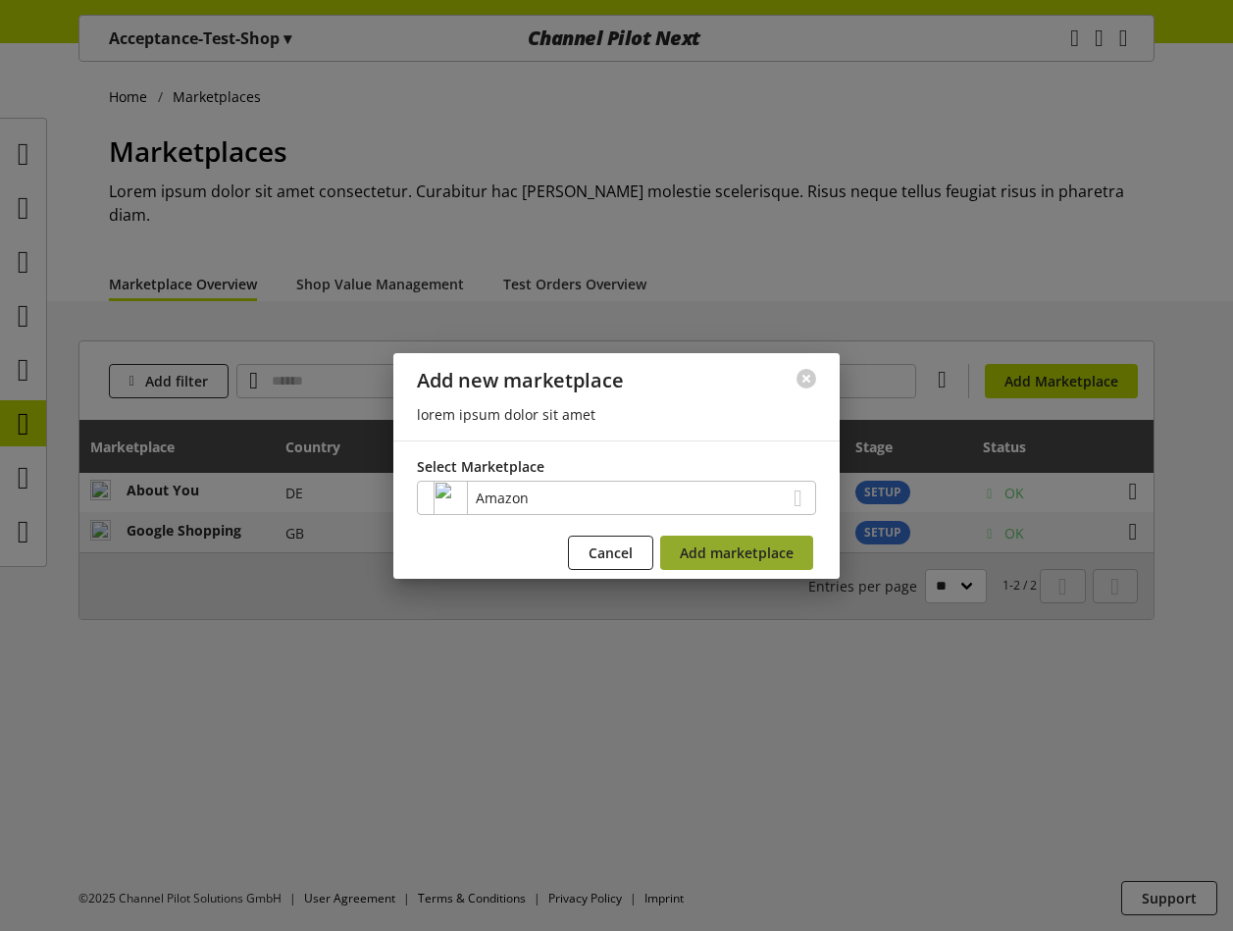
click at [778, 556] on span "Add marketplace" at bounding box center [737, 552] width 114 height 21
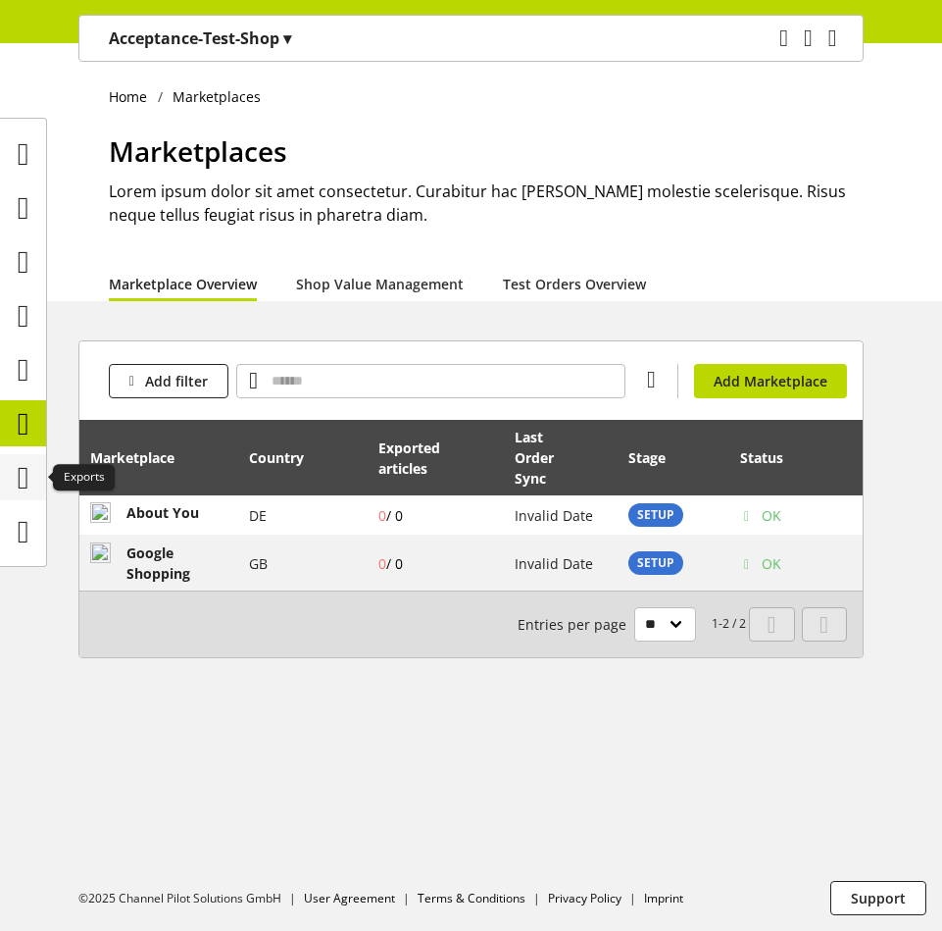
click at [27, 472] on icon at bounding box center [24, 477] width 12 height 39
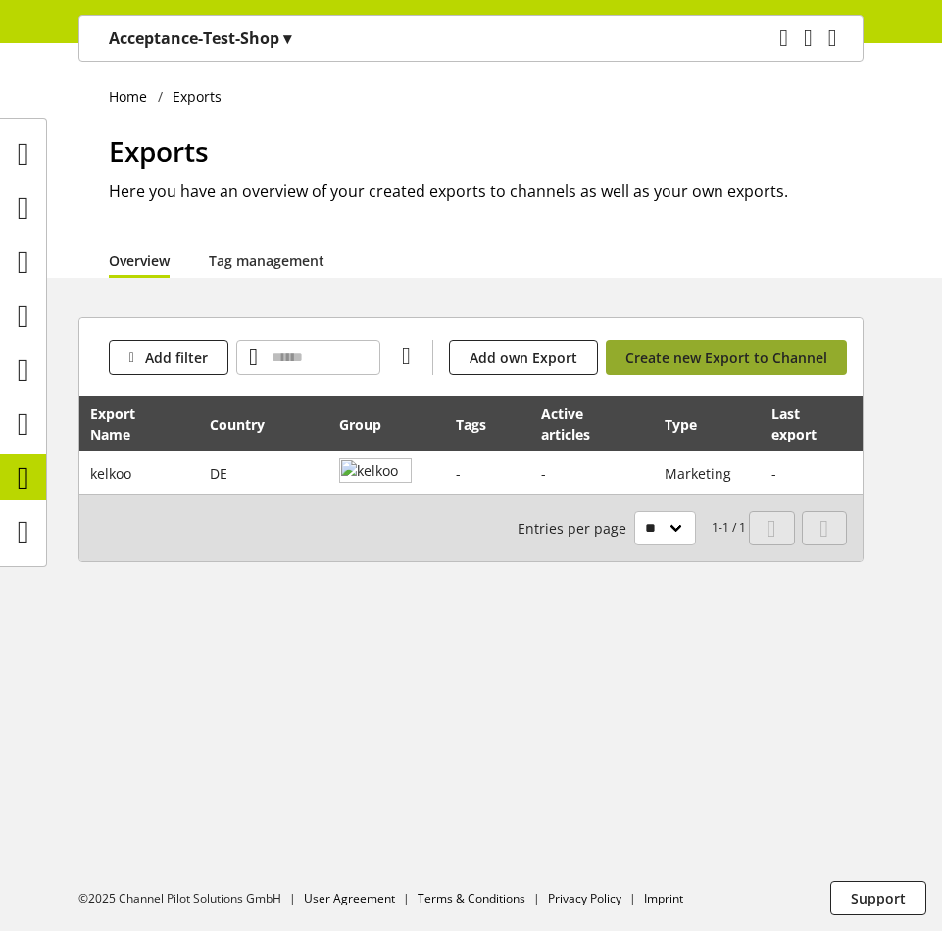
click at [747, 355] on span "Create new Export to Channel" at bounding box center [727, 357] width 202 height 21
select select "**"
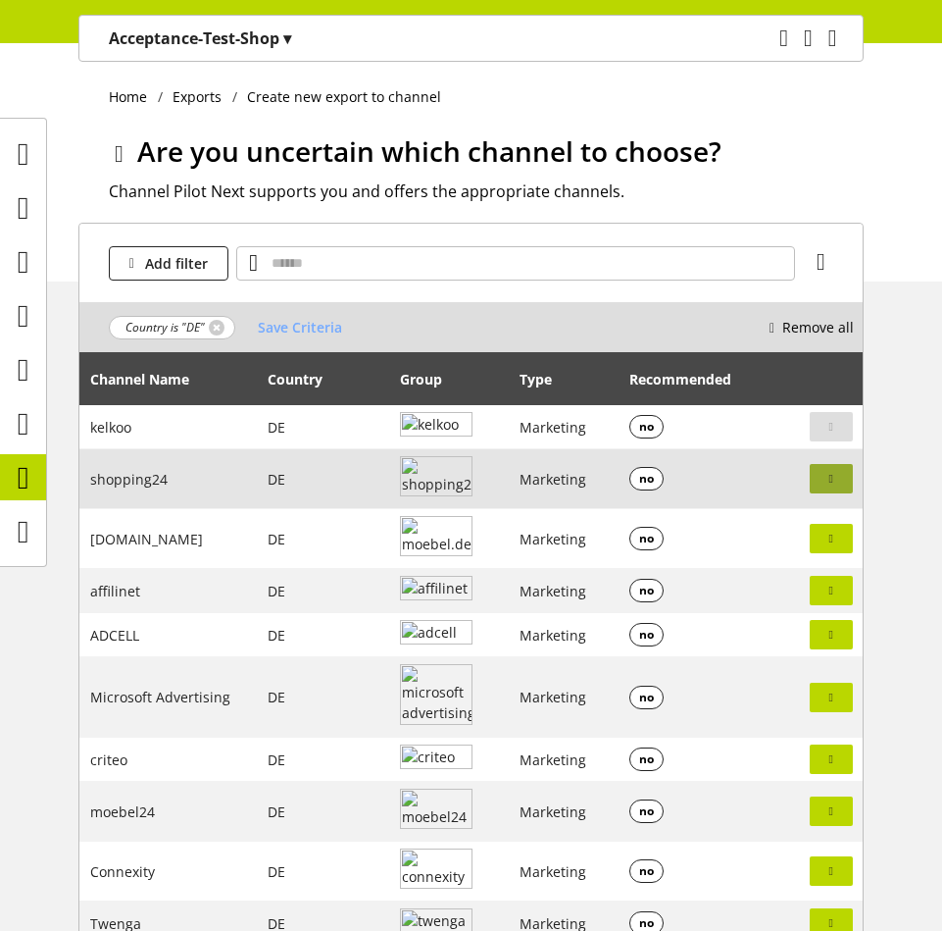
click at [833, 470] on icon "button" at bounding box center [832, 479] width 4 height 18
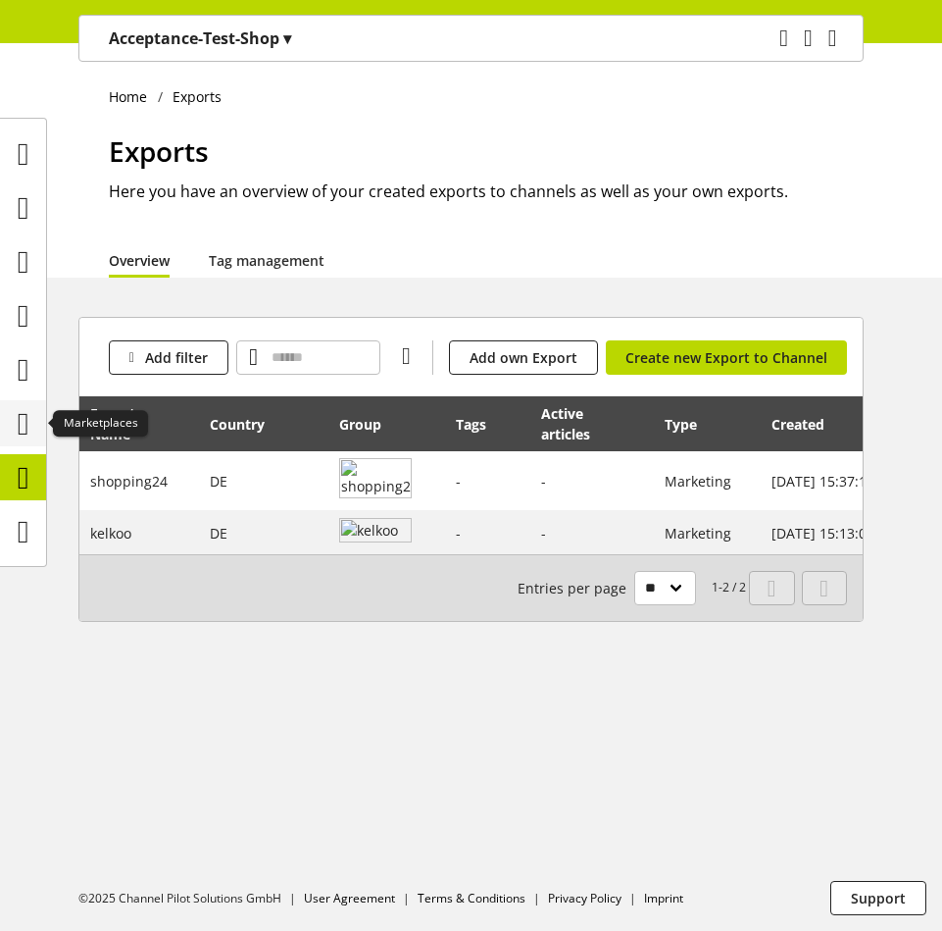
click at [29, 433] on icon at bounding box center [24, 423] width 12 height 39
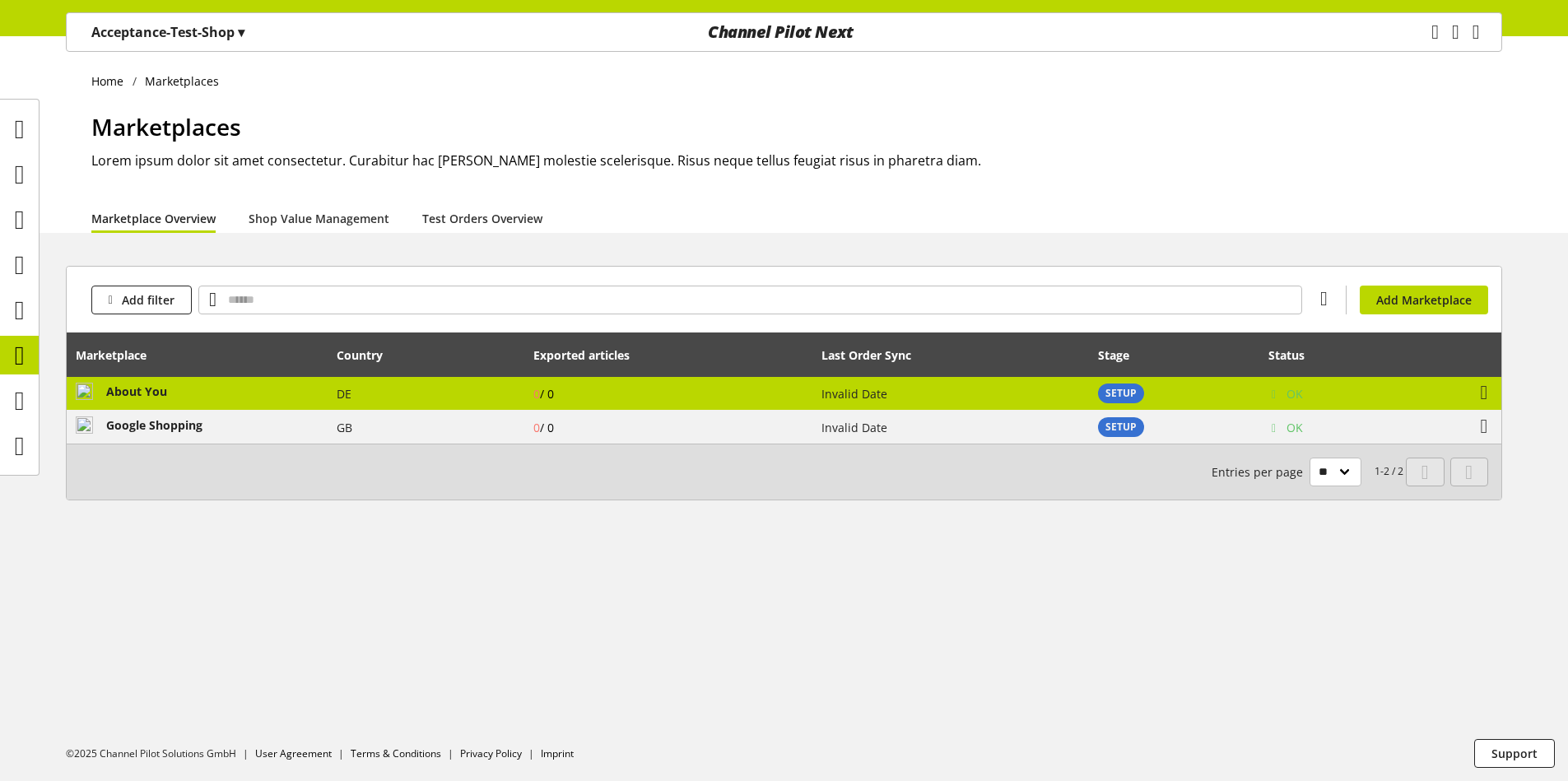
click at [431, 398] on td "DE" at bounding box center [426, 393] width 196 height 34
select select "********"
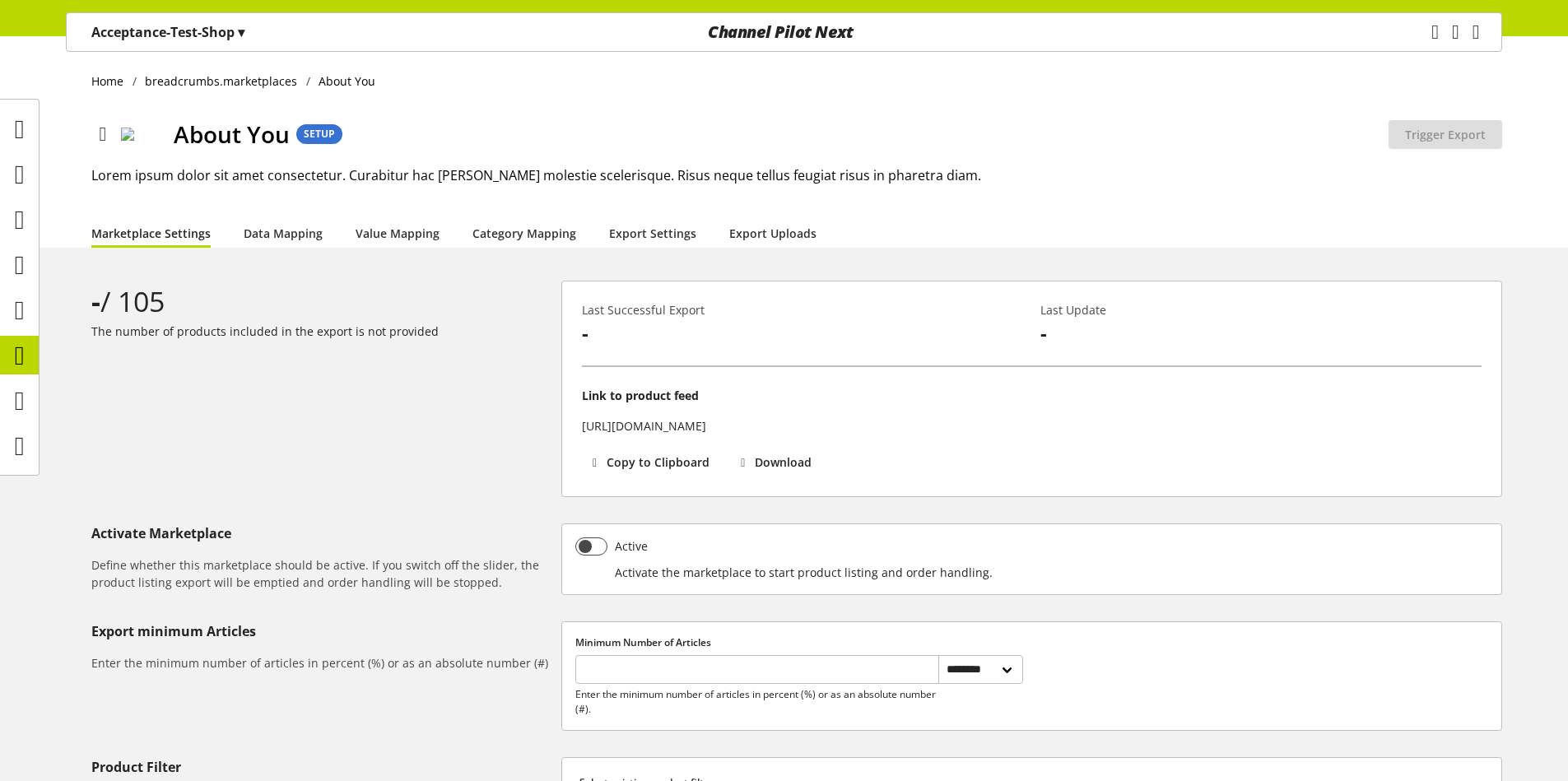
click at [421, 254] on div "**********" at bounding box center [784, 575] width 1568 height 1078
click at [402, 228] on link "Value Mapping" at bounding box center [398, 233] width 84 height 18
